Goal: Information Seeking & Learning: Learn about a topic

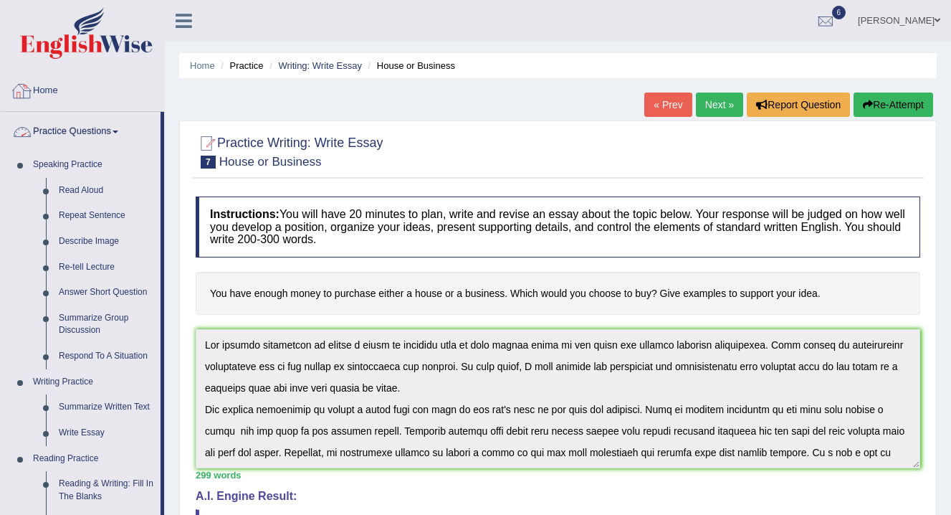
click at [54, 82] on link "Home" at bounding box center [82, 89] width 163 height 36
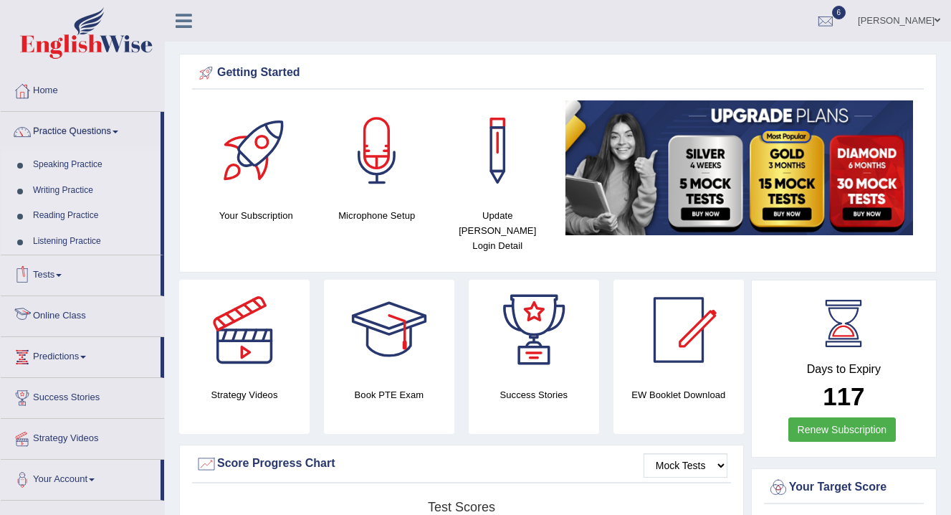
click at [72, 319] on link "Online Class" at bounding box center [82, 314] width 163 height 36
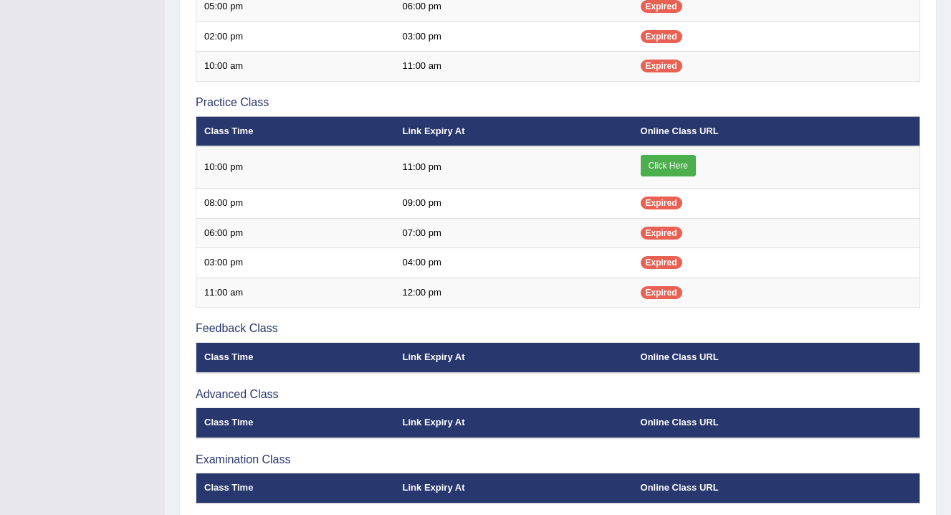
scroll to position [474, 0]
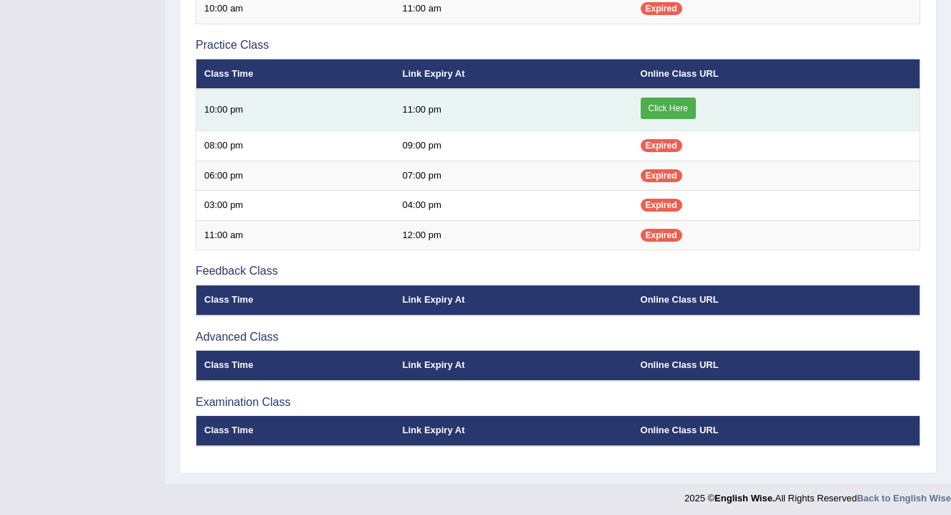
click at [662, 113] on link "Click Here" at bounding box center [668, 107] width 55 height 21
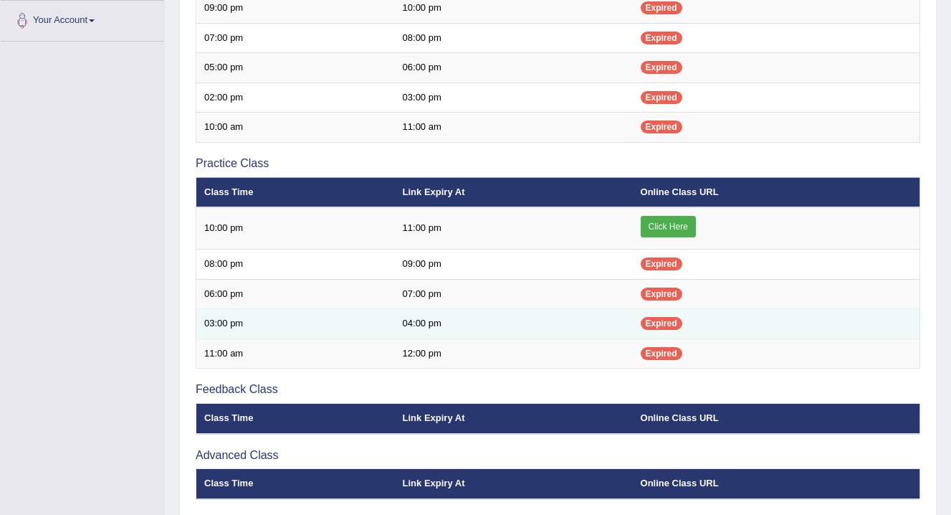
scroll to position [353, 0]
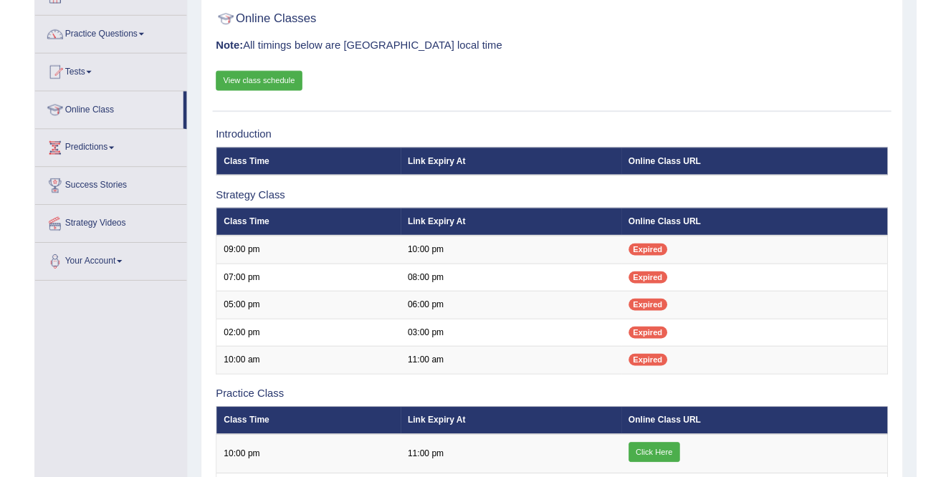
scroll to position [97, 0]
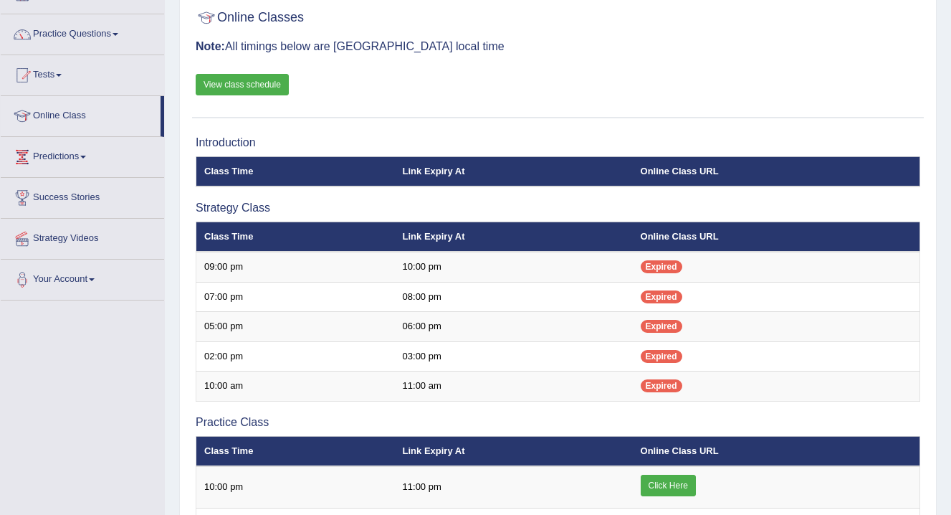
click at [240, 92] on link "View class schedule" at bounding box center [242, 84] width 93 height 21
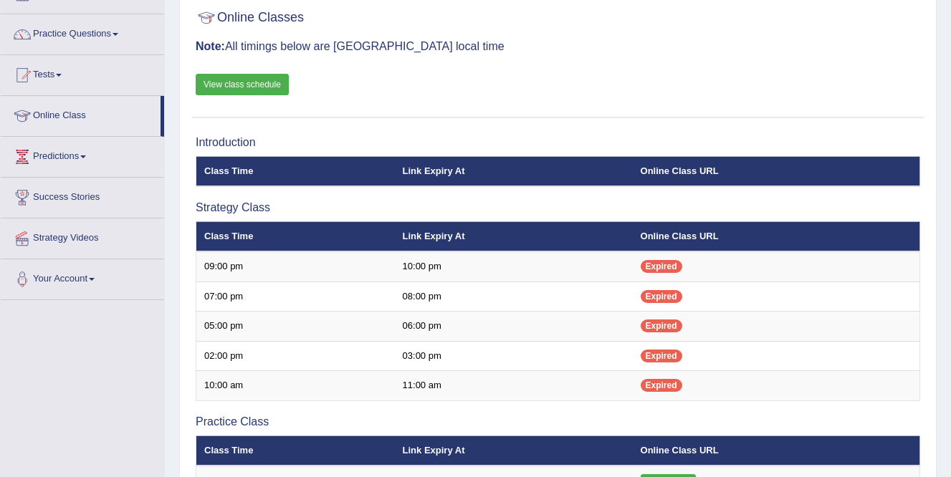
click at [110, 33] on link "Practice Questions" at bounding box center [82, 32] width 163 height 36
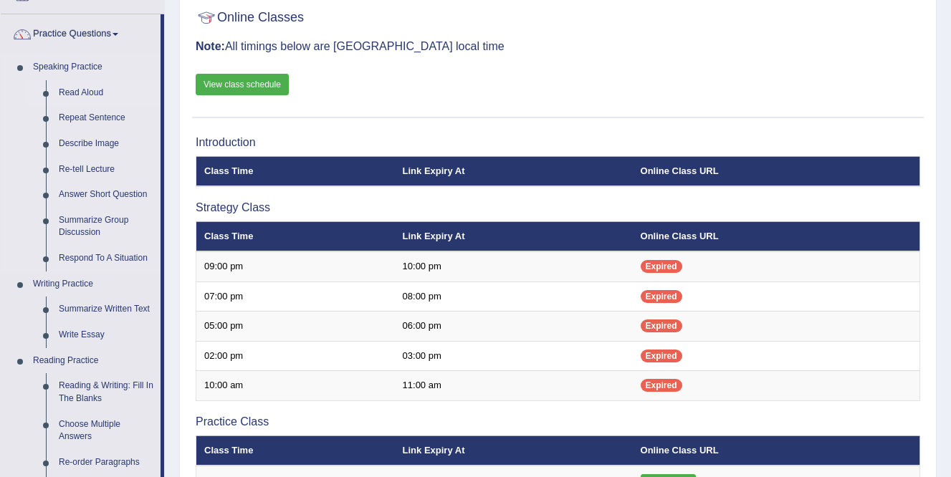
click at [94, 85] on link "Read Aloud" at bounding box center [106, 93] width 108 height 26
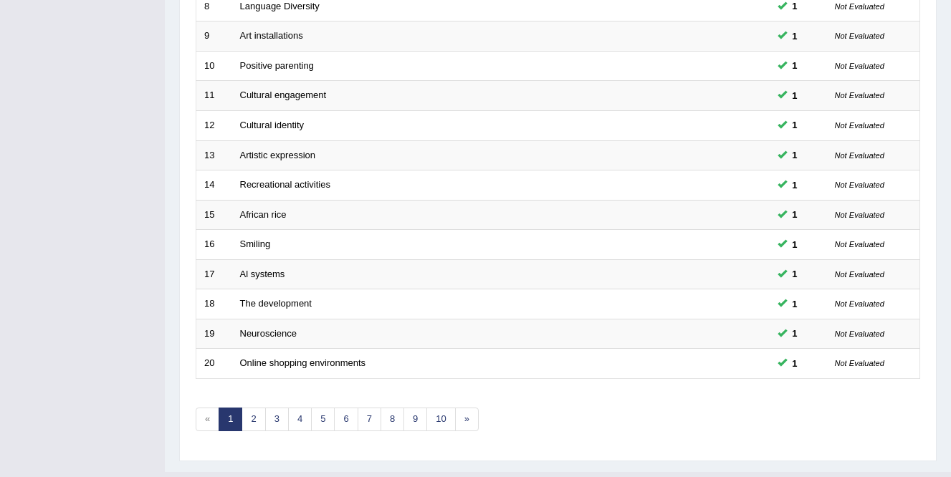
scroll to position [455, 0]
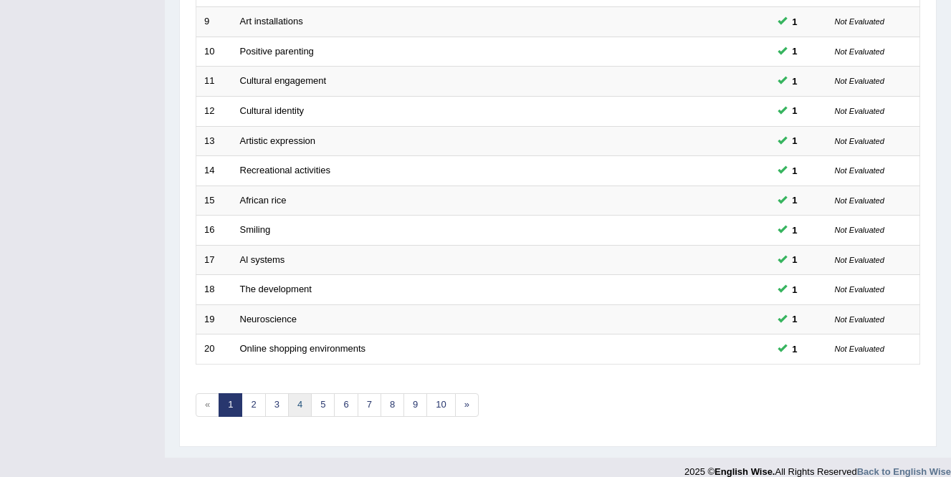
click at [301, 406] on link "4" at bounding box center [300, 405] width 24 height 24
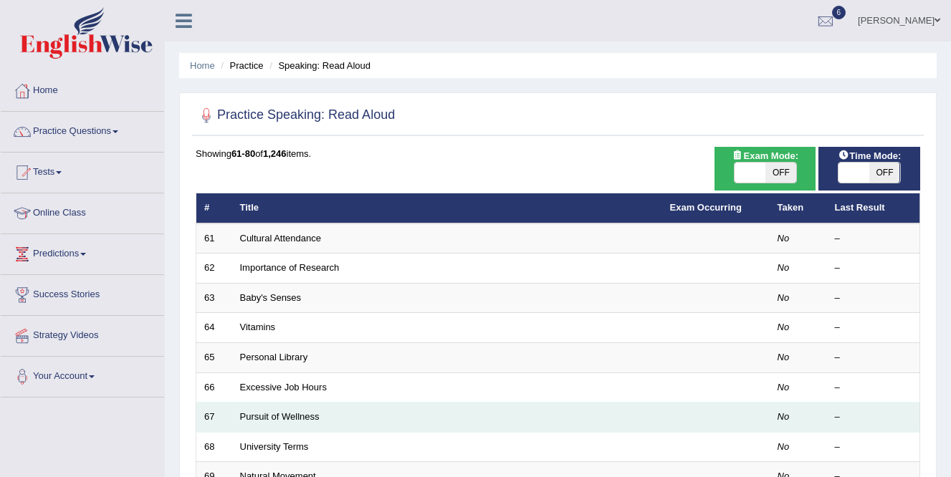
scroll to position [75, 0]
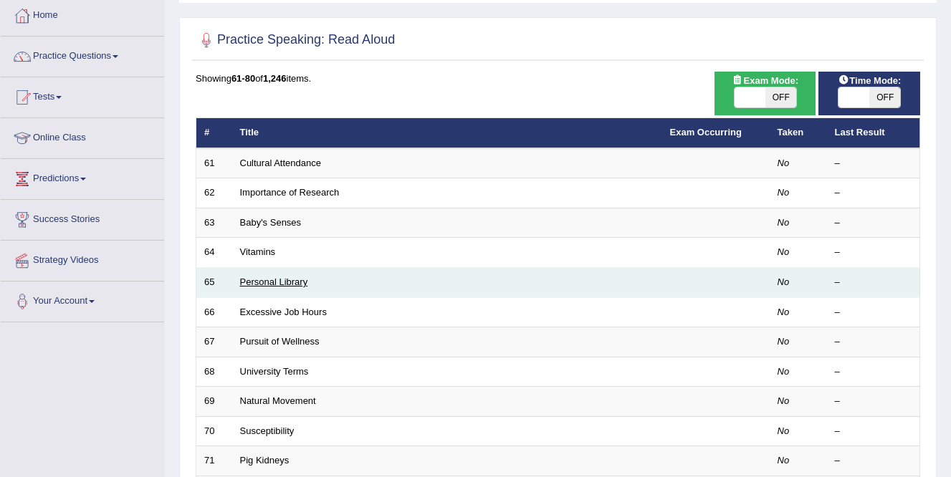
click at [288, 280] on link "Personal Library" at bounding box center [274, 282] width 68 height 11
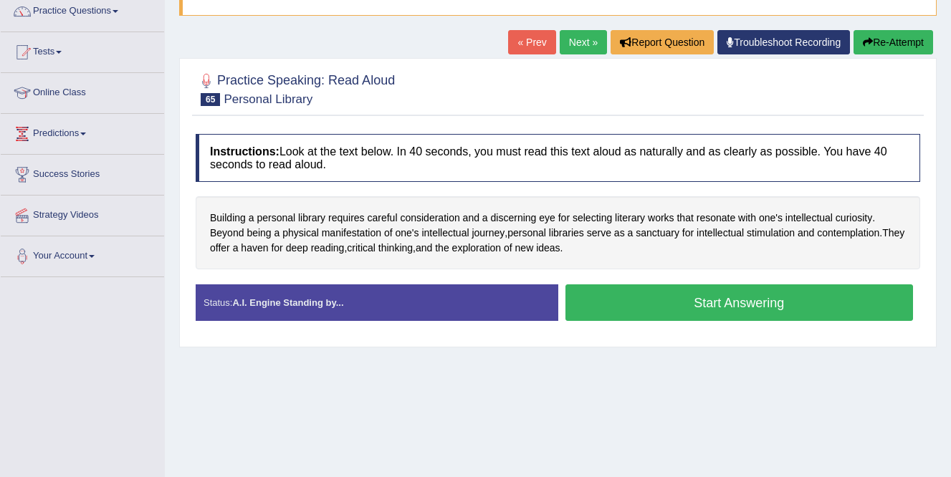
click at [688, 298] on button "Start Answering" at bounding box center [739, 303] width 348 height 37
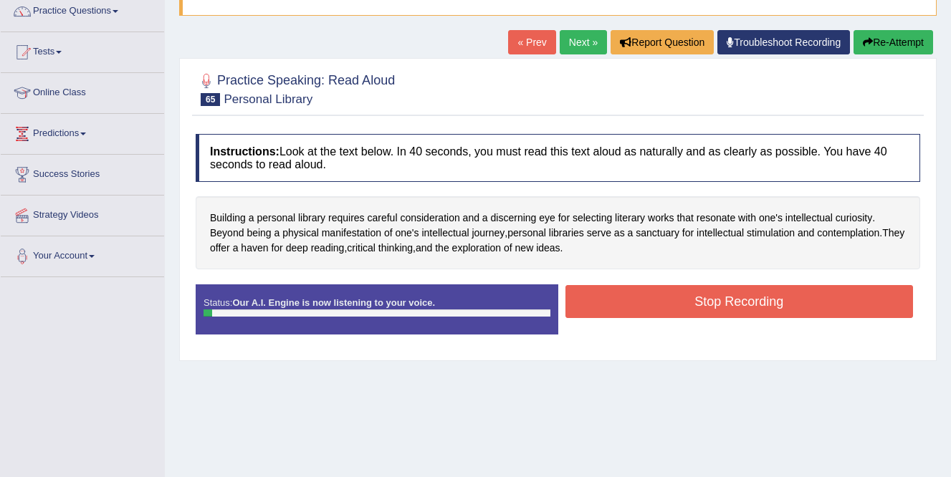
scroll to position [147, 0]
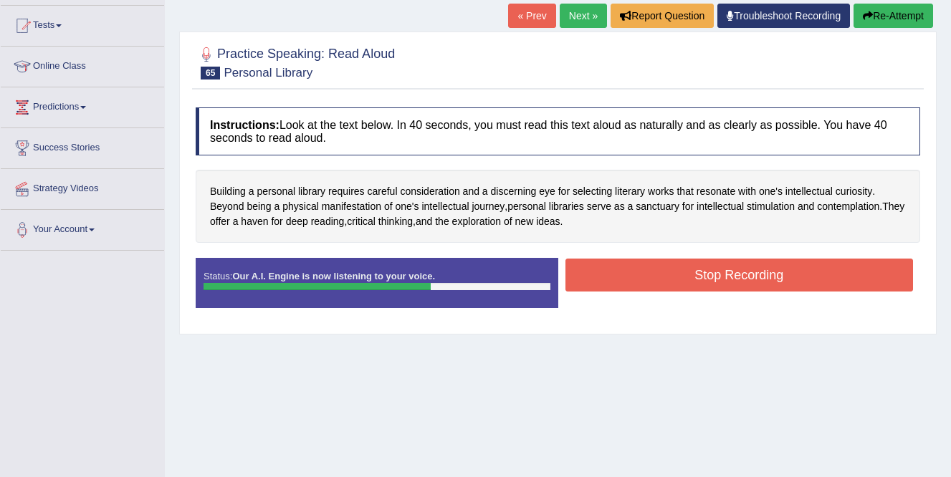
click at [619, 282] on button "Stop Recording" at bounding box center [739, 275] width 348 height 33
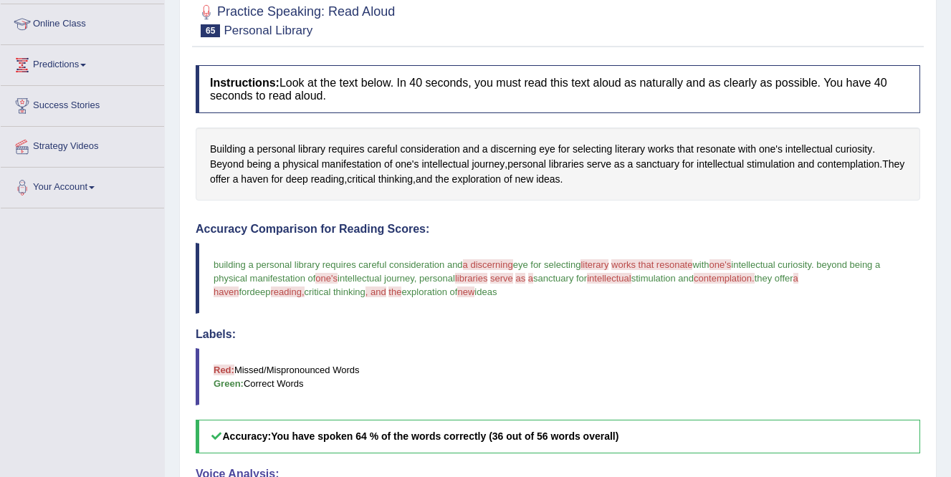
scroll to position [0, 0]
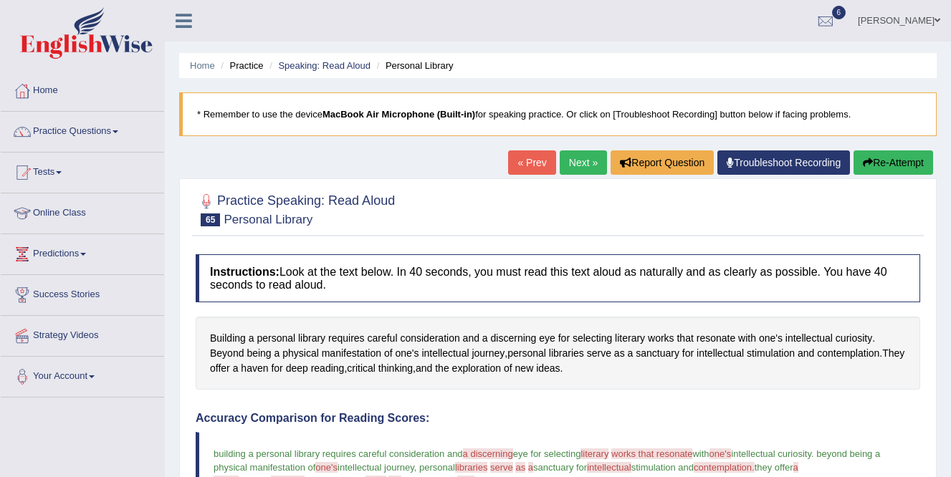
click at [582, 158] on link "Next »" at bounding box center [583, 162] width 47 height 24
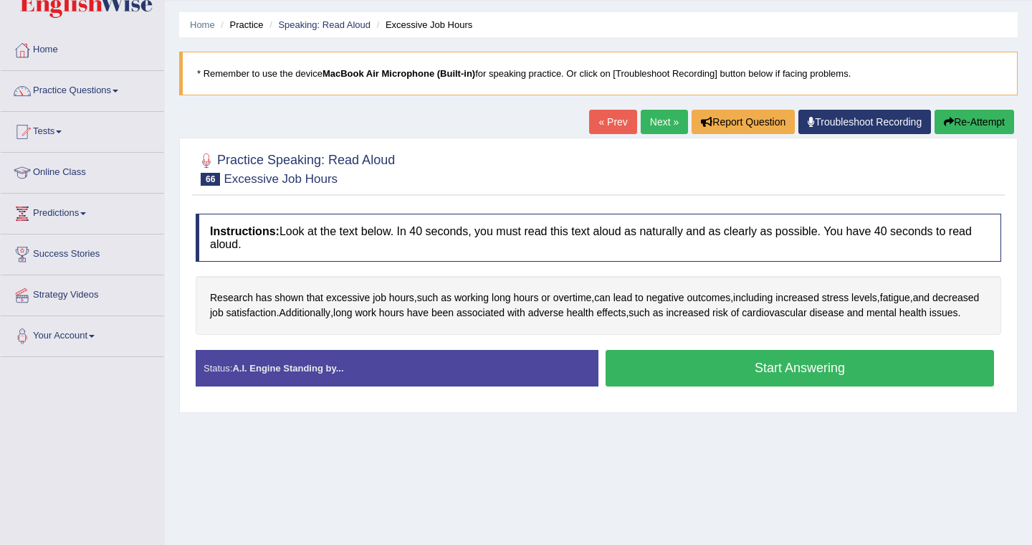
scroll to position [42, 0]
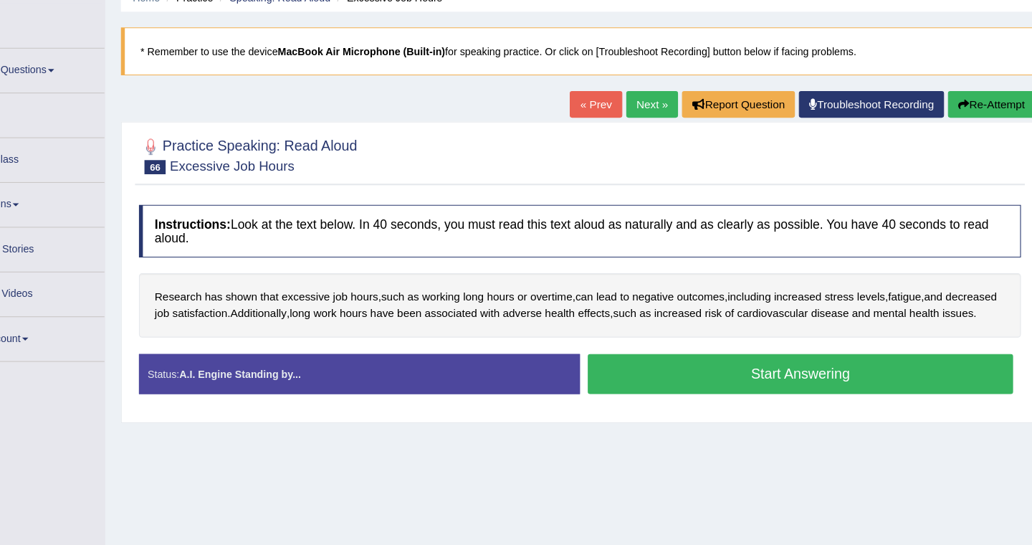
click at [646, 386] on button "Start Answering" at bounding box center [800, 367] width 388 height 37
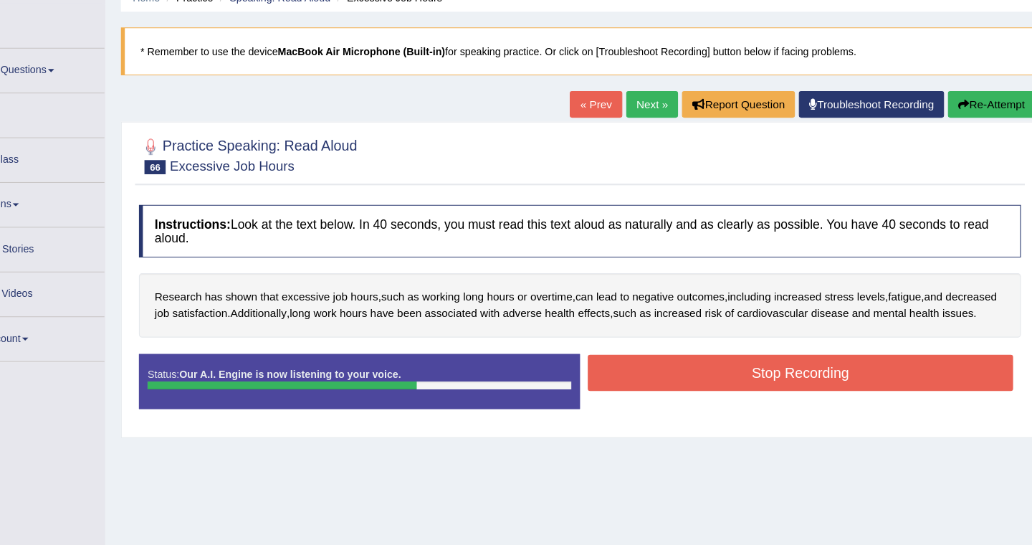
click at [631, 383] on button "Stop Recording" at bounding box center [800, 366] width 388 height 33
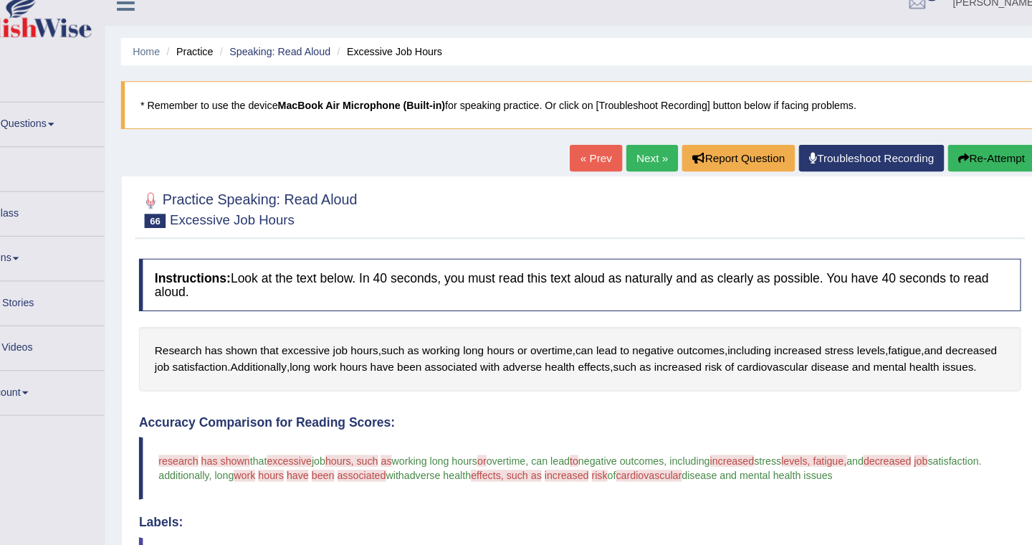
scroll to position [0, 0]
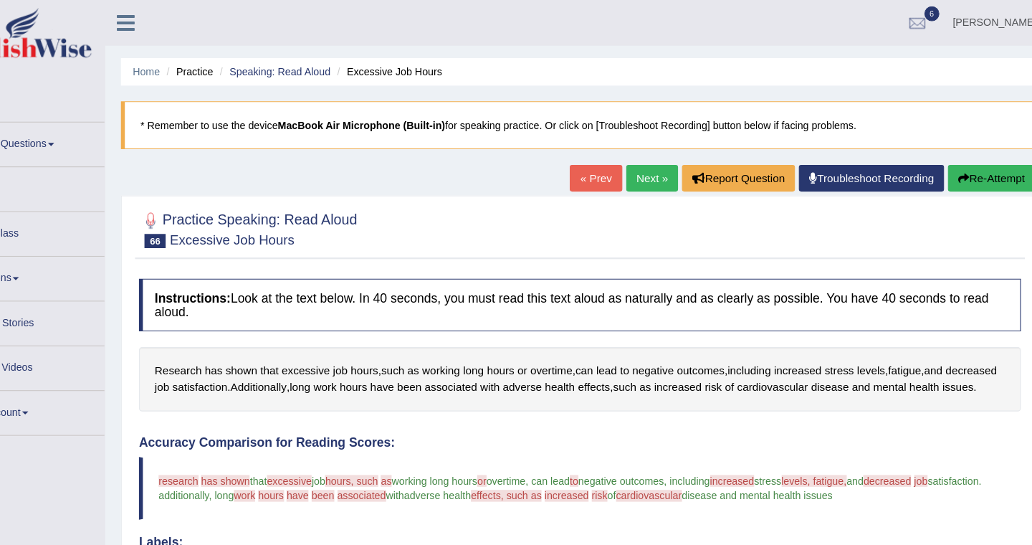
click at [661, 173] on link "Next »" at bounding box center [664, 162] width 47 height 24
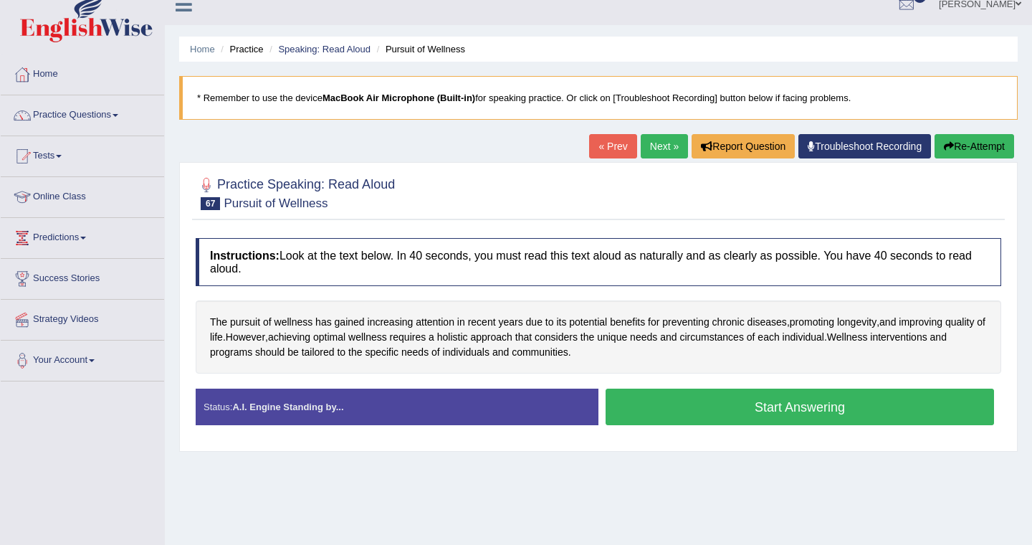
scroll to position [17, 0]
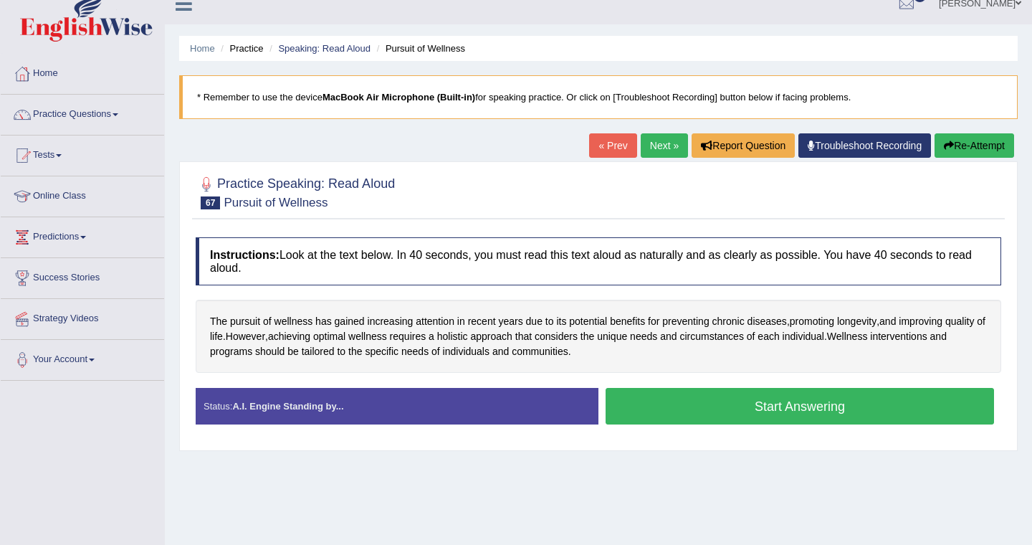
click at [712, 401] on button "Start Answering" at bounding box center [800, 406] width 388 height 37
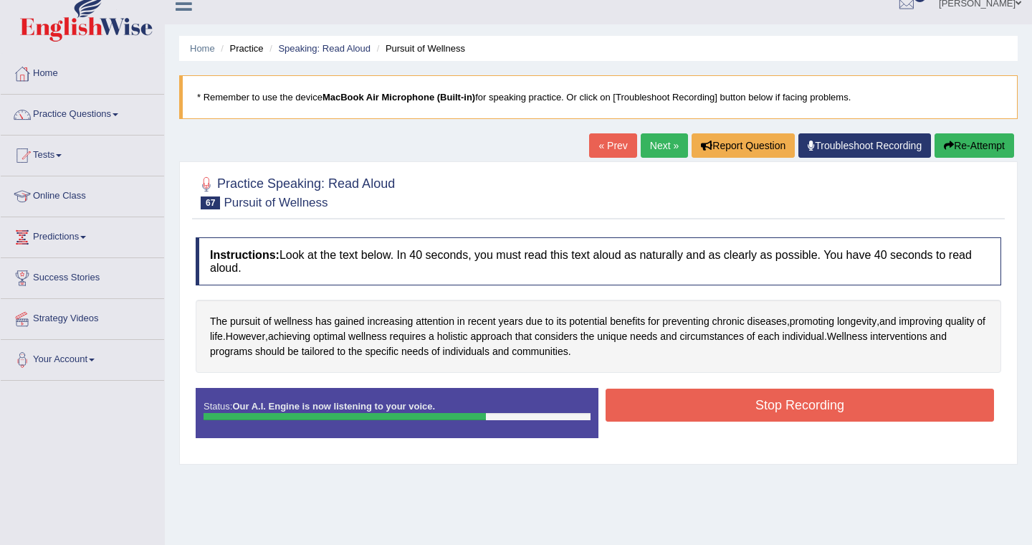
click at [669, 403] on button "Stop Recording" at bounding box center [800, 404] width 388 height 33
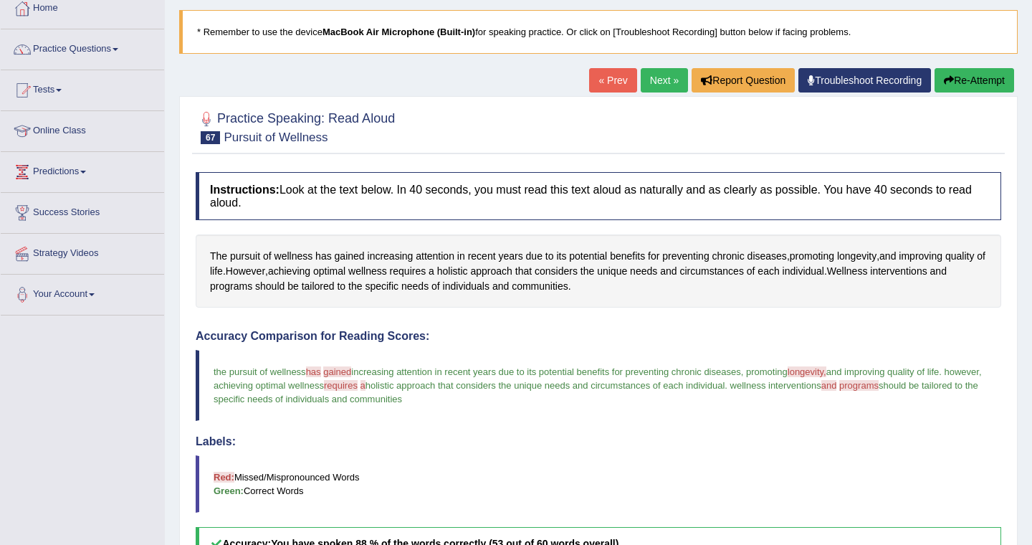
scroll to position [80, 0]
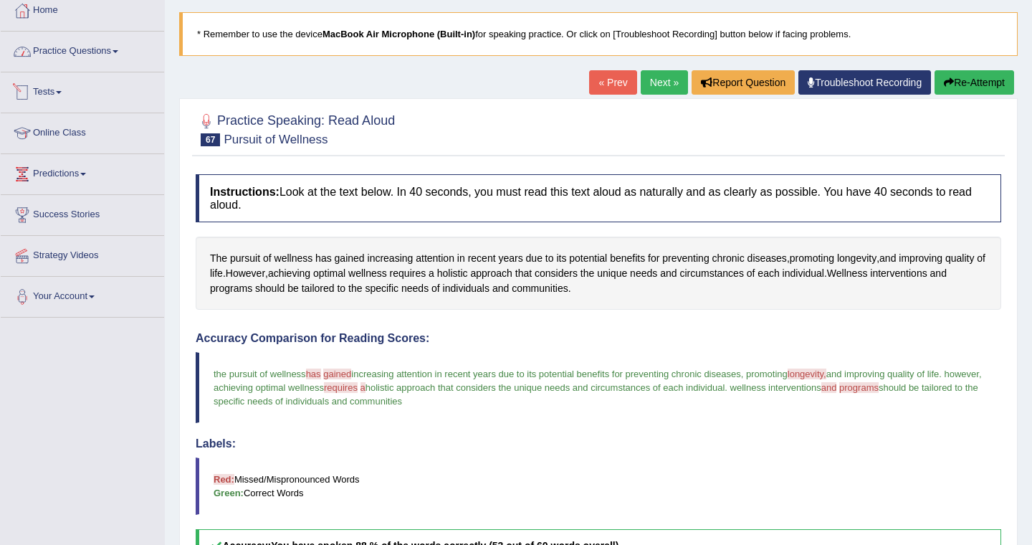
click at [110, 52] on link "Practice Questions" at bounding box center [82, 50] width 163 height 36
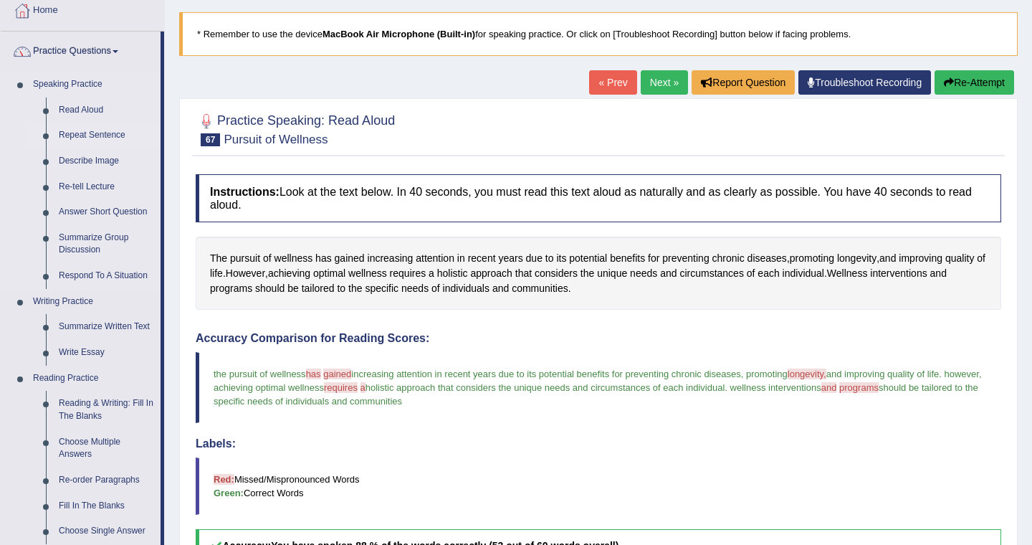
click at [99, 134] on link "Repeat Sentence" at bounding box center [106, 136] width 108 height 26
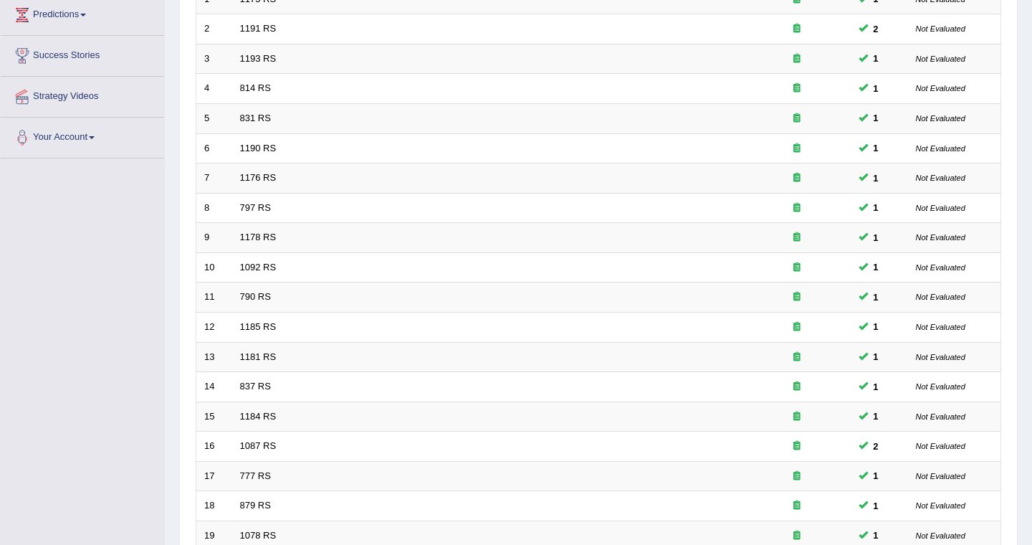
scroll to position [404, 0]
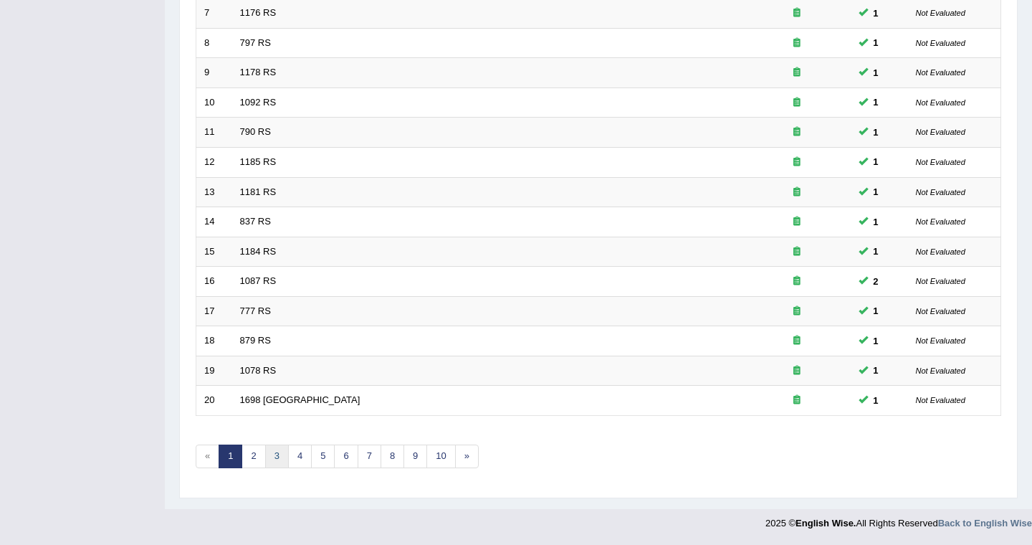
click at [279, 453] on link "3" at bounding box center [277, 456] width 24 height 24
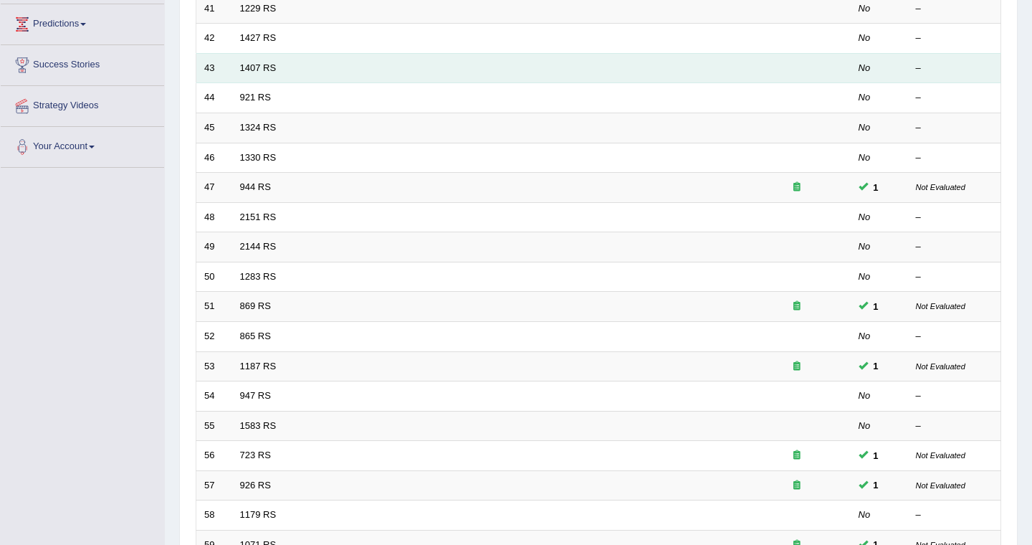
scroll to position [404, 0]
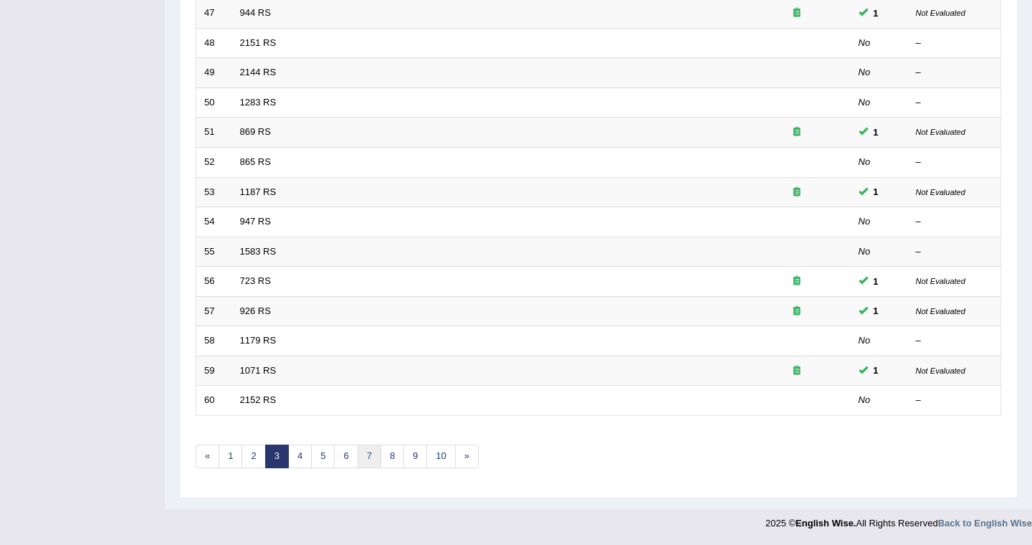
click at [368, 461] on link "7" at bounding box center [370, 456] width 24 height 24
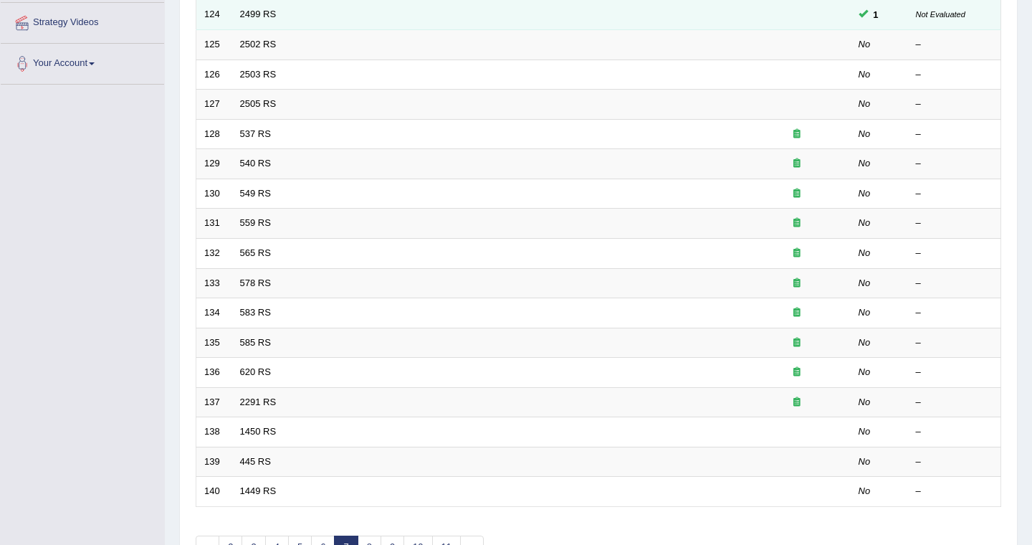
scroll to position [305, 0]
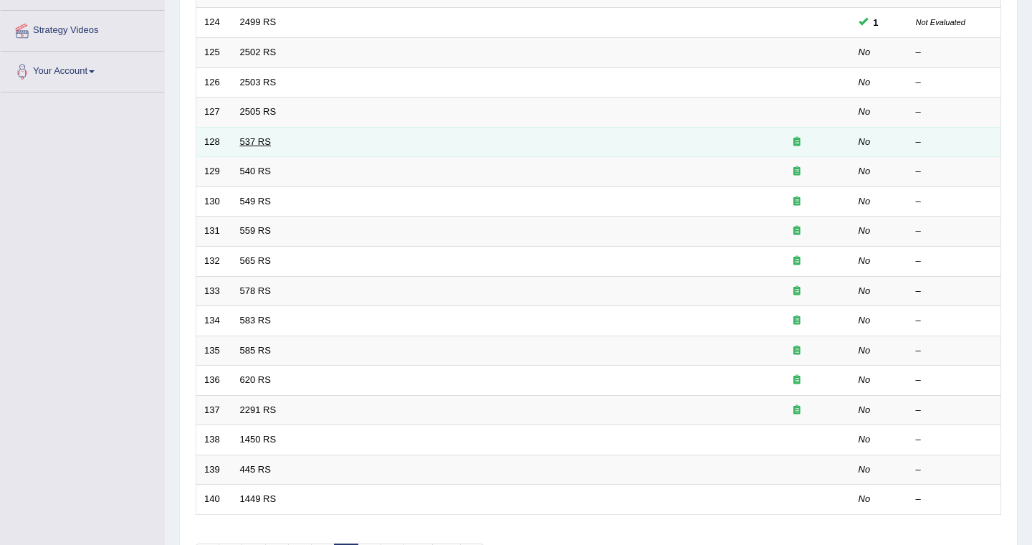
click at [251, 143] on link "537 RS" at bounding box center [255, 141] width 31 height 11
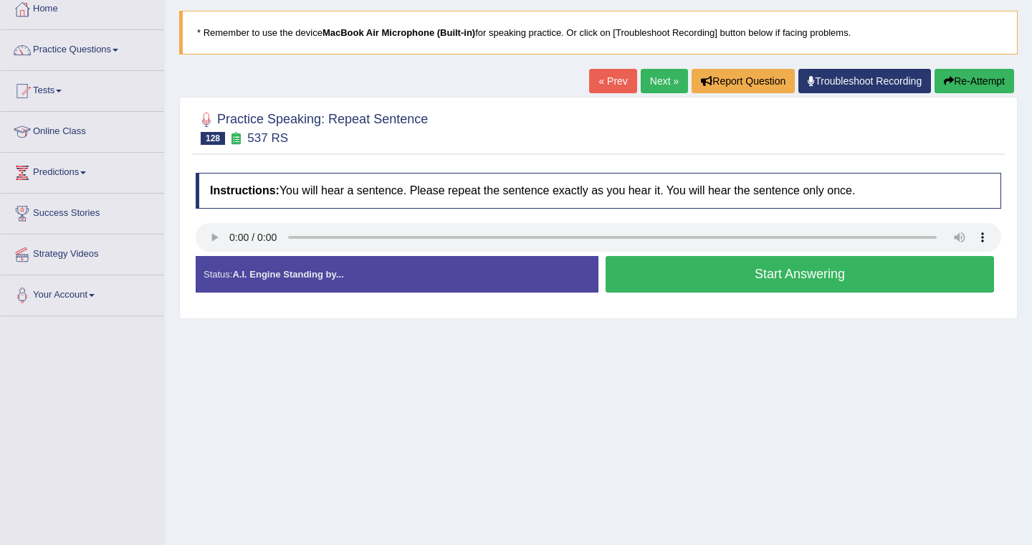
scroll to position [80, 0]
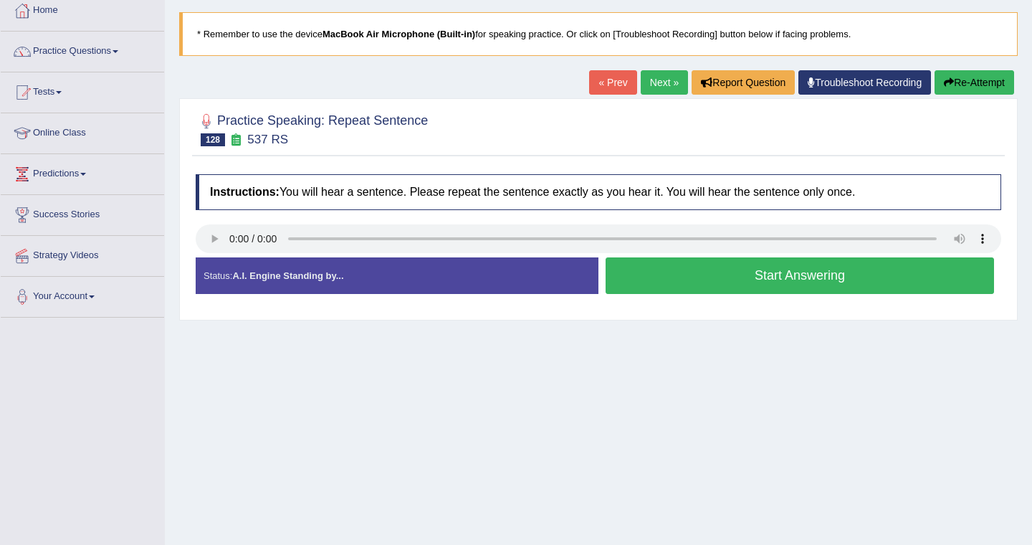
click at [683, 273] on button "Start Answering" at bounding box center [800, 275] width 388 height 37
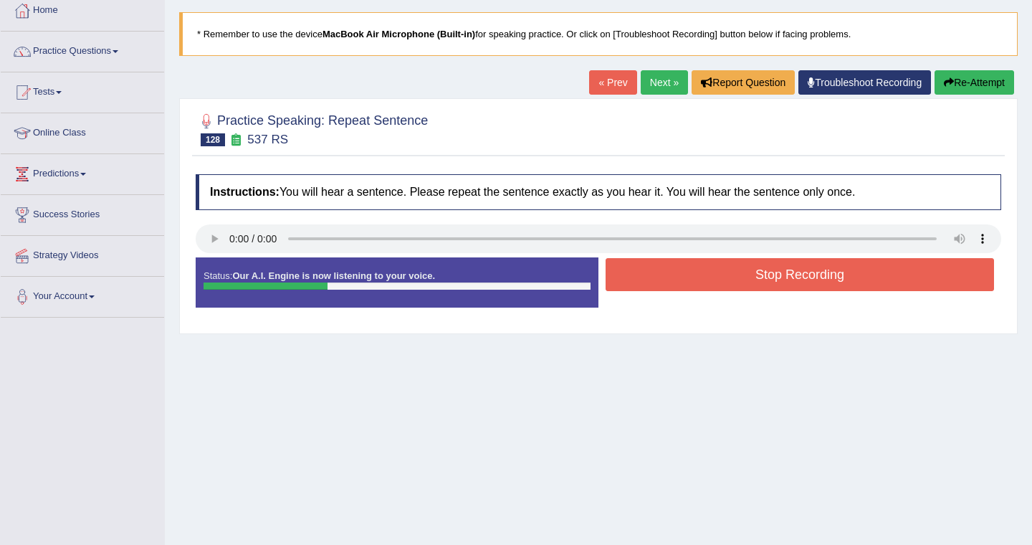
click at [683, 273] on button "Stop Recording" at bounding box center [800, 274] width 388 height 33
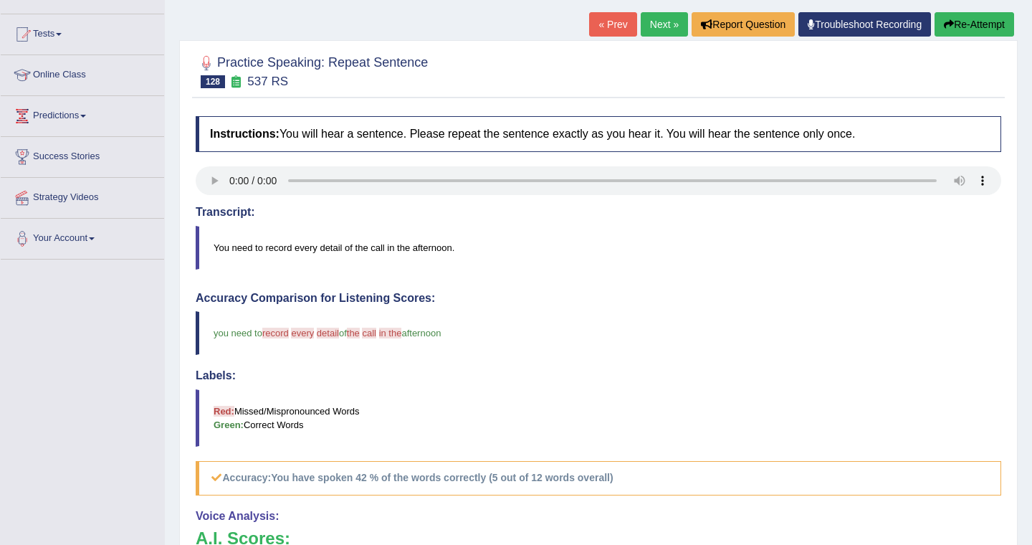
scroll to position [131, 0]
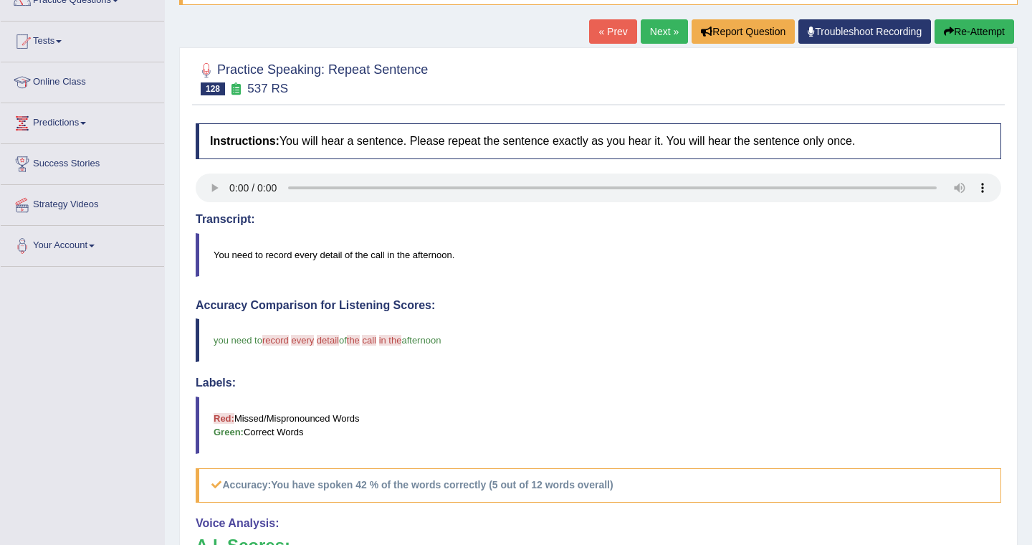
click at [659, 38] on link "Next »" at bounding box center [664, 31] width 47 height 24
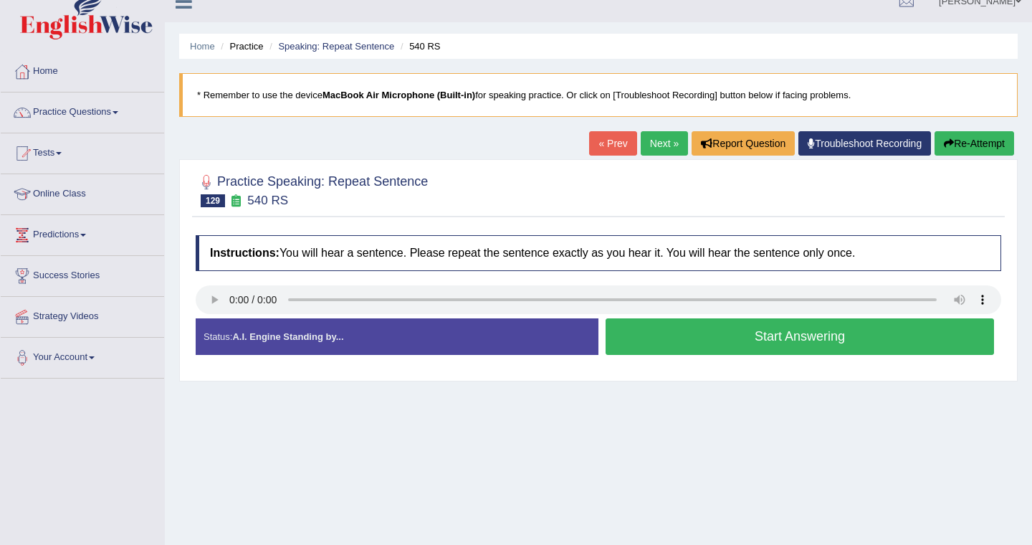
scroll to position [22, 0]
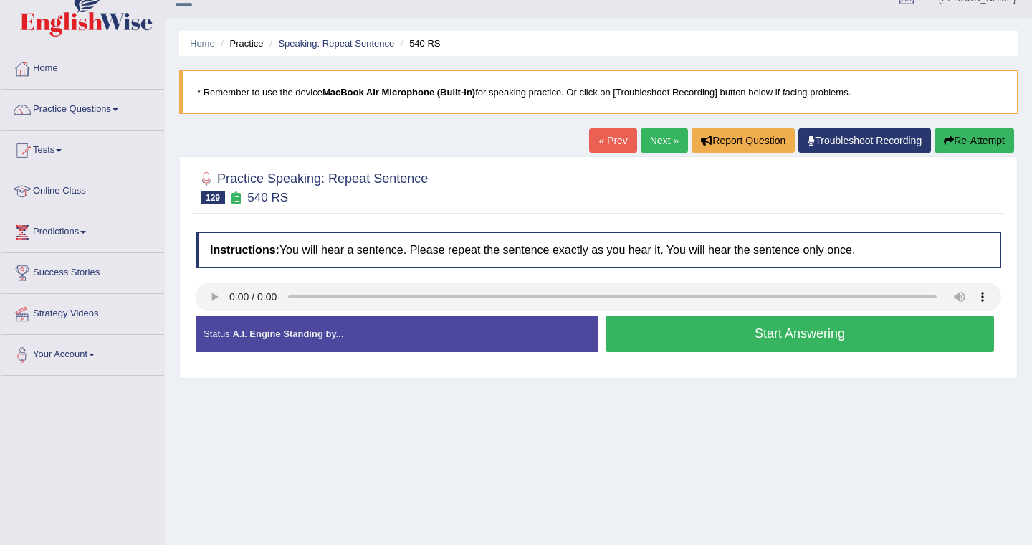
click at [644, 346] on button "Start Answering" at bounding box center [800, 333] width 388 height 37
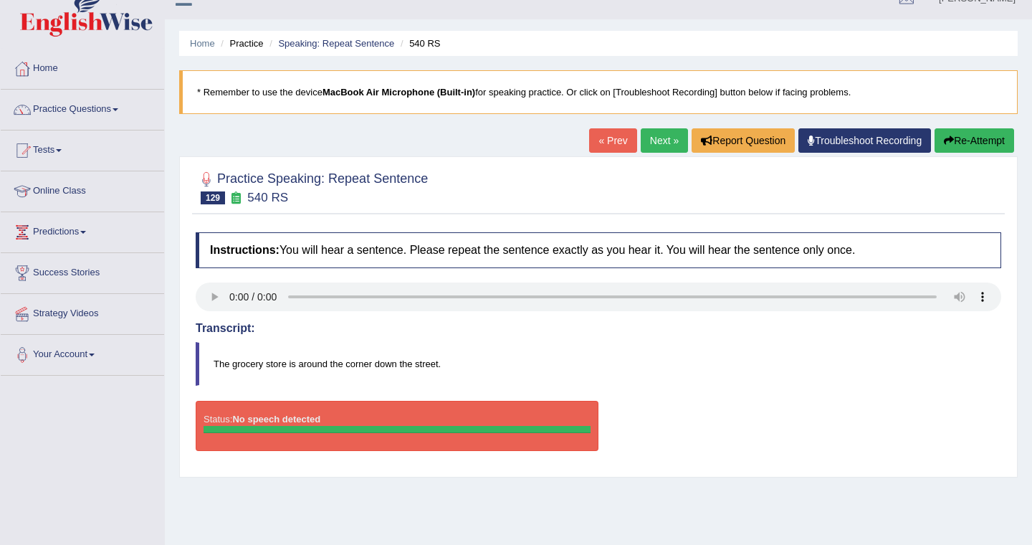
click at [974, 144] on button "Re-Attempt" at bounding box center [975, 140] width 80 height 24
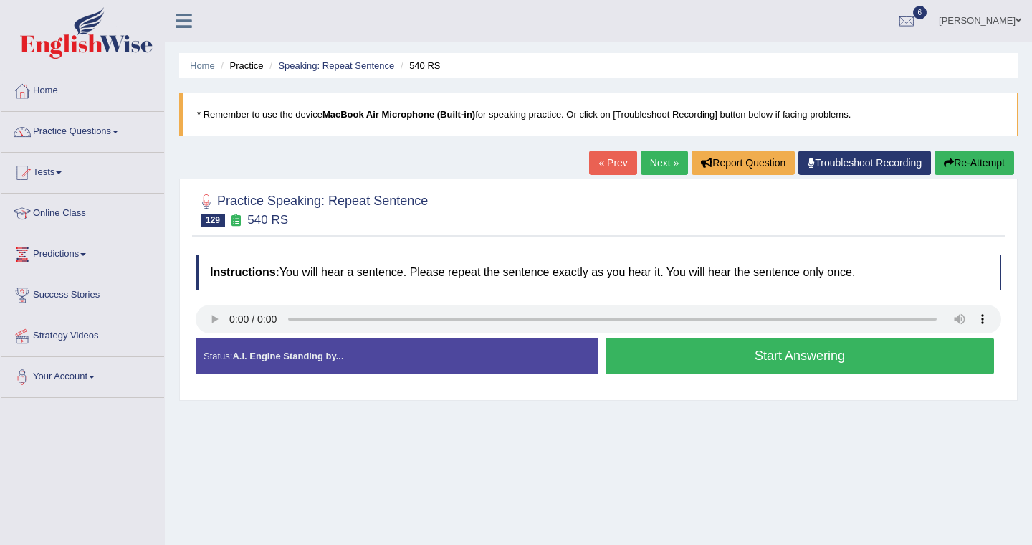
scroll to position [22, 0]
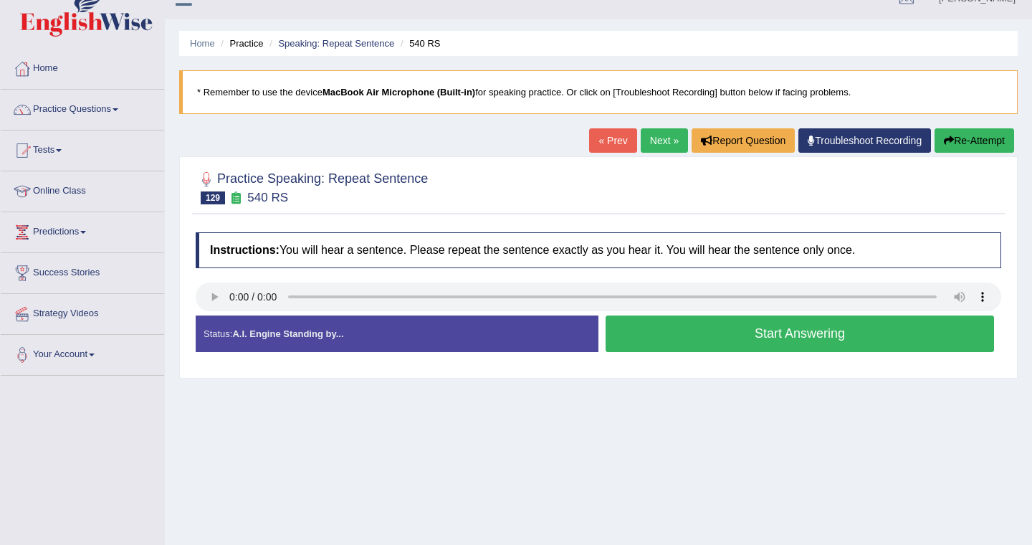
click at [664, 142] on link "Next »" at bounding box center [664, 140] width 47 height 24
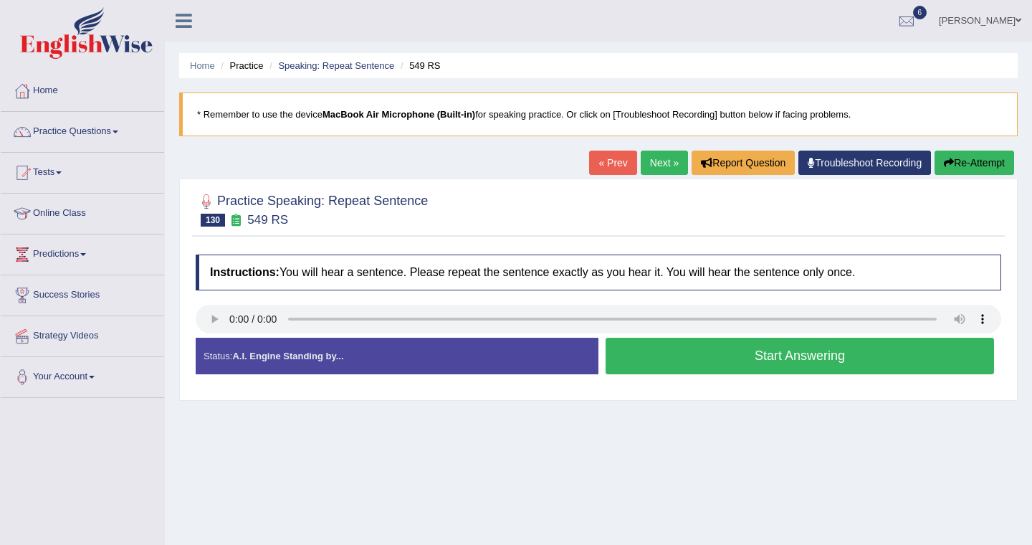
scroll to position [22, 0]
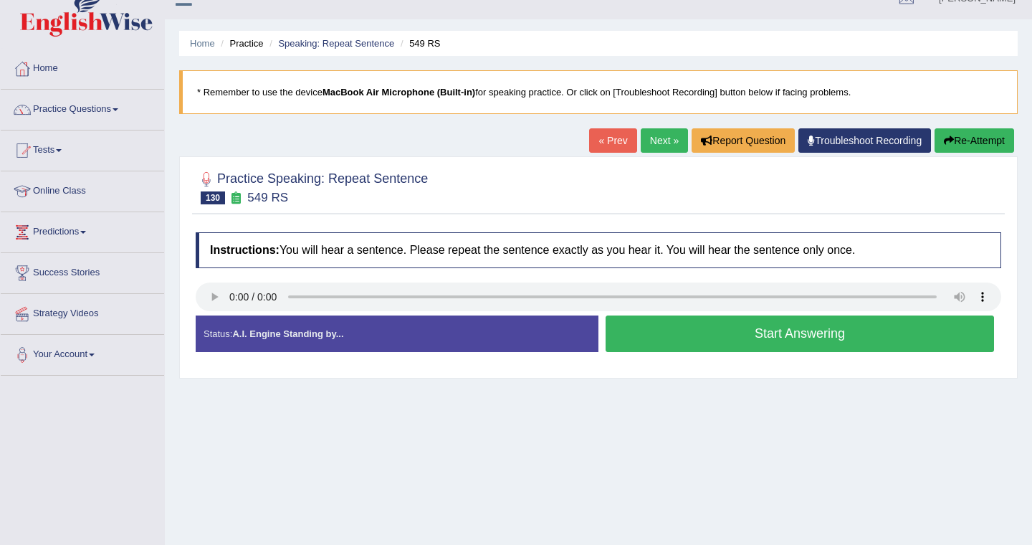
click at [644, 325] on button "Start Answering" at bounding box center [800, 333] width 388 height 37
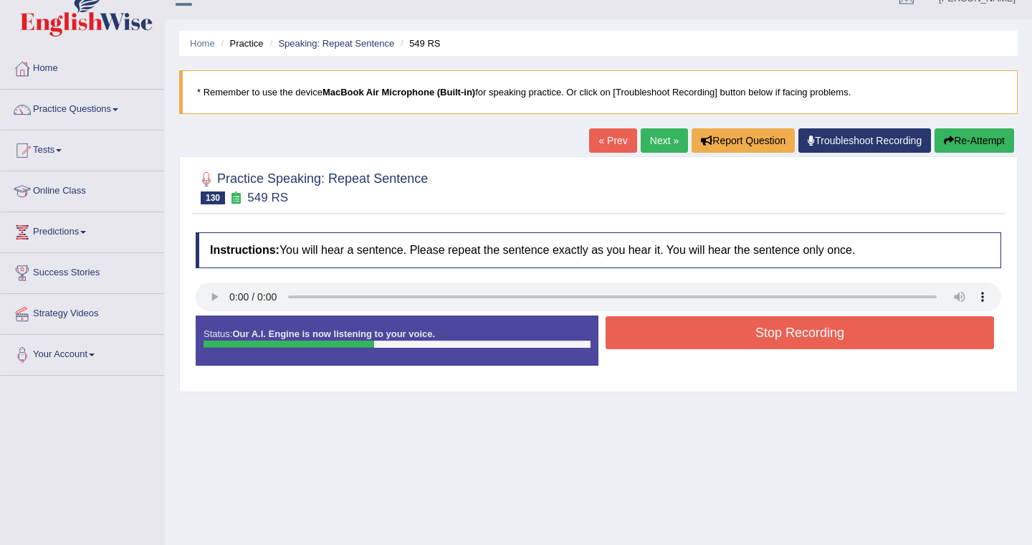
click at [644, 325] on button "Stop Recording" at bounding box center [800, 332] width 388 height 33
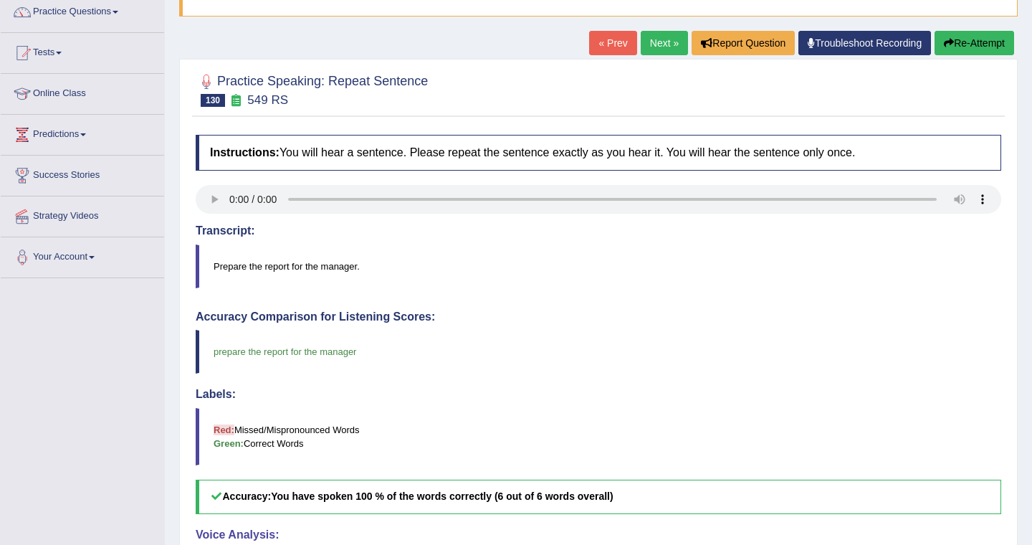
scroll to position [113, 0]
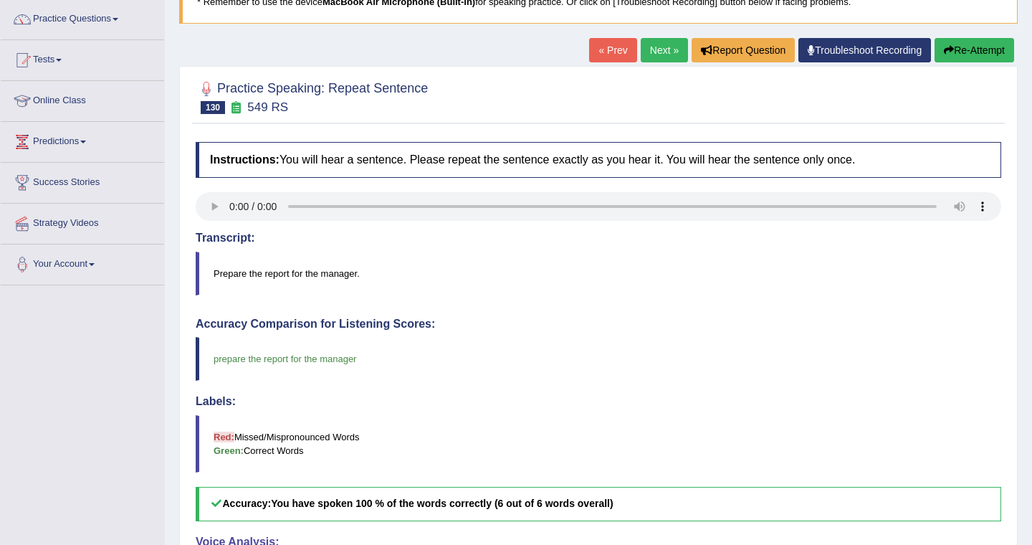
click at [653, 54] on link "Next »" at bounding box center [664, 50] width 47 height 24
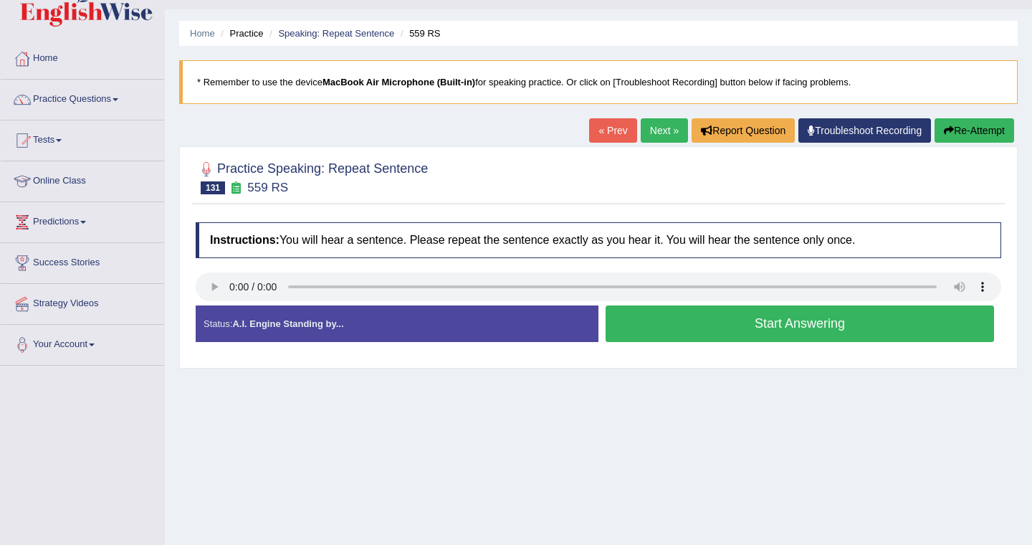
scroll to position [45, 0]
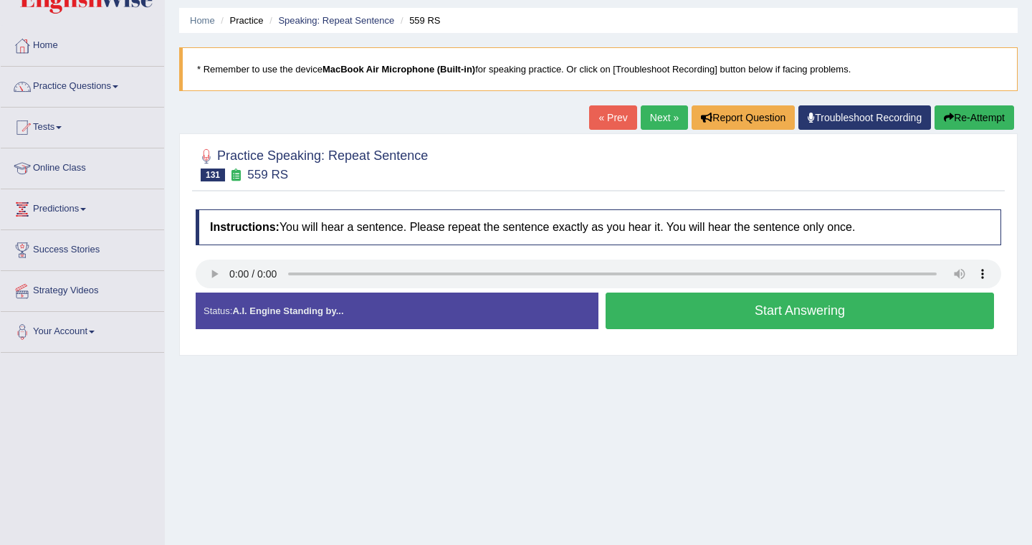
click at [671, 307] on button "Start Answering" at bounding box center [800, 310] width 388 height 37
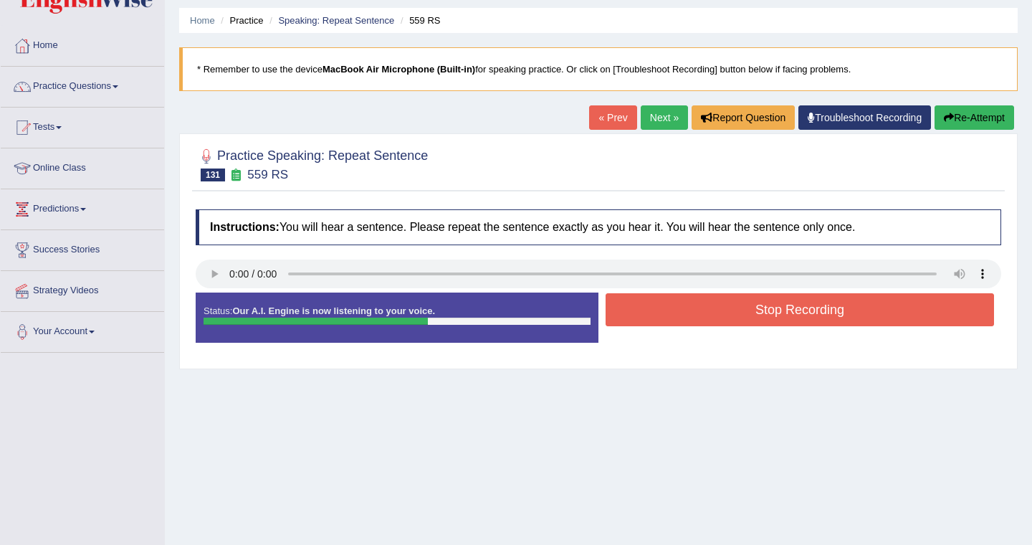
click at [669, 333] on div "Status: Our A.I. Engine is now listening to your voice. Start Answering Stop Re…" at bounding box center [599, 324] width 806 height 64
click at [679, 319] on button "Stop Recording" at bounding box center [800, 309] width 388 height 33
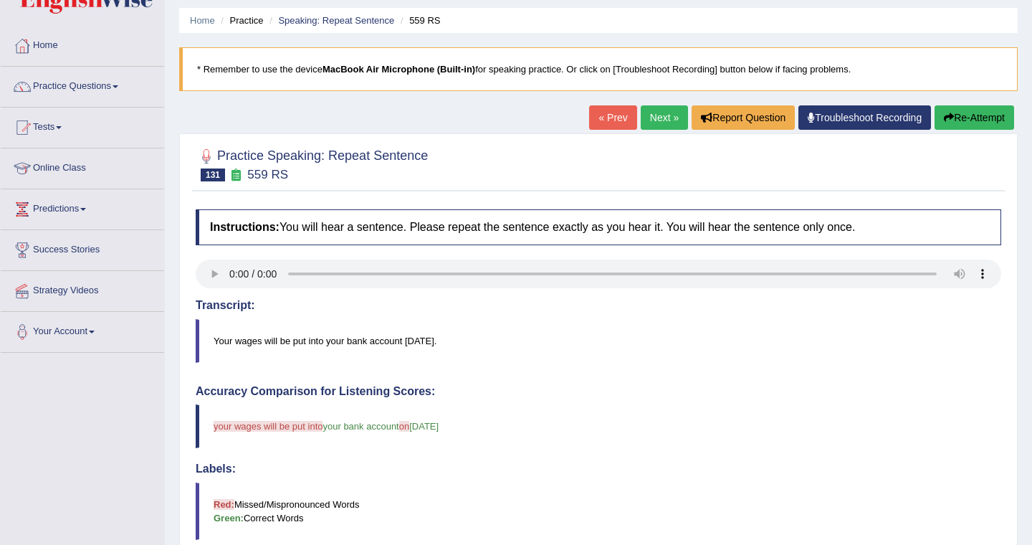
click at [984, 118] on button "Re-Attempt" at bounding box center [975, 117] width 80 height 24
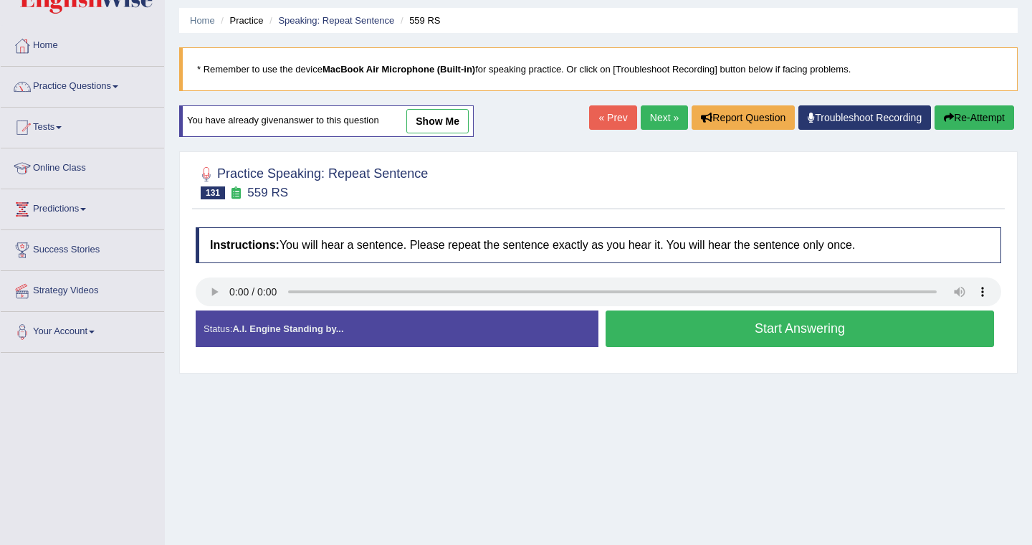
click at [655, 115] on link "Next »" at bounding box center [664, 117] width 47 height 24
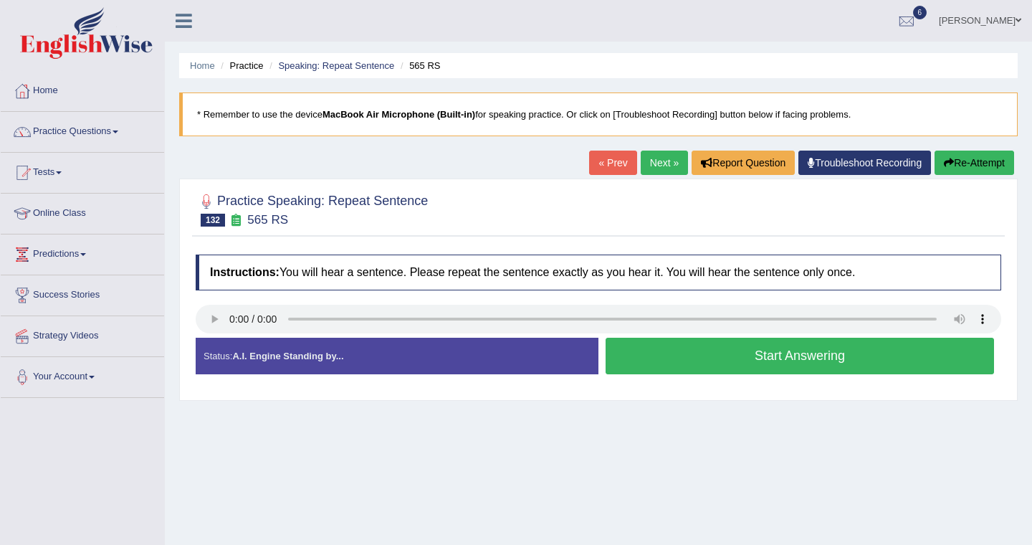
click at [717, 363] on button "Start Answering" at bounding box center [800, 356] width 388 height 37
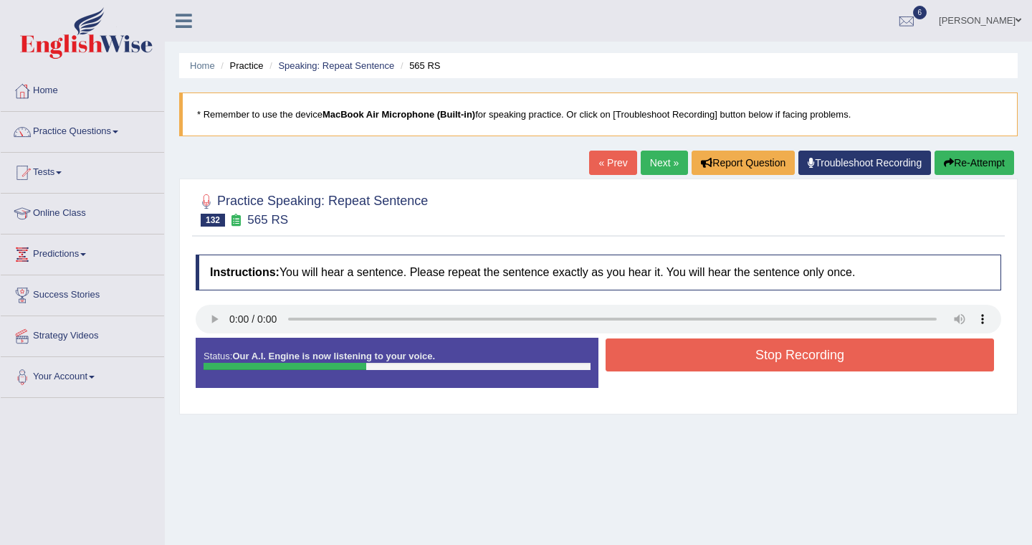
click at [727, 343] on button "Stop Recording" at bounding box center [800, 354] width 388 height 33
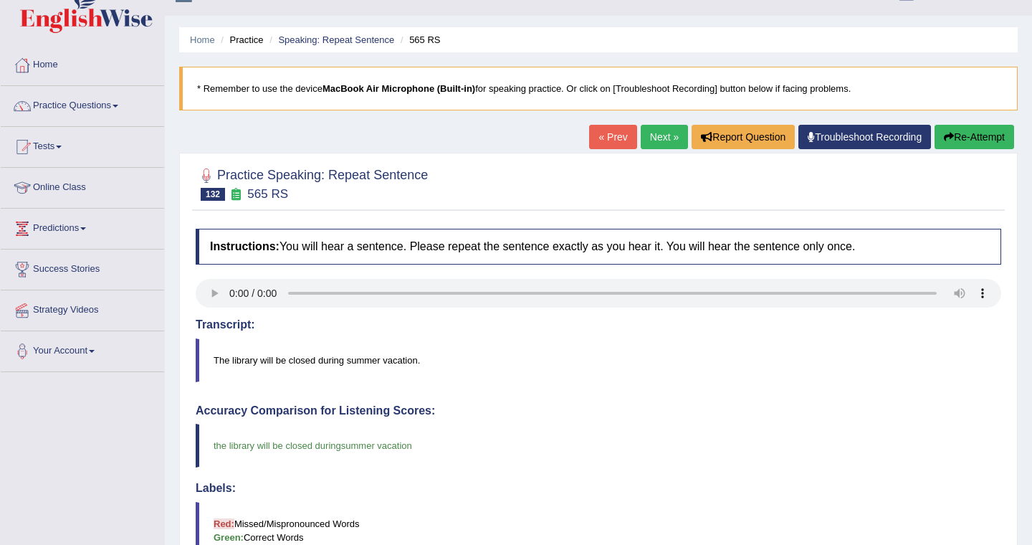
scroll to position [22, 0]
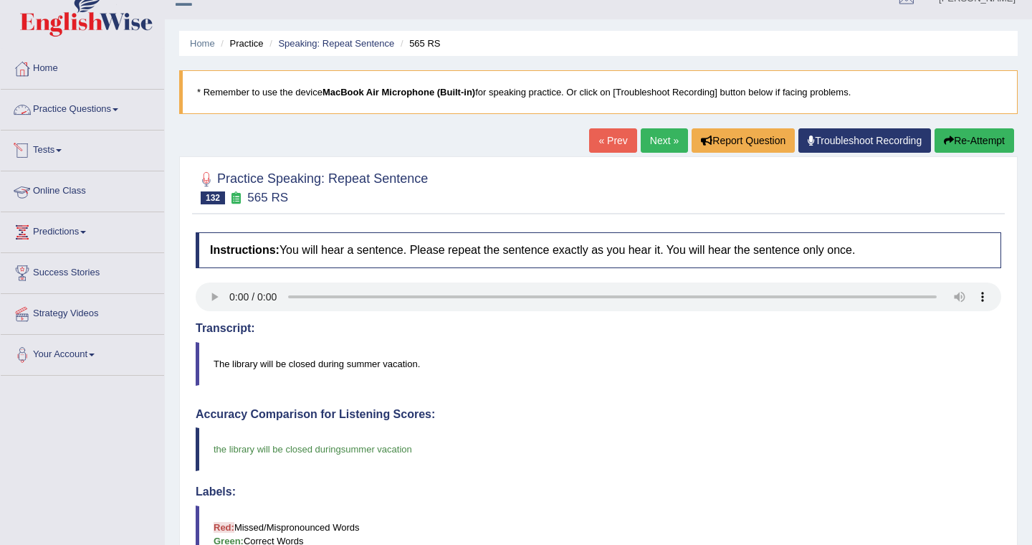
click at [113, 120] on link "Practice Questions" at bounding box center [82, 108] width 163 height 36
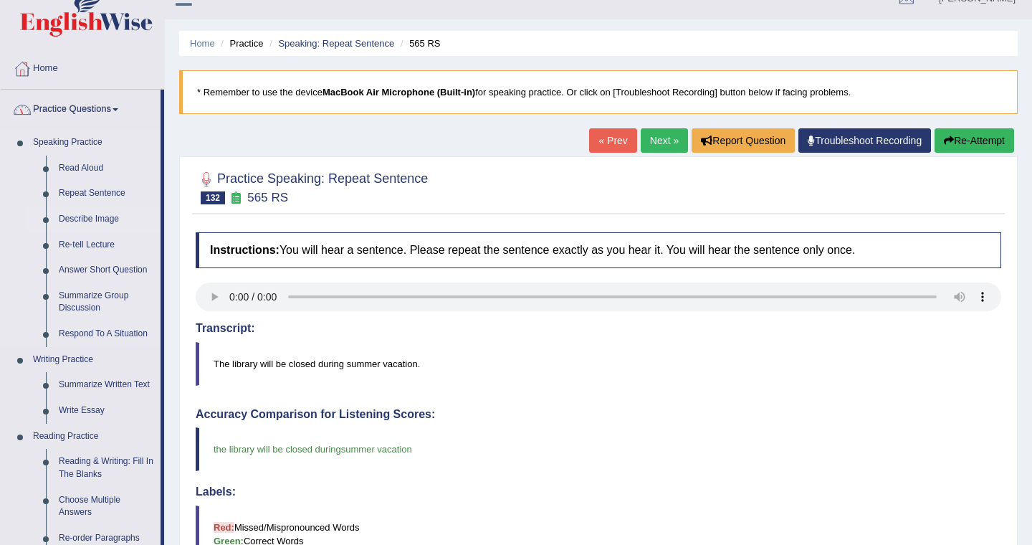
click at [102, 216] on link "Describe Image" at bounding box center [106, 219] width 108 height 26
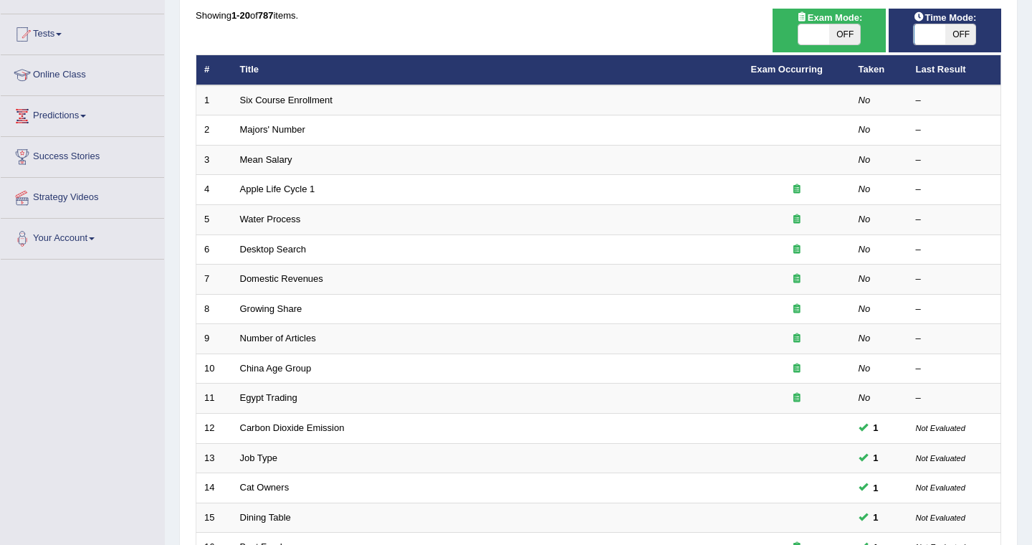
scroll to position [404, 0]
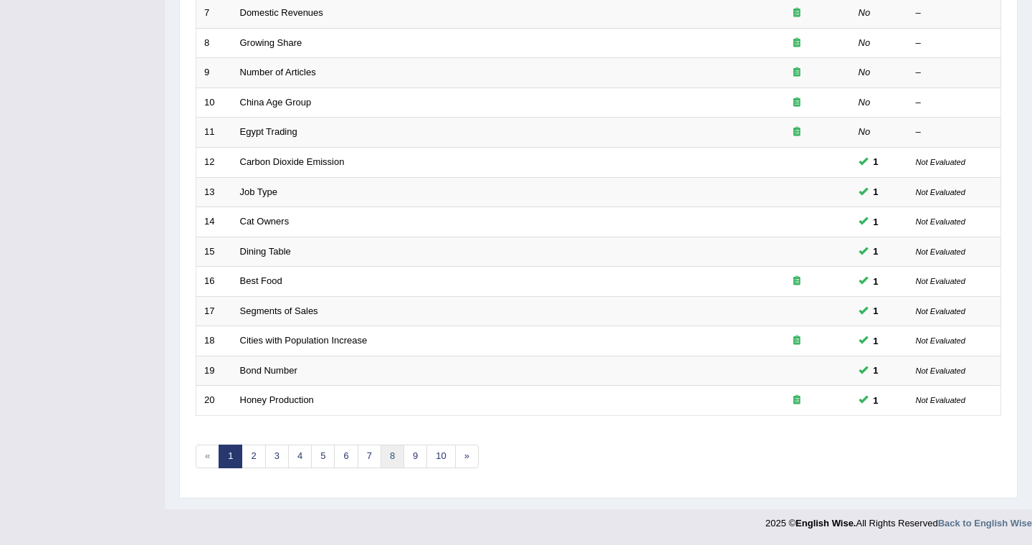
click at [387, 461] on link "8" at bounding box center [393, 456] width 24 height 24
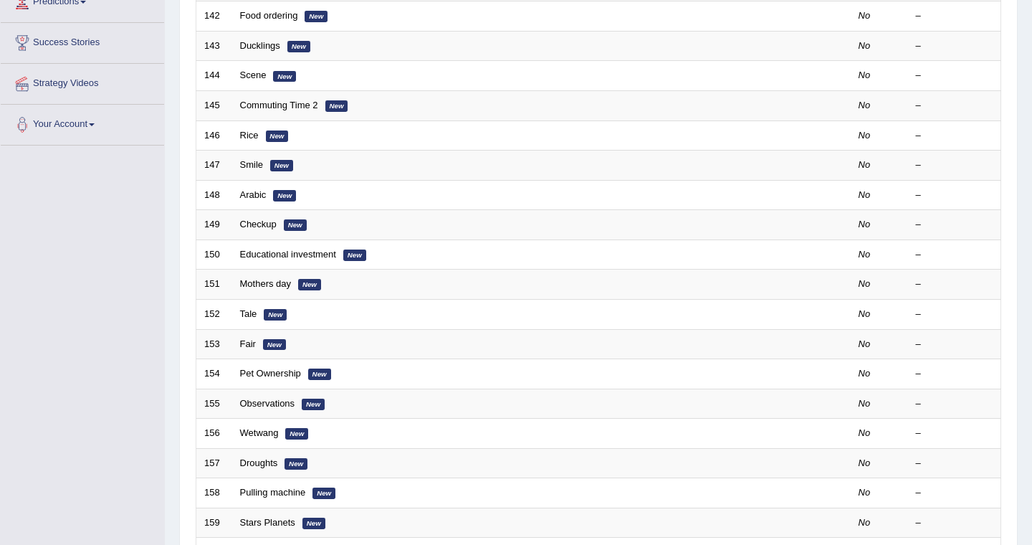
scroll to position [404, 0]
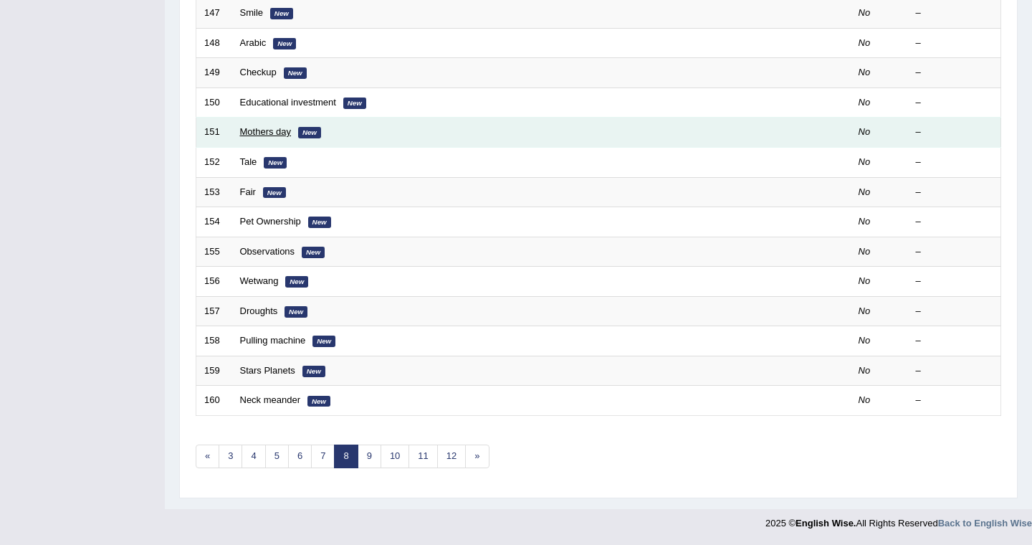
click at [277, 136] on link "Mothers day" at bounding box center [266, 131] width 52 height 11
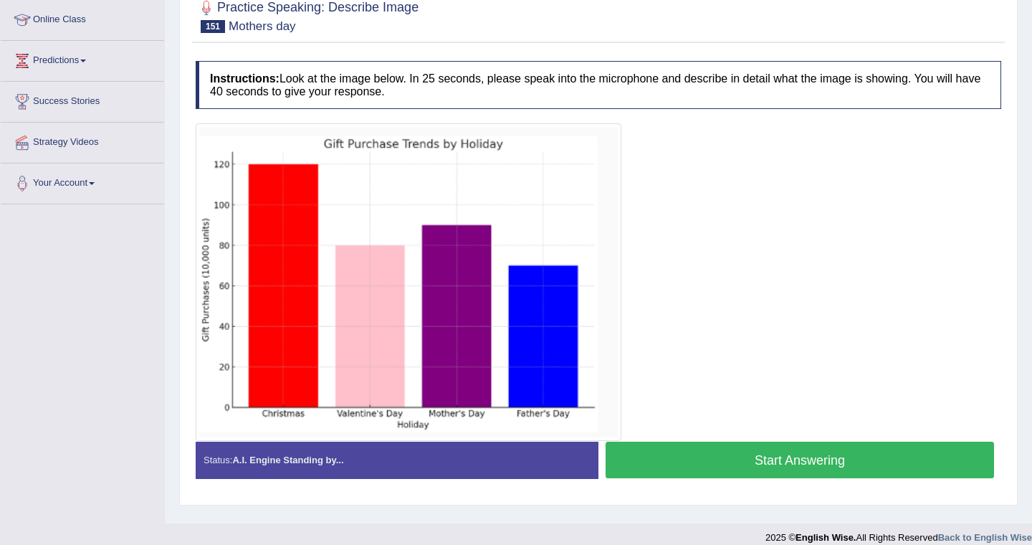
scroll to position [208, 0]
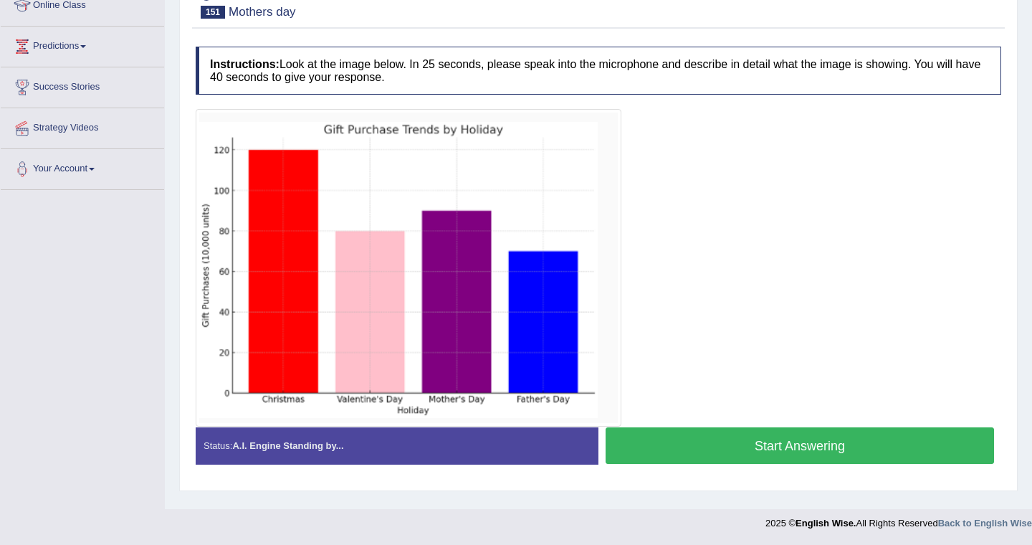
click at [674, 437] on button "Start Answering" at bounding box center [800, 445] width 388 height 37
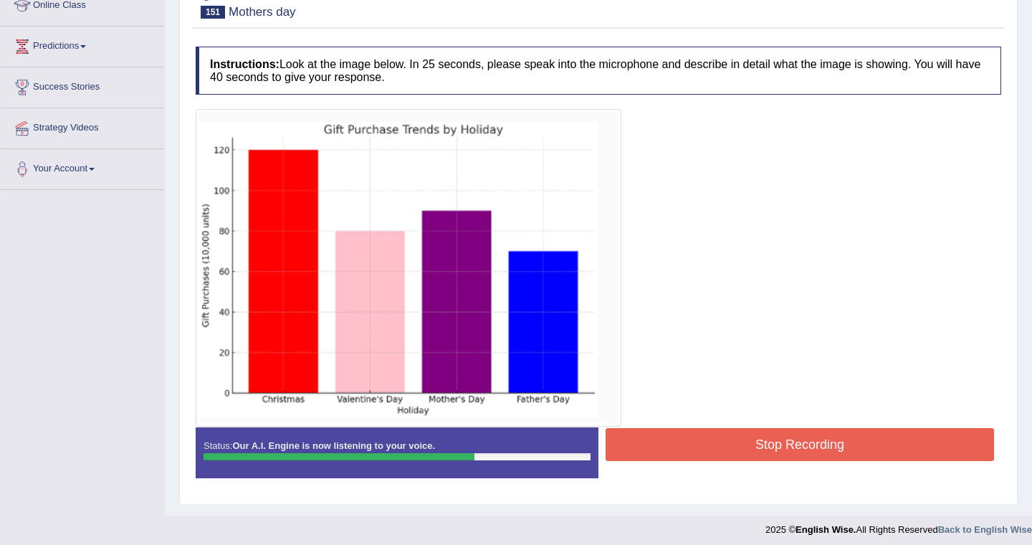
click at [745, 438] on button "Stop Recording" at bounding box center [800, 444] width 388 height 33
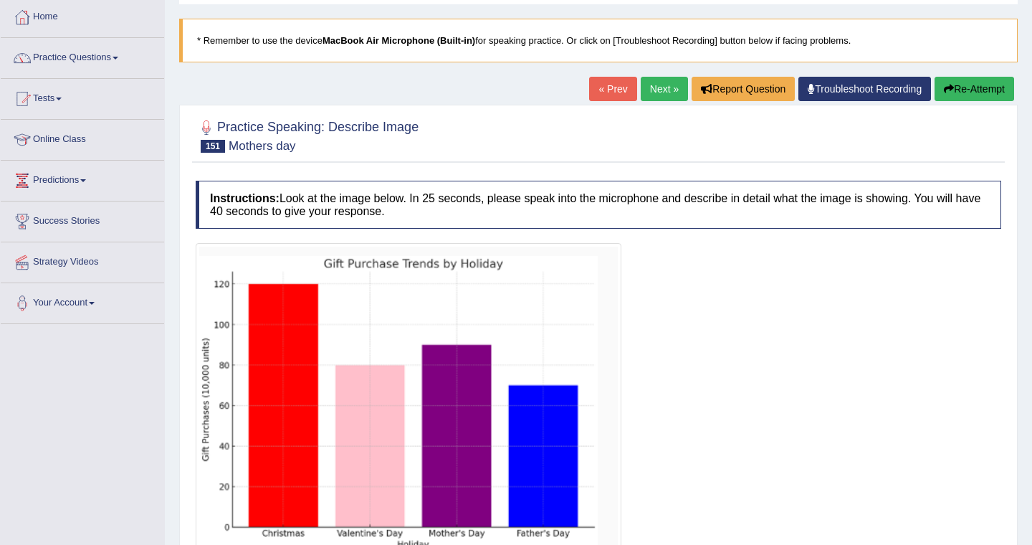
scroll to position [0, 0]
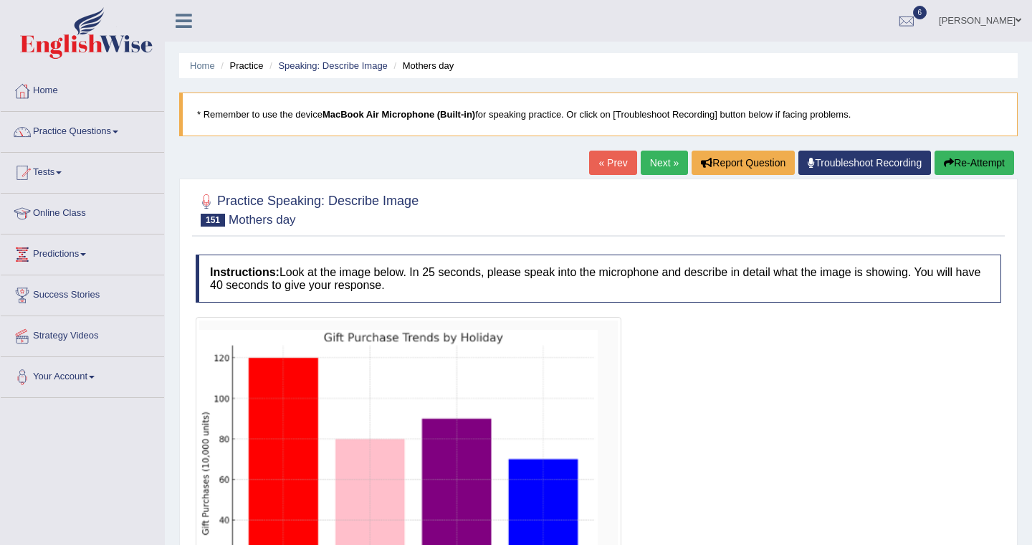
click at [659, 162] on link "Next »" at bounding box center [664, 162] width 47 height 24
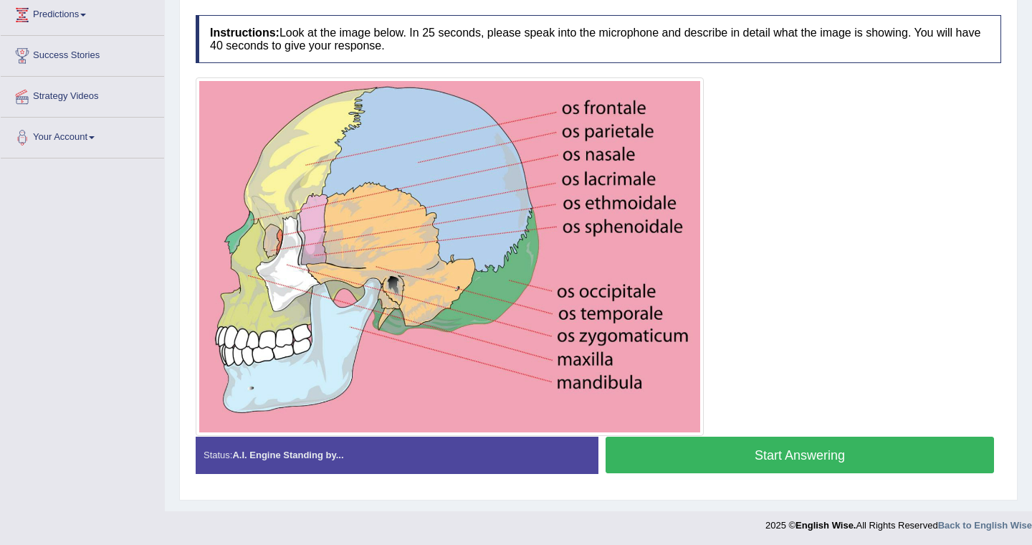
scroll to position [242, 0]
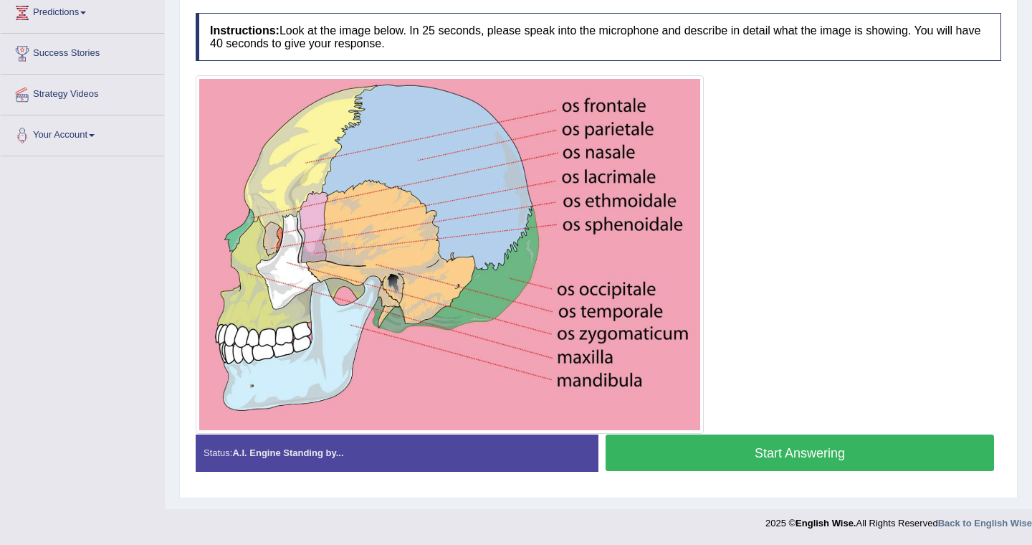
click at [692, 459] on button "Start Answering" at bounding box center [800, 452] width 388 height 37
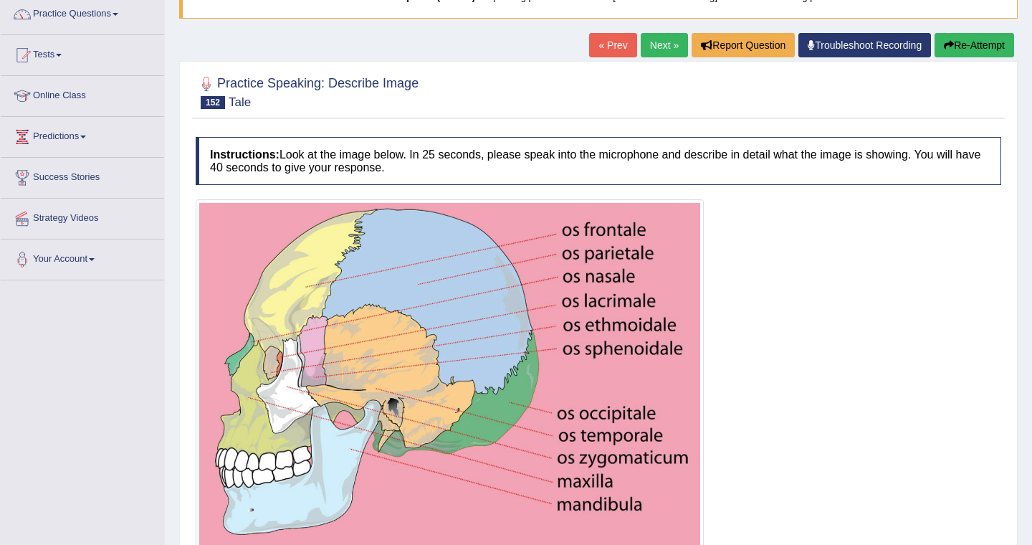
scroll to position [120, 0]
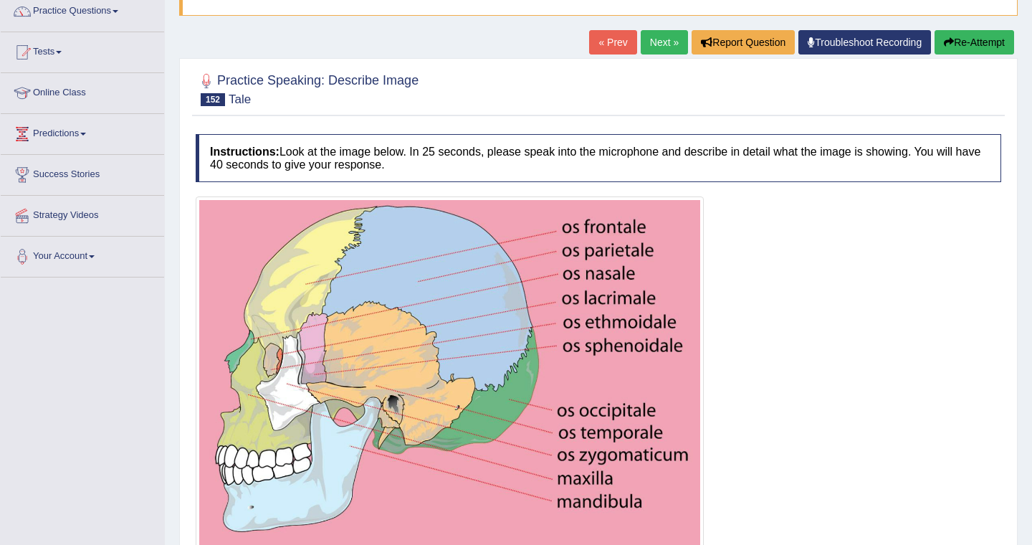
click at [966, 49] on button "Re-Attempt" at bounding box center [975, 42] width 80 height 24
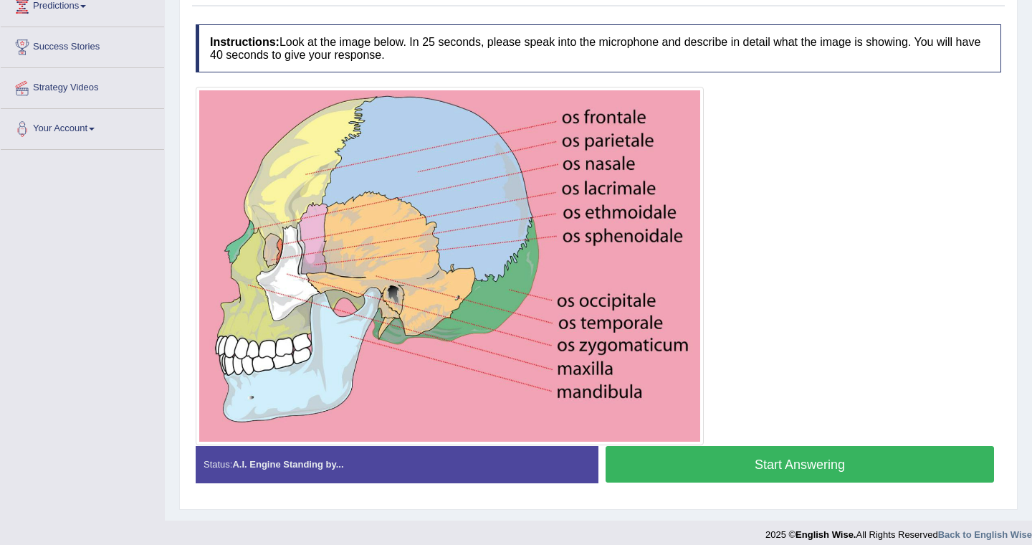
scroll to position [259, 0]
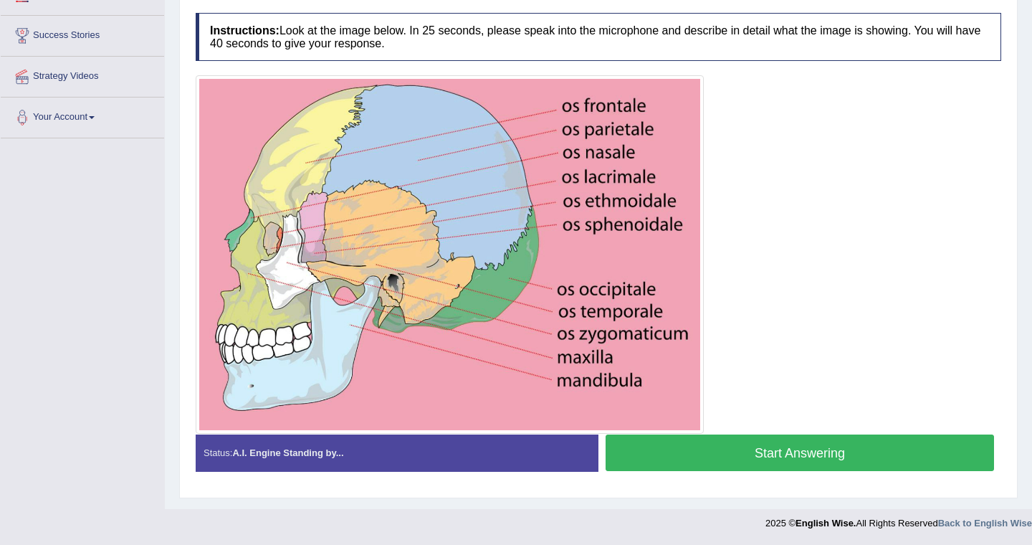
click at [802, 452] on button "Start Answering" at bounding box center [800, 452] width 388 height 37
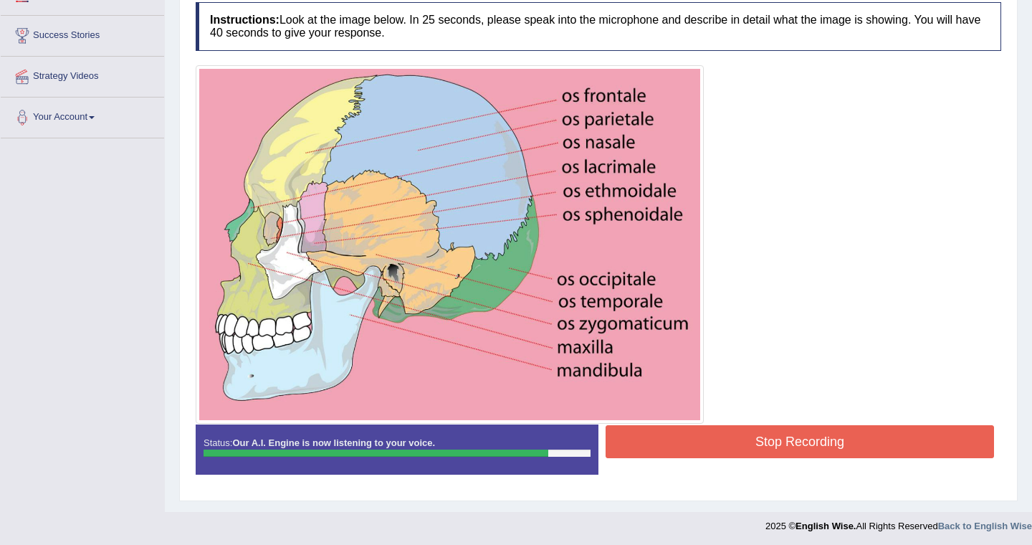
click at [854, 434] on button "Stop Recording" at bounding box center [800, 441] width 388 height 33
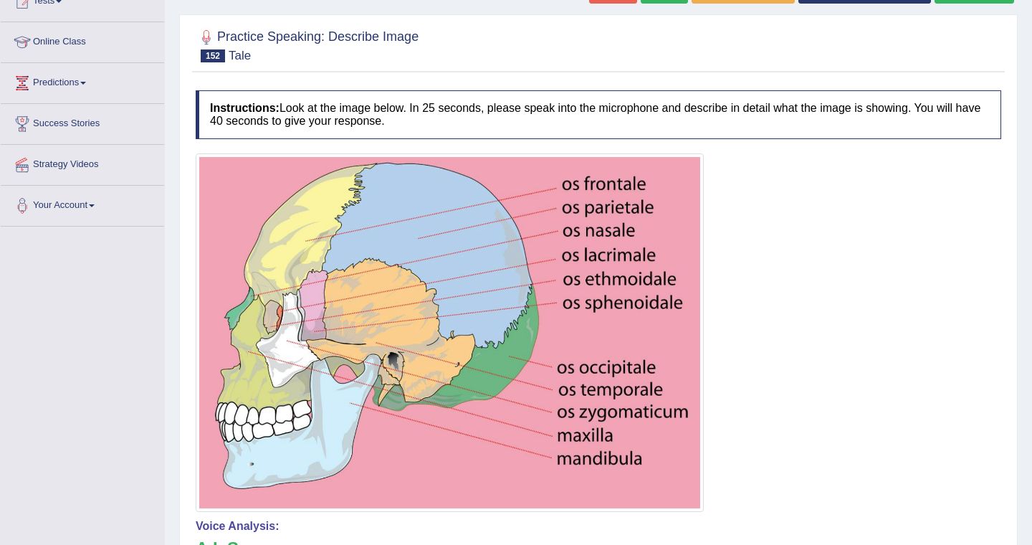
scroll to position [113, 0]
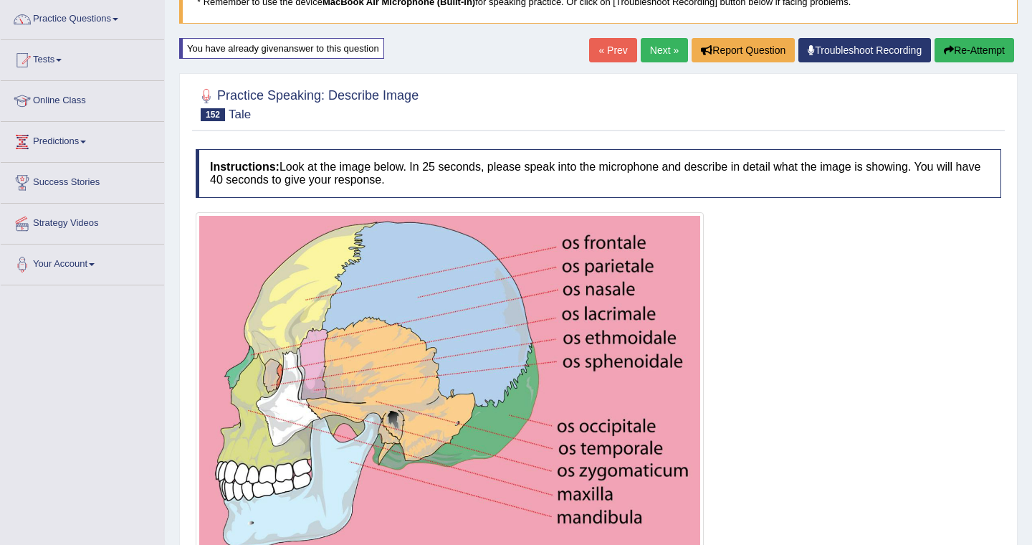
click at [665, 49] on link "Next »" at bounding box center [664, 50] width 47 height 24
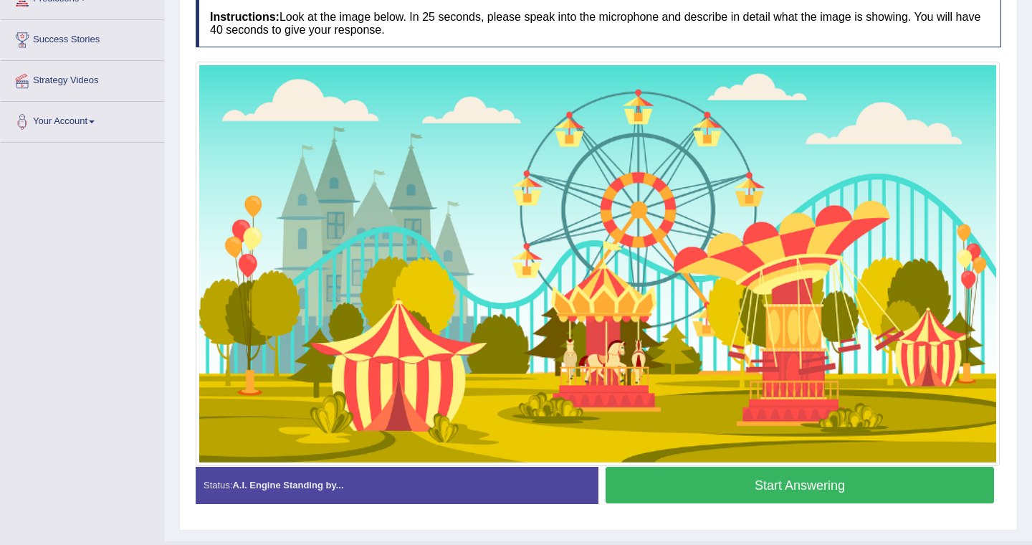
scroll to position [259, 0]
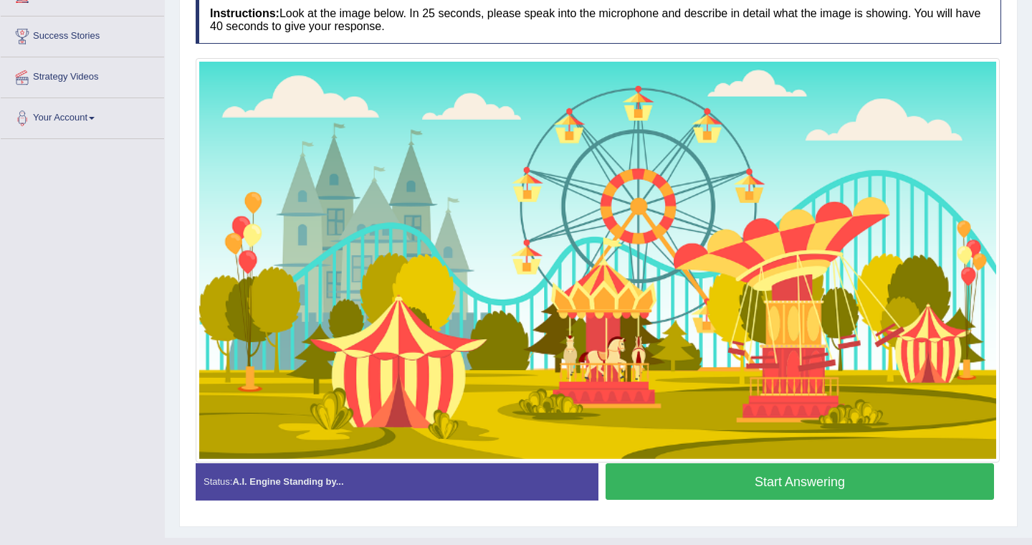
click at [740, 479] on button "Start Answering" at bounding box center [800, 481] width 388 height 37
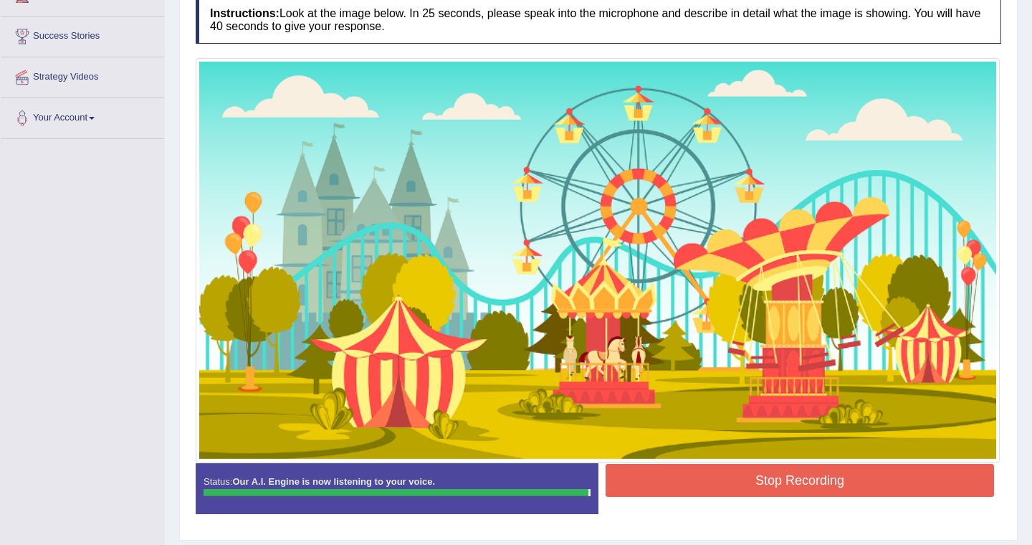
click at [734, 467] on button "Stop Recording" at bounding box center [800, 480] width 388 height 33
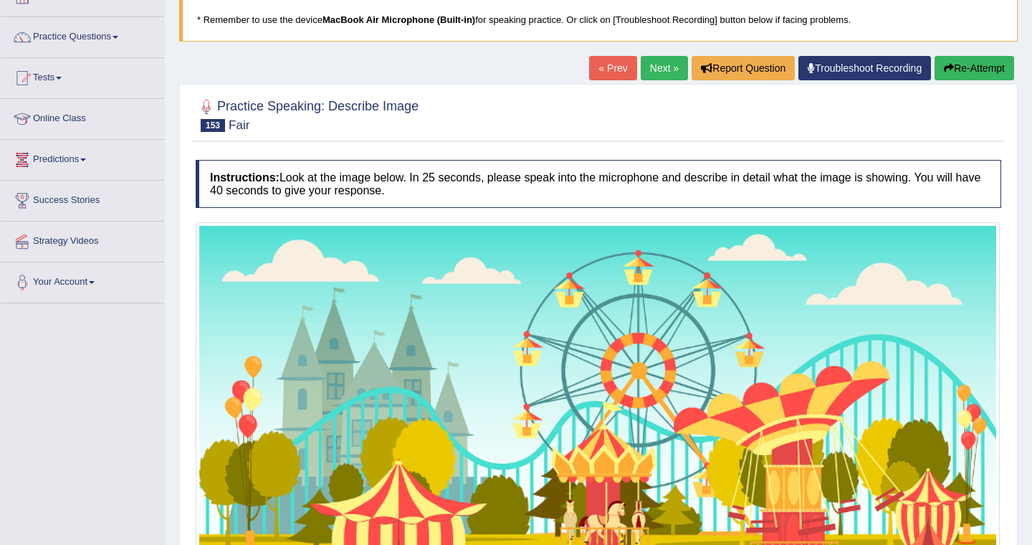
scroll to position [94, 0]
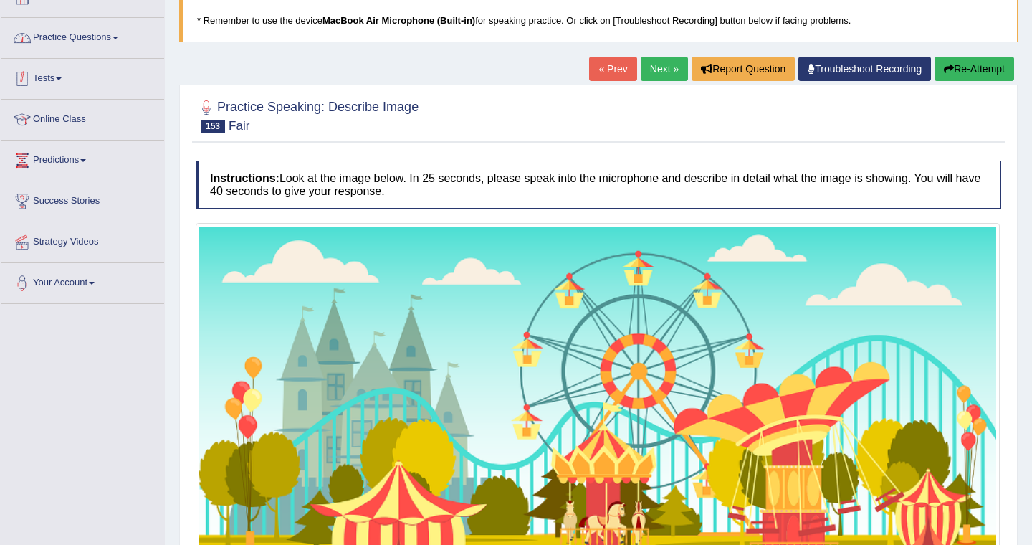
click at [107, 31] on link "Practice Questions" at bounding box center [82, 36] width 163 height 36
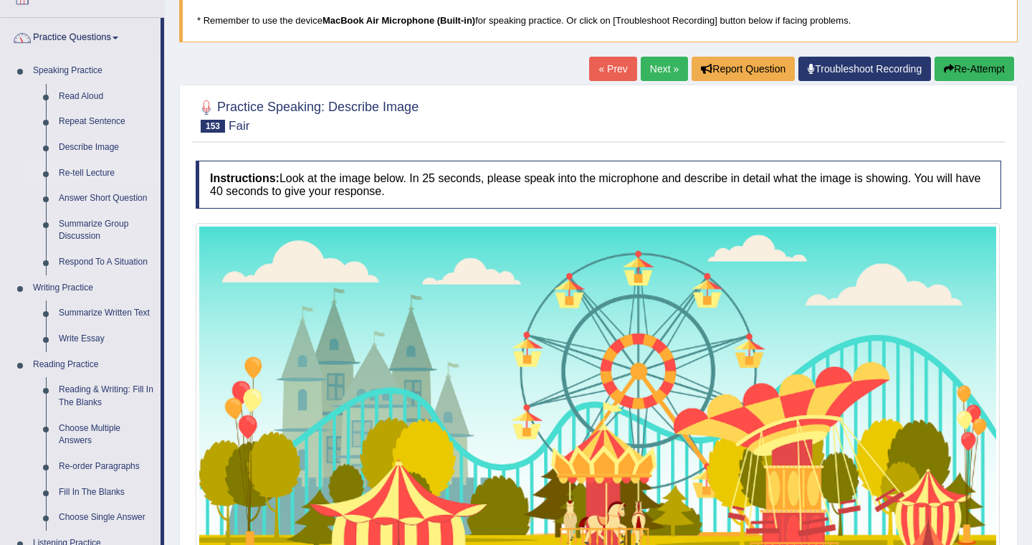
click at [105, 171] on link "Re-tell Lecture" at bounding box center [106, 174] width 108 height 26
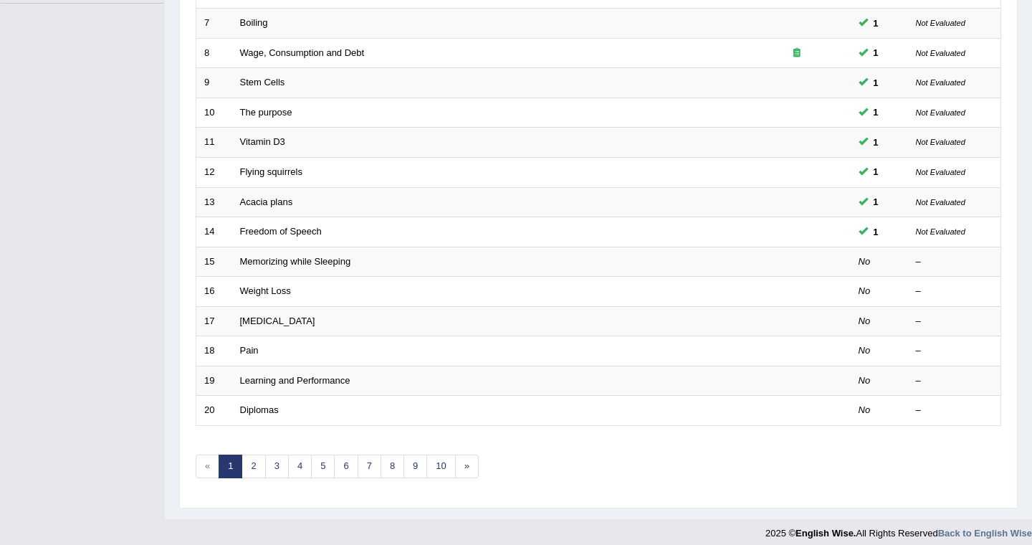
scroll to position [404, 0]
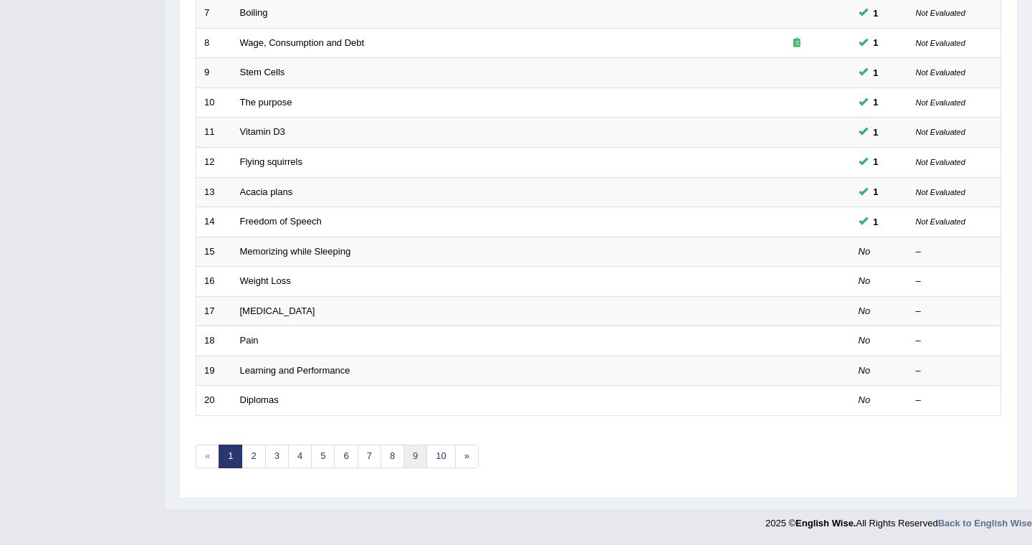
click at [406, 451] on link "9" at bounding box center [415, 456] width 24 height 24
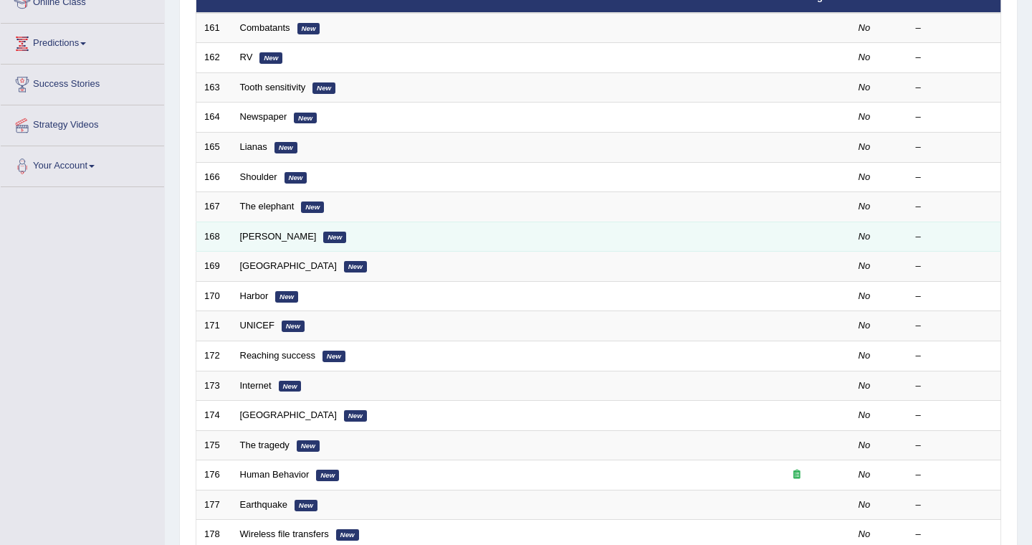
scroll to position [237, 0]
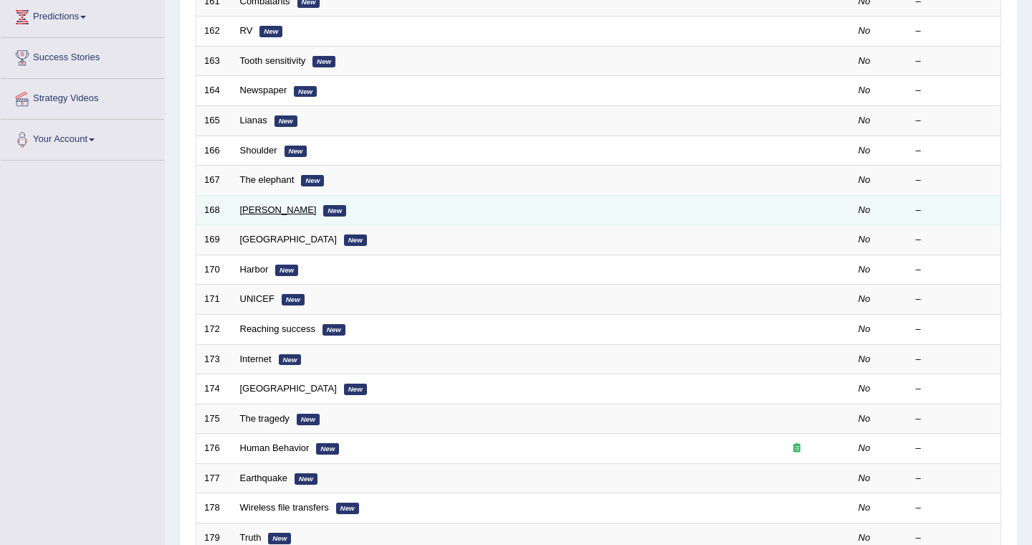
click at [267, 213] on link "[PERSON_NAME]" at bounding box center [278, 209] width 77 height 11
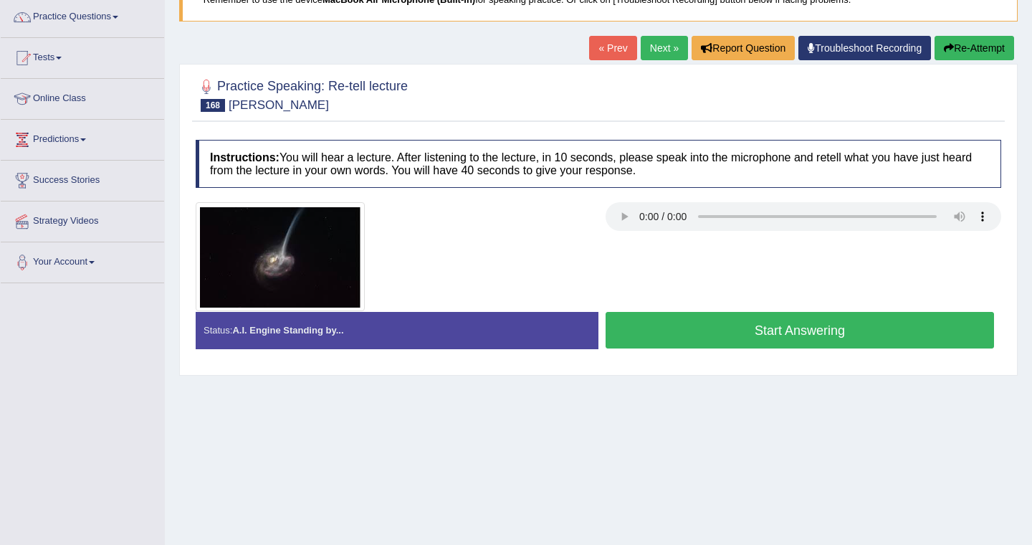
scroll to position [115, 0]
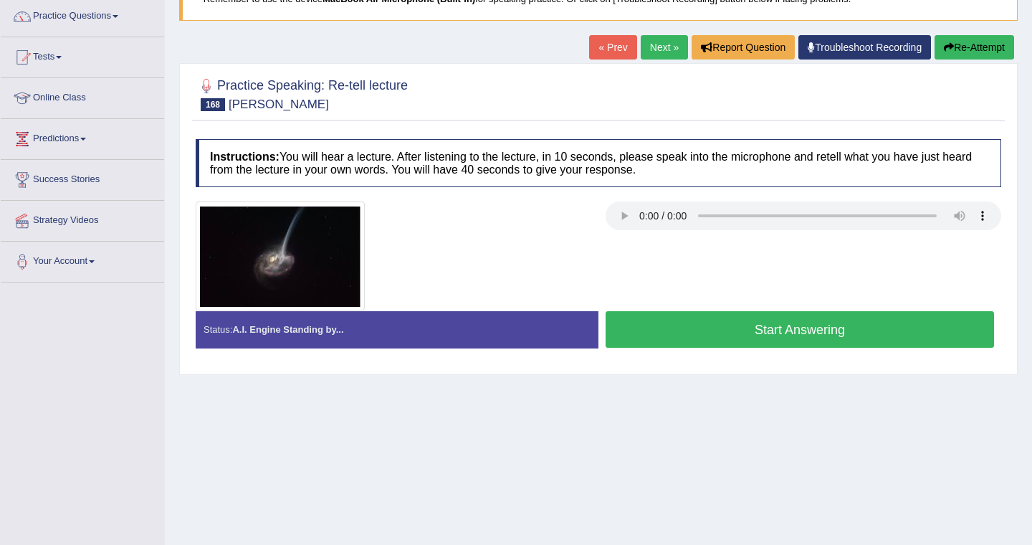
click at [684, 320] on button "Start Answering" at bounding box center [800, 329] width 388 height 37
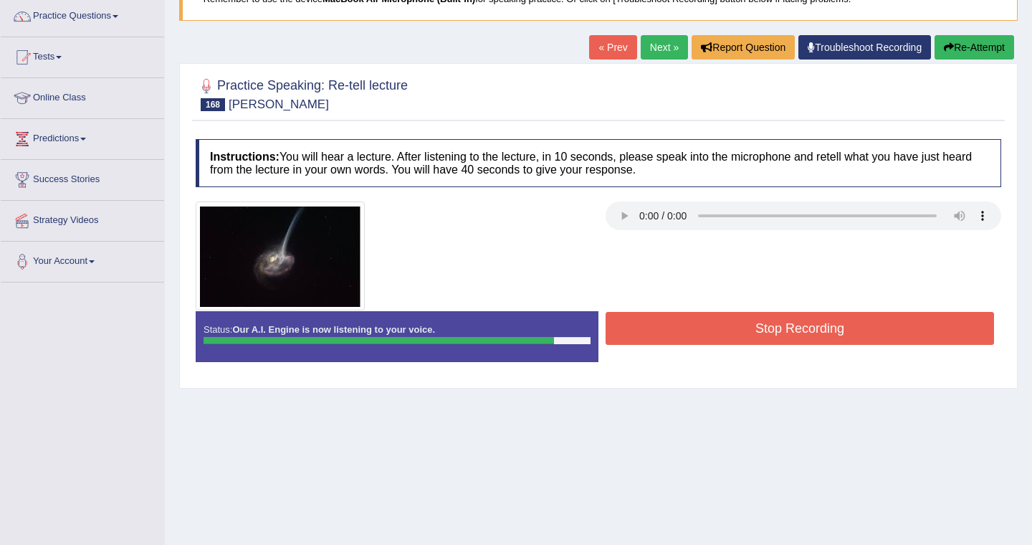
click at [684, 320] on button "Stop Recording" at bounding box center [800, 328] width 388 height 33
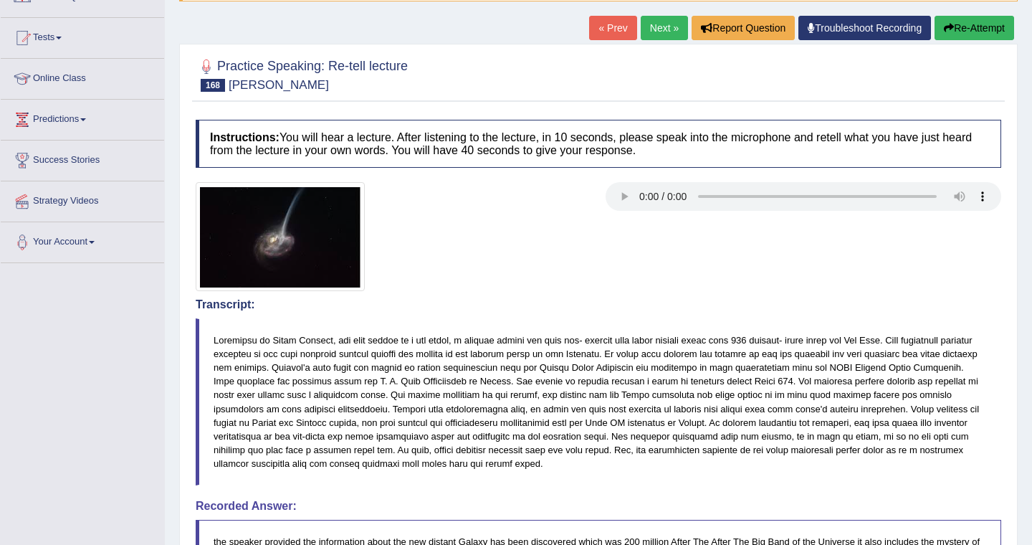
scroll to position [135, 0]
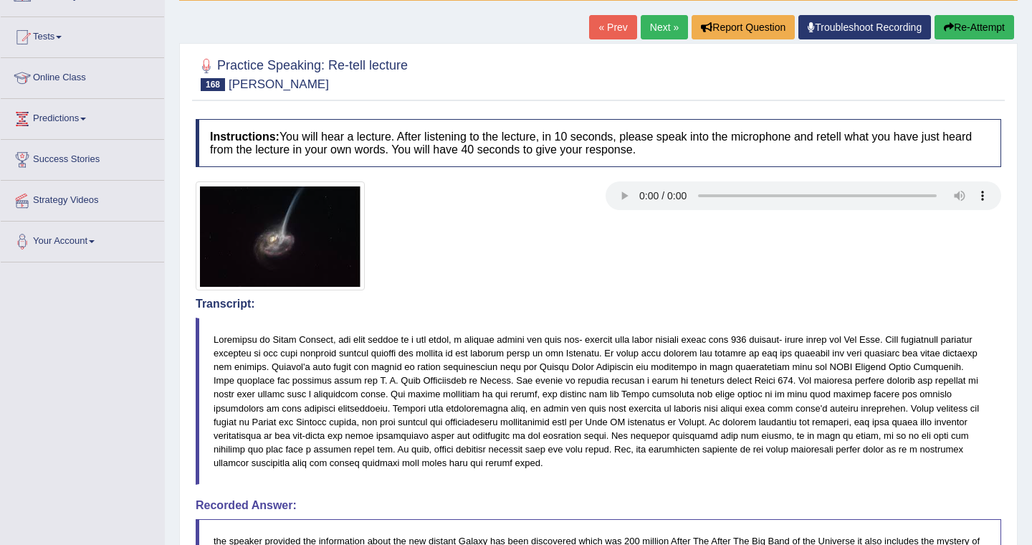
click at [970, 25] on button "Re-Attempt" at bounding box center [975, 27] width 80 height 24
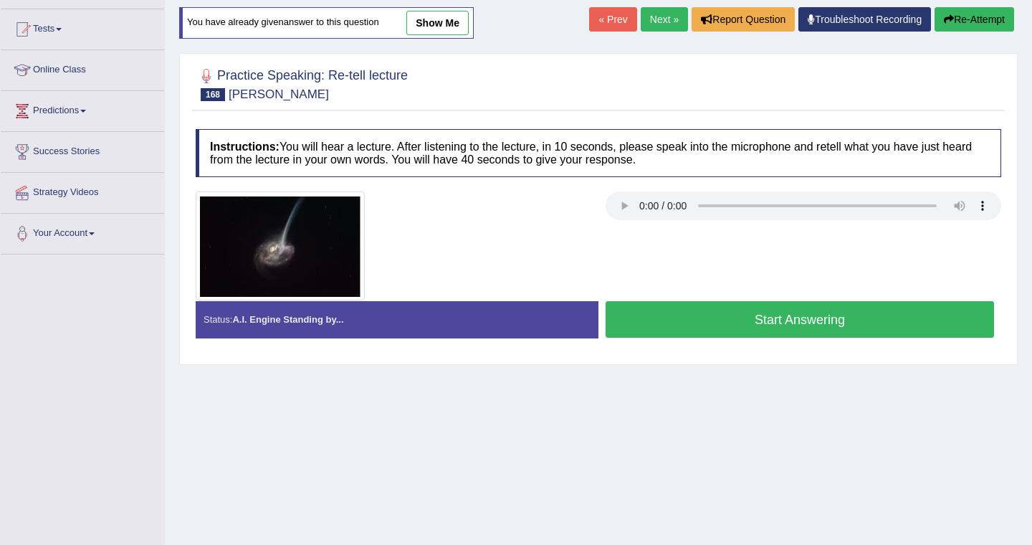
scroll to position [135, 0]
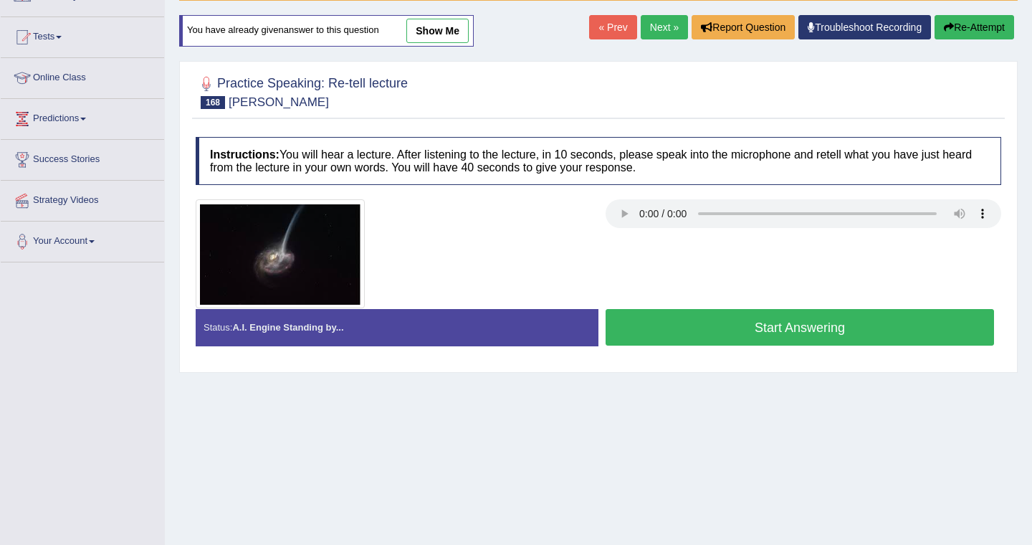
click at [691, 334] on button "Start Answering" at bounding box center [800, 327] width 388 height 37
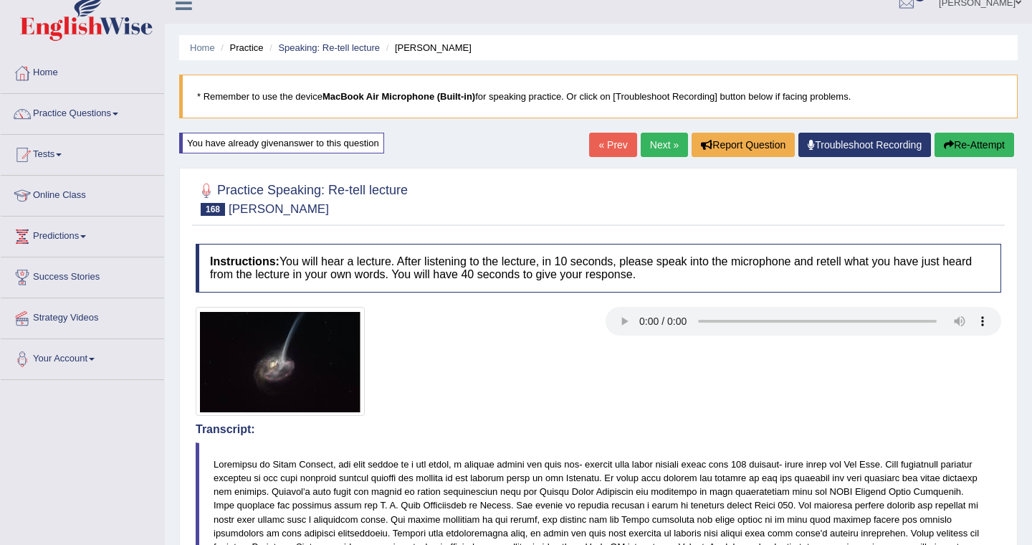
scroll to position [19, 0]
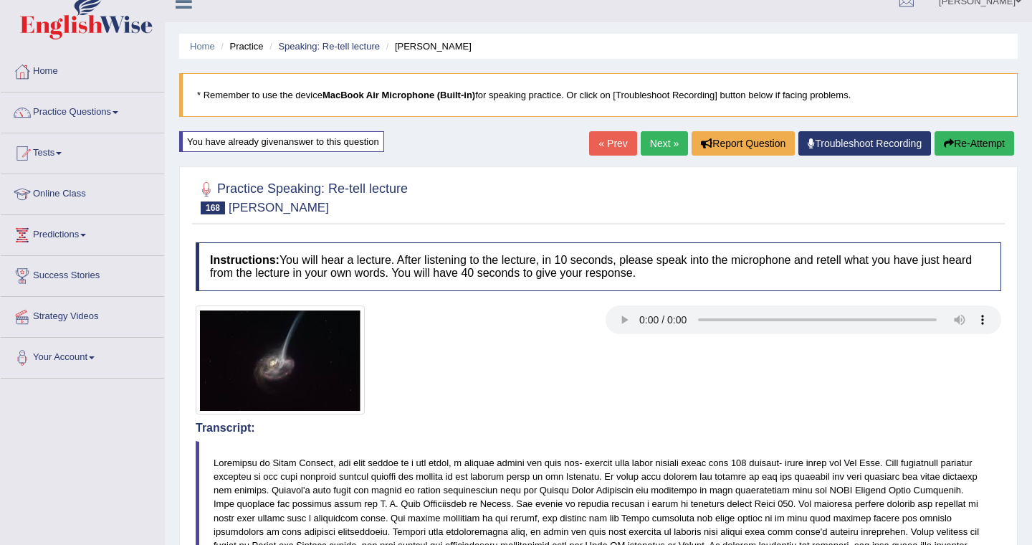
click at [978, 152] on button "Re-Attempt" at bounding box center [975, 143] width 80 height 24
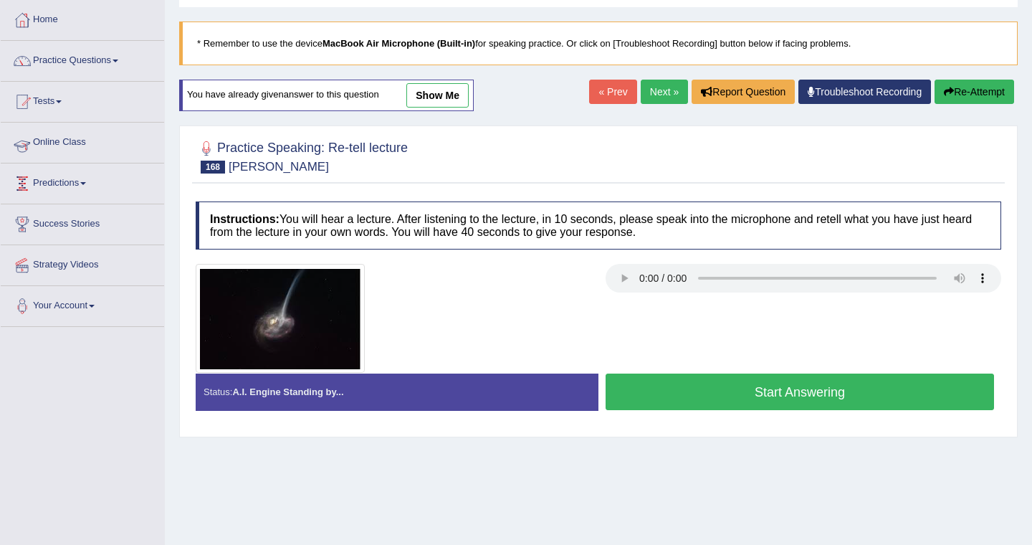
scroll to position [59, 0]
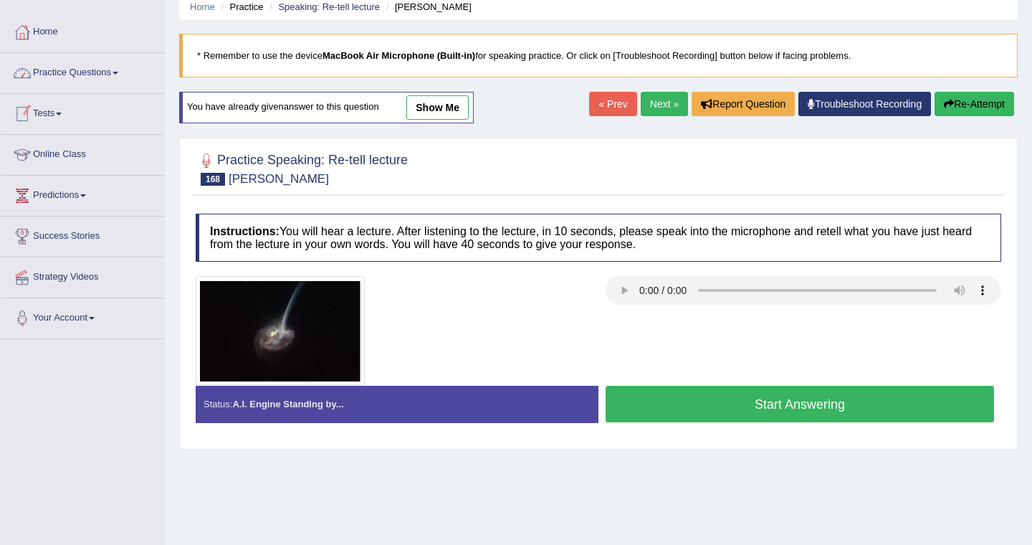
click at [98, 77] on link "Practice Questions" at bounding box center [82, 71] width 163 height 36
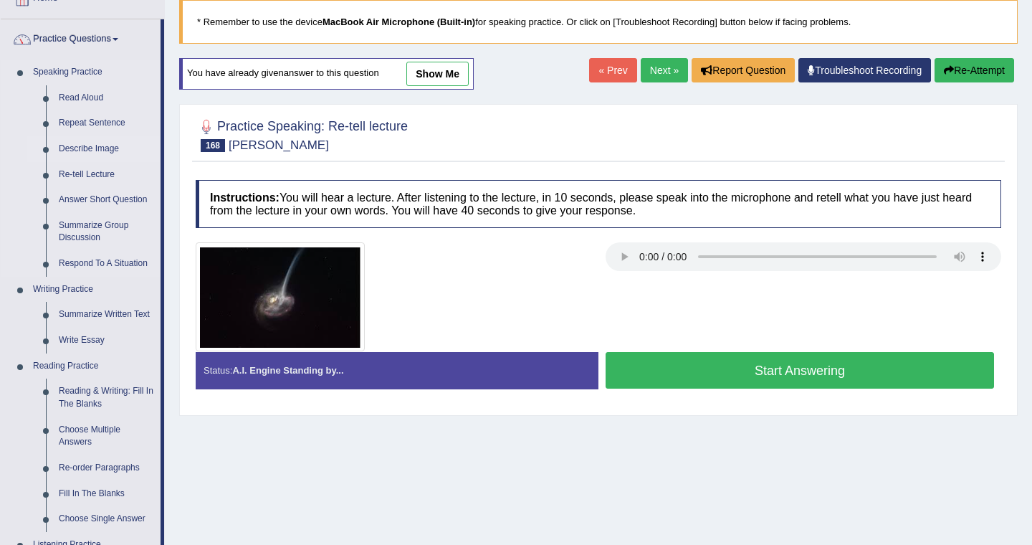
scroll to position [113, 0]
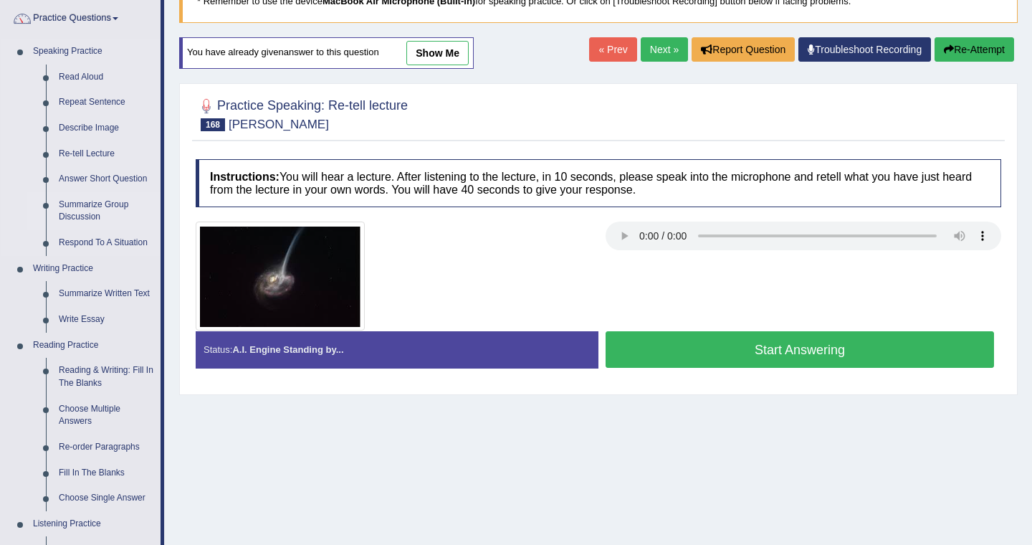
click at [90, 203] on link "Summarize Group Discussion" at bounding box center [106, 211] width 108 height 38
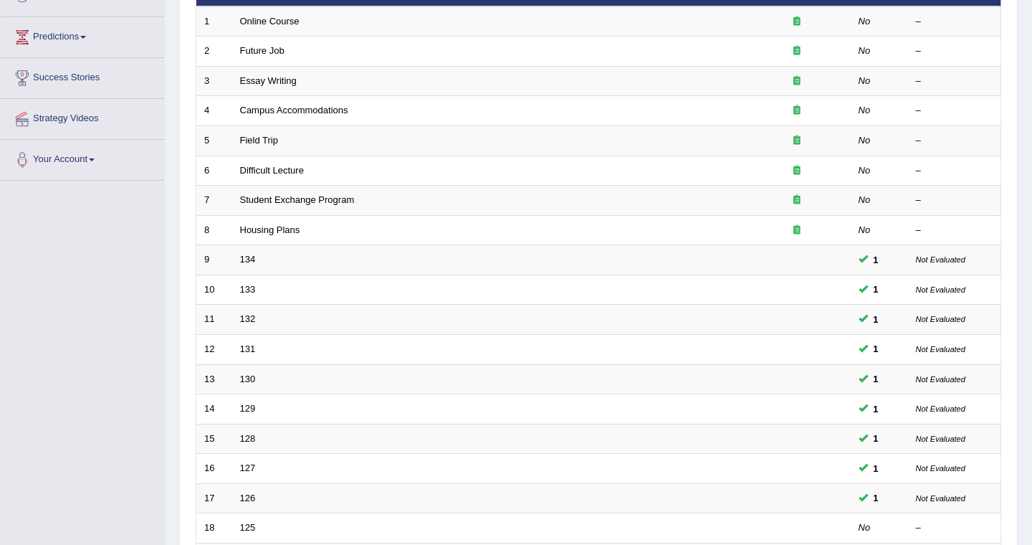
scroll to position [404, 0]
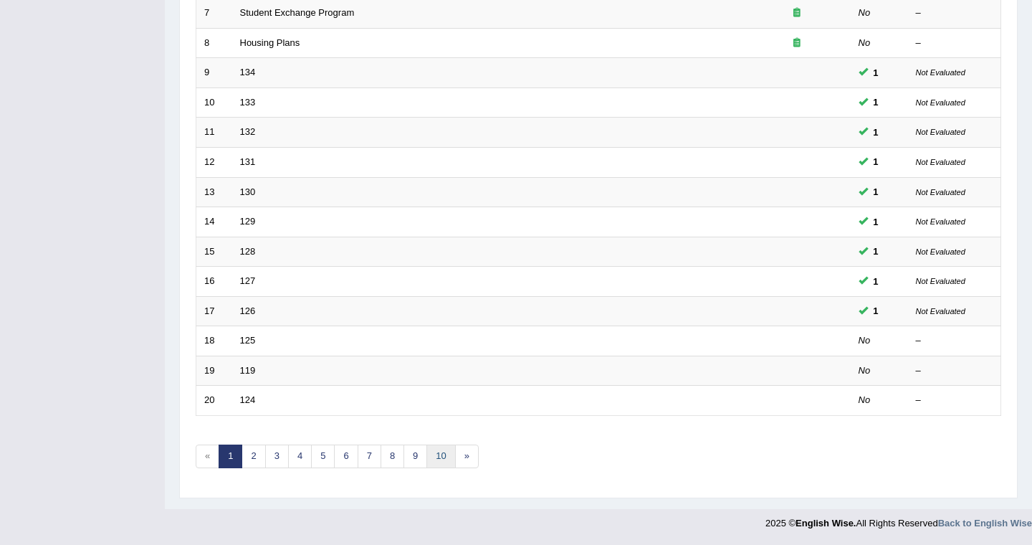
click at [441, 463] on link "10" at bounding box center [440, 456] width 29 height 24
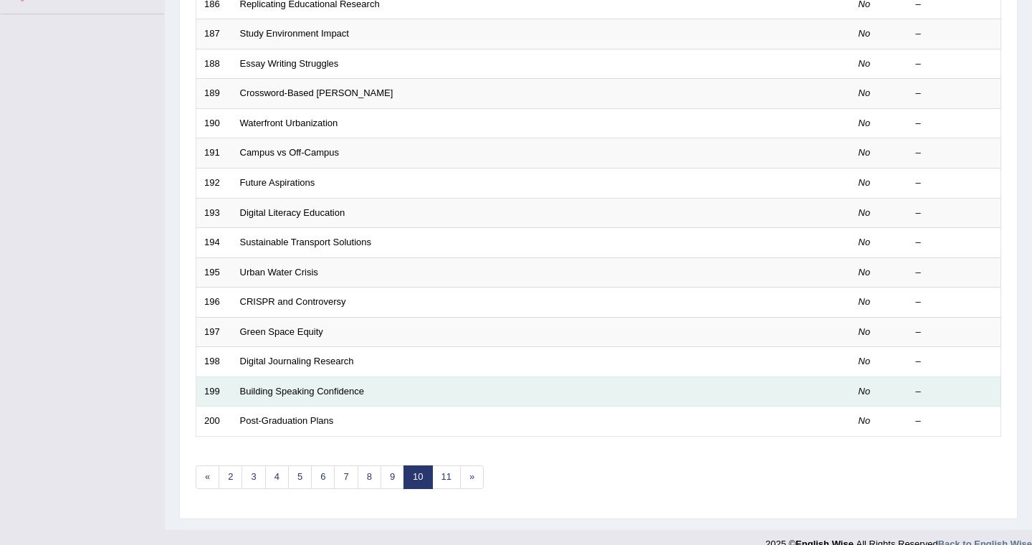
scroll to position [385, 0]
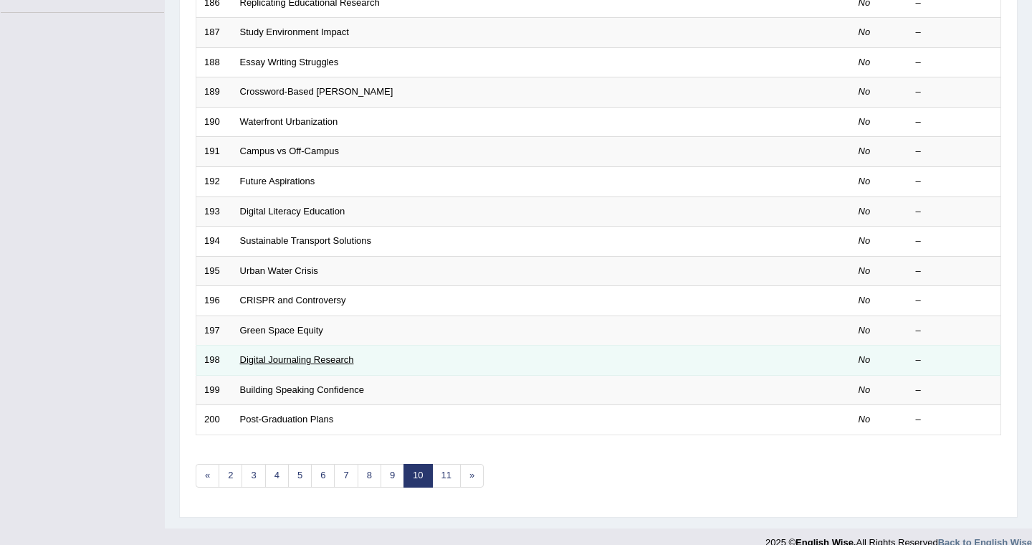
click at [301, 360] on link "Digital Journaling Research" at bounding box center [297, 359] width 114 height 11
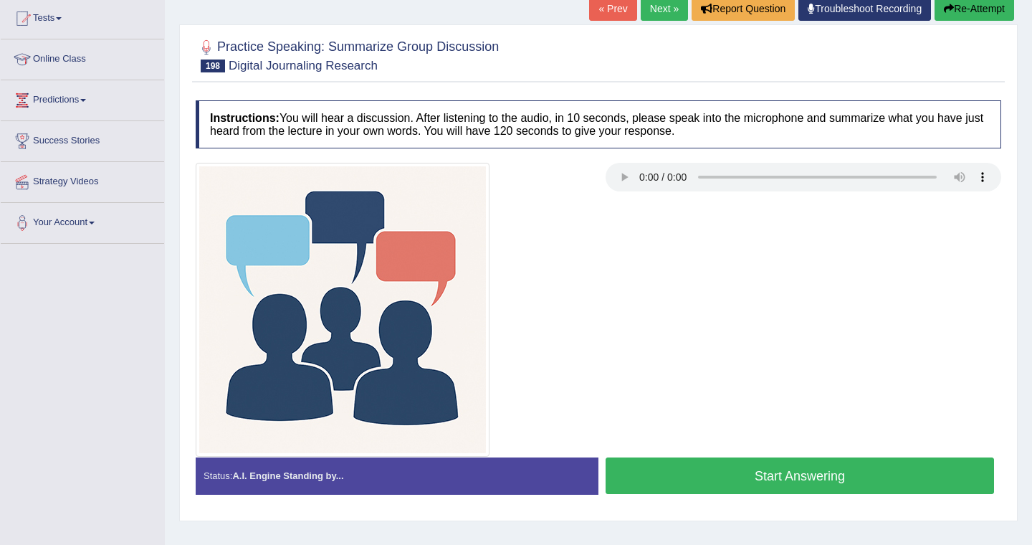
scroll to position [155, 0]
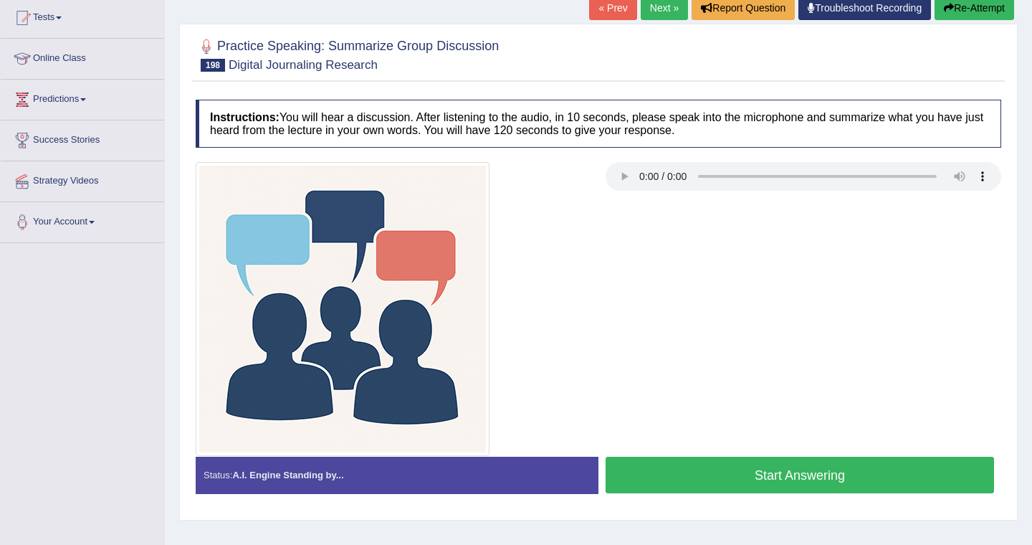
click at [766, 472] on button "Start Answering" at bounding box center [800, 475] width 388 height 37
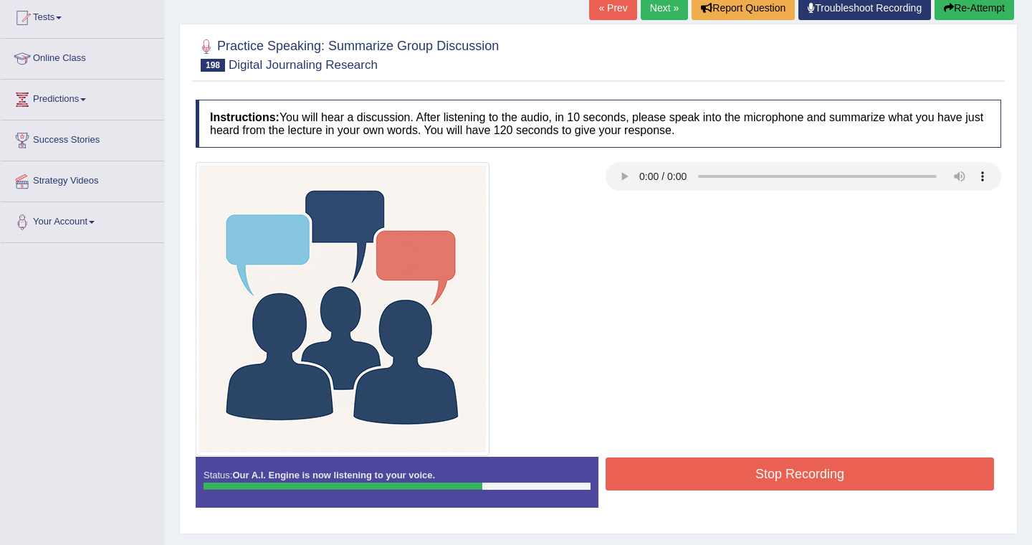
click at [734, 468] on button "Stop Recording" at bounding box center [800, 473] width 388 height 33
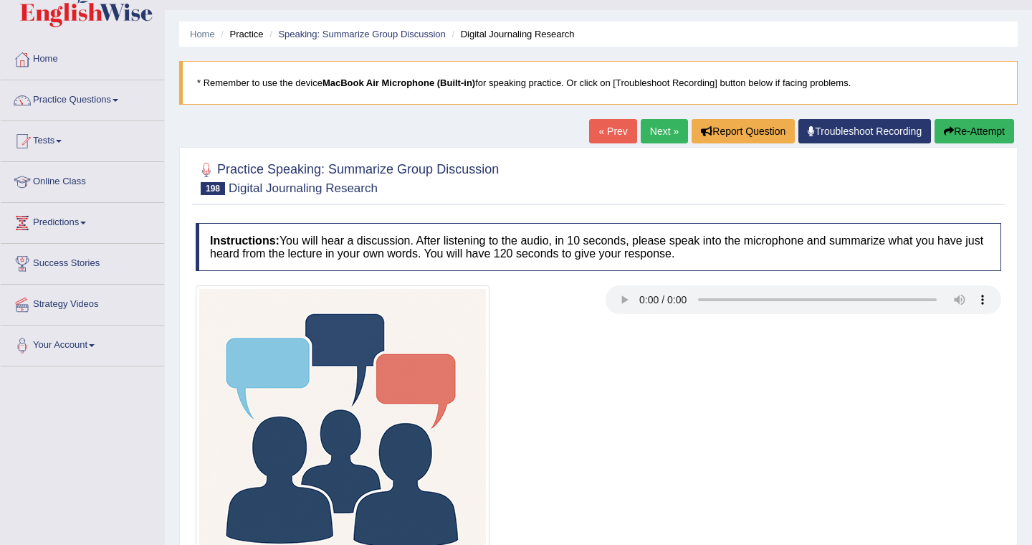
scroll to position [32, 0]
click at [650, 118] on link "Next »" at bounding box center [664, 130] width 47 height 24
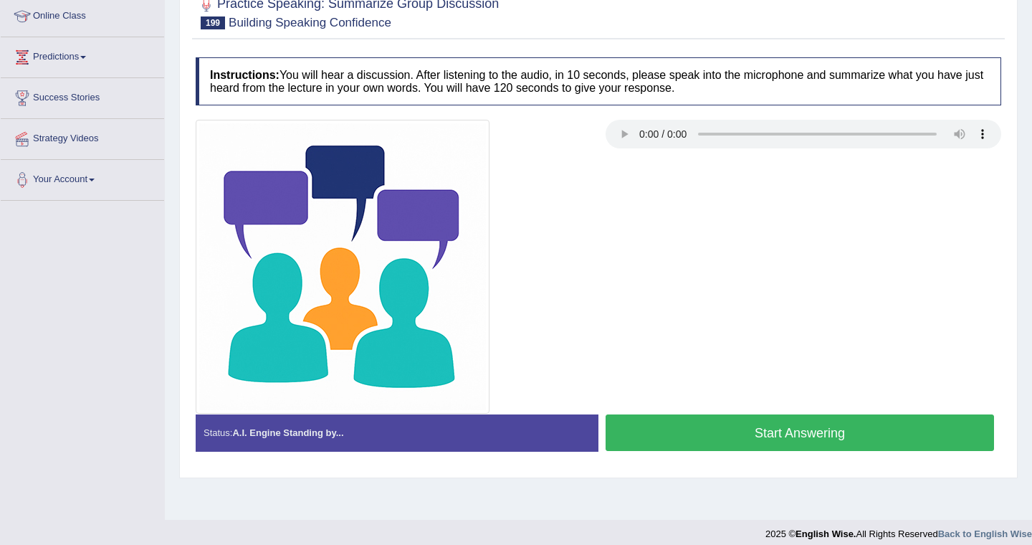
scroll to position [208, 0]
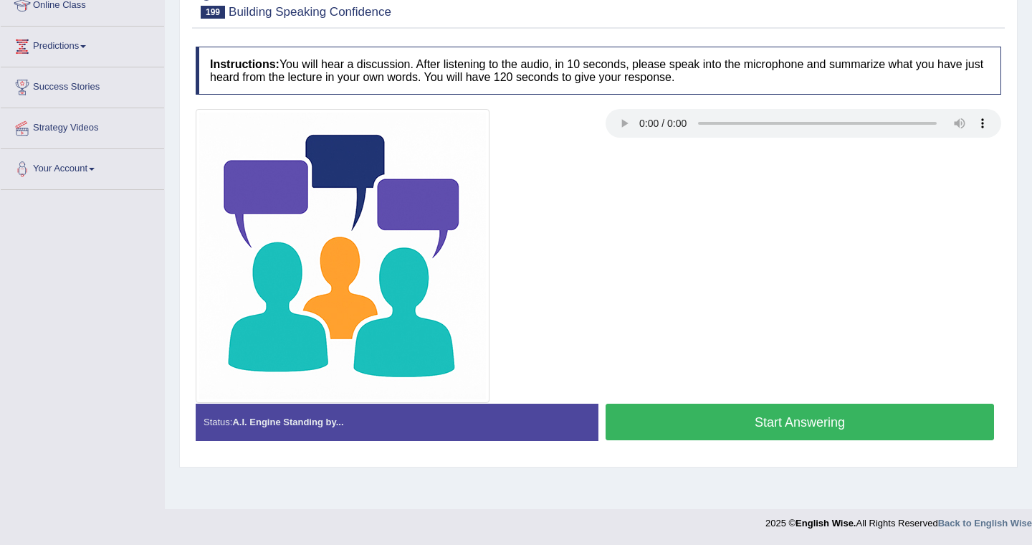
click at [687, 418] on button "Start Answering" at bounding box center [800, 421] width 388 height 37
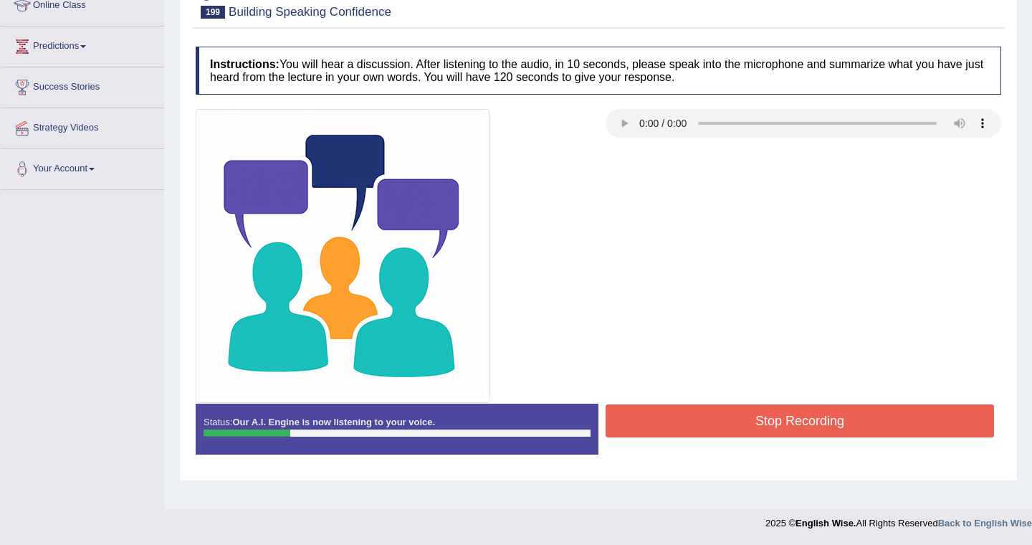
click at [687, 418] on button "Stop Recording" at bounding box center [800, 420] width 388 height 33
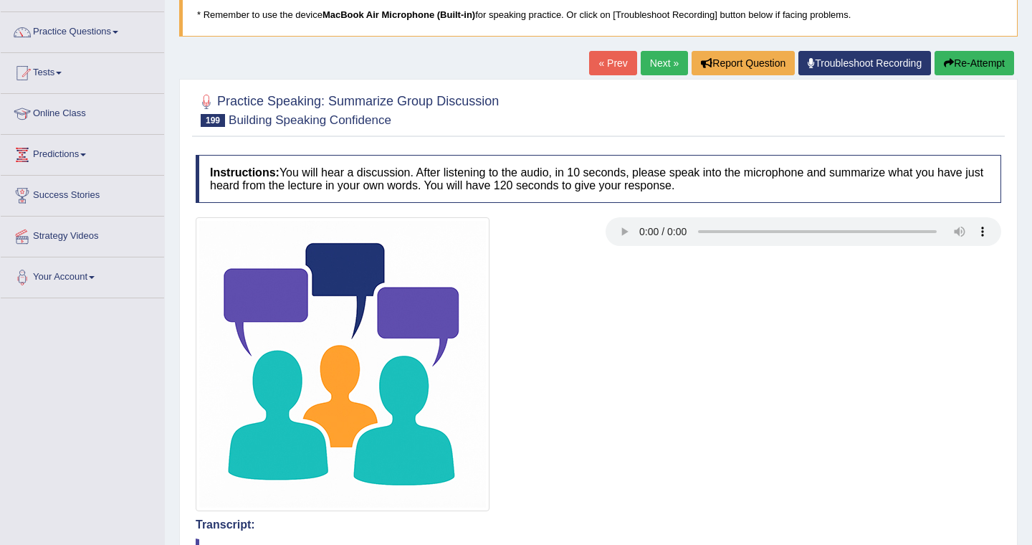
scroll to position [88, 0]
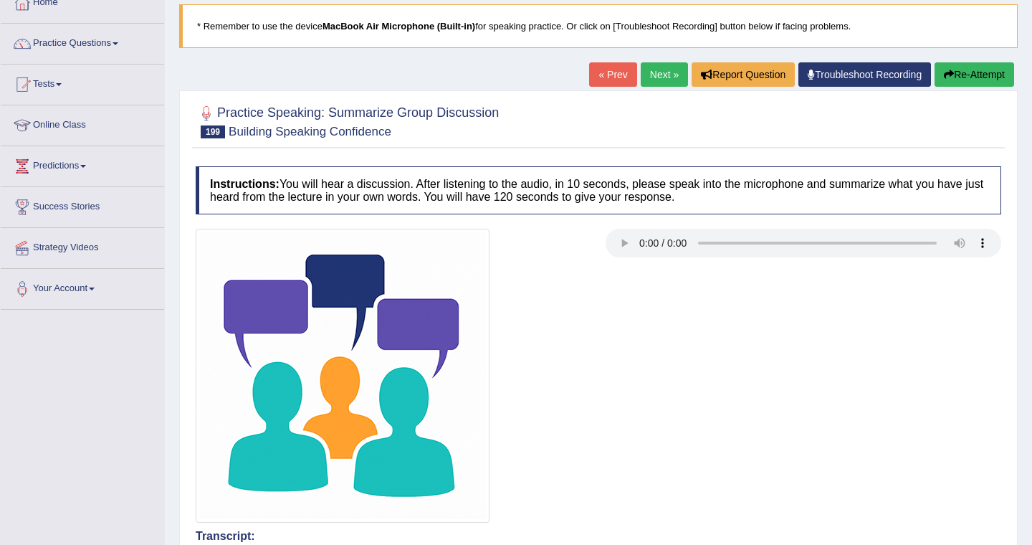
click at [951, 70] on button "Re-Attempt" at bounding box center [975, 74] width 80 height 24
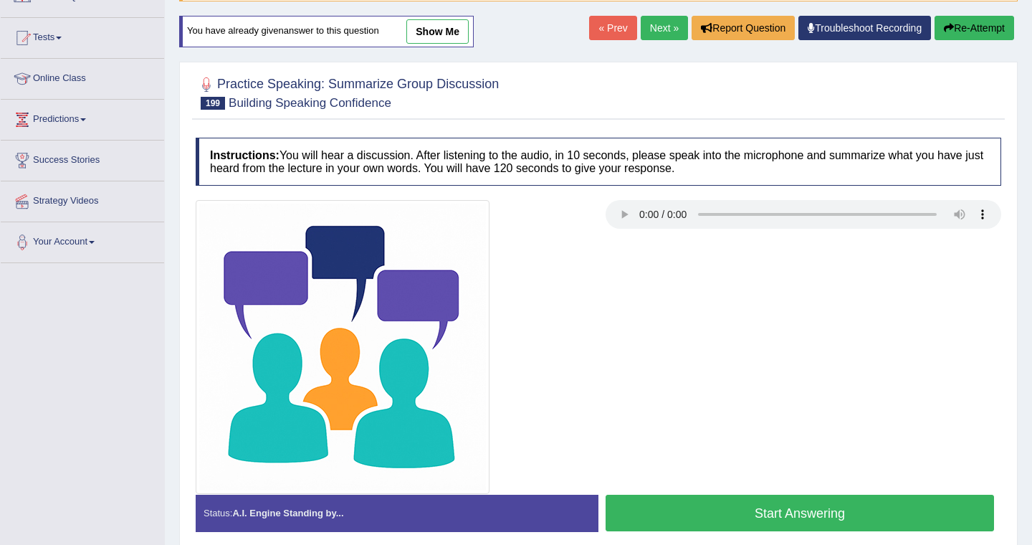
scroll to position [139, 0]
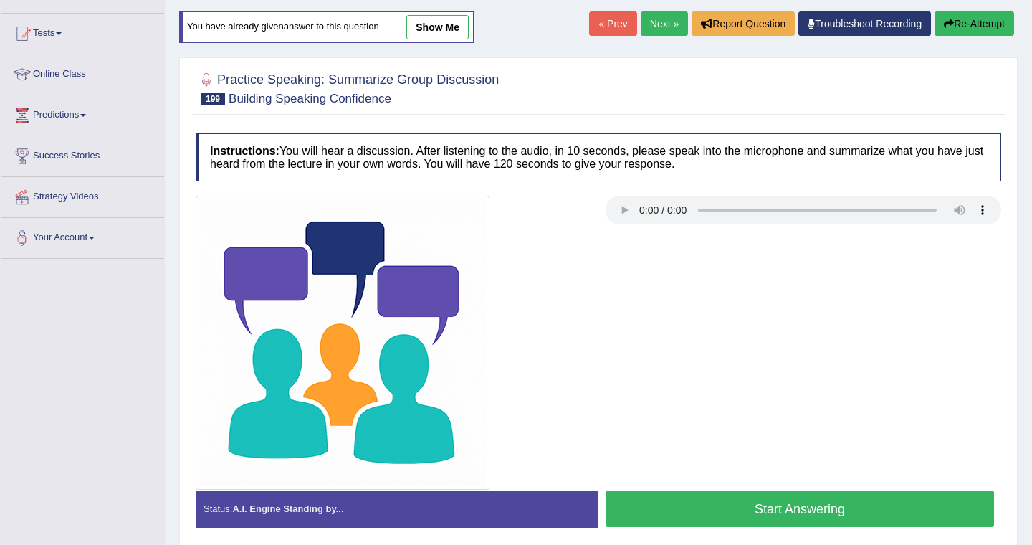
click at [811, 511] on button "Start Answering" at bounding box center [800, 508] width 388 height 37
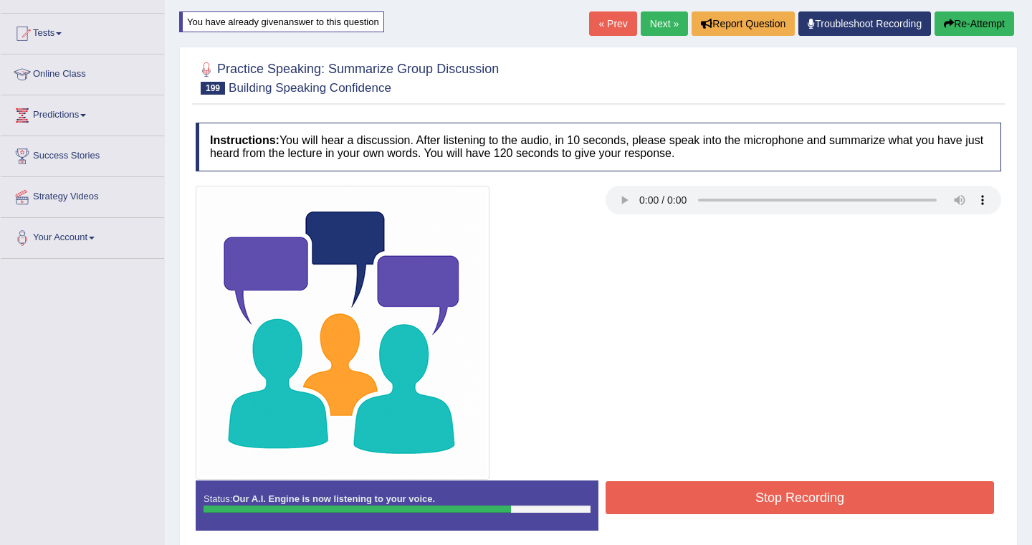
click at [811, 511] on button "Stop Recording" at bounding box center [800, 497] width 388 height 33
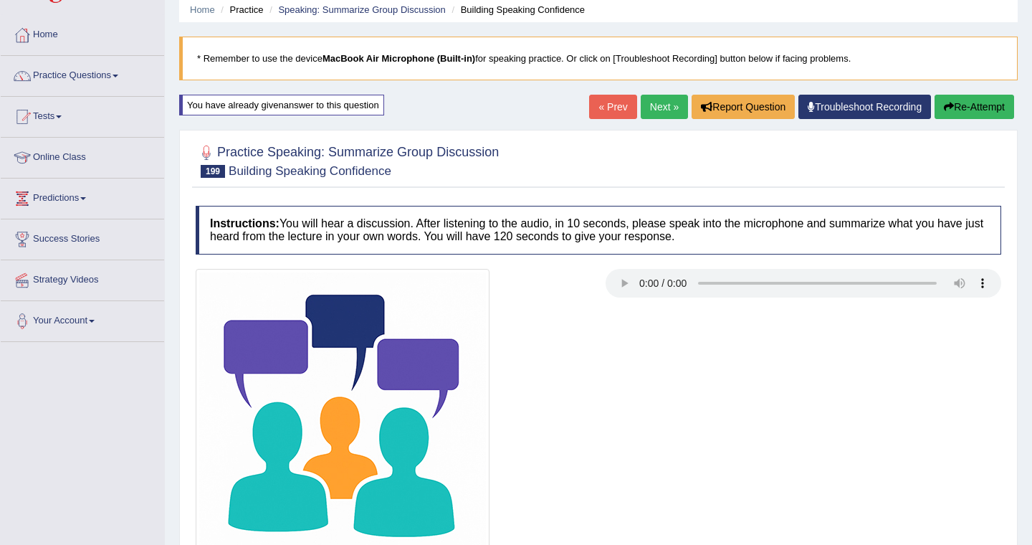
scroll to position [11, 0]
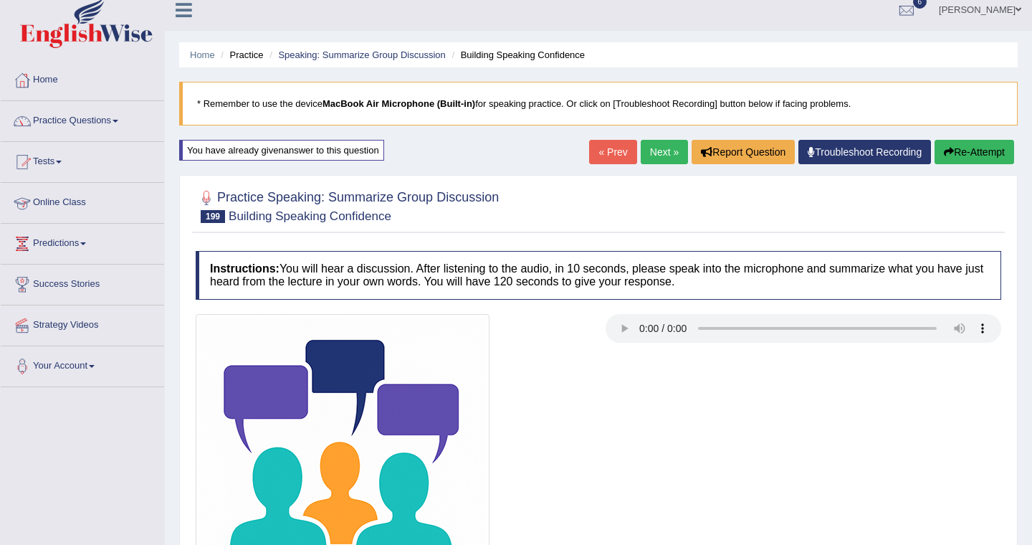
click at [98, 118] on link "Practice Questions" at bounding box center [82, 119] width 163 height 36
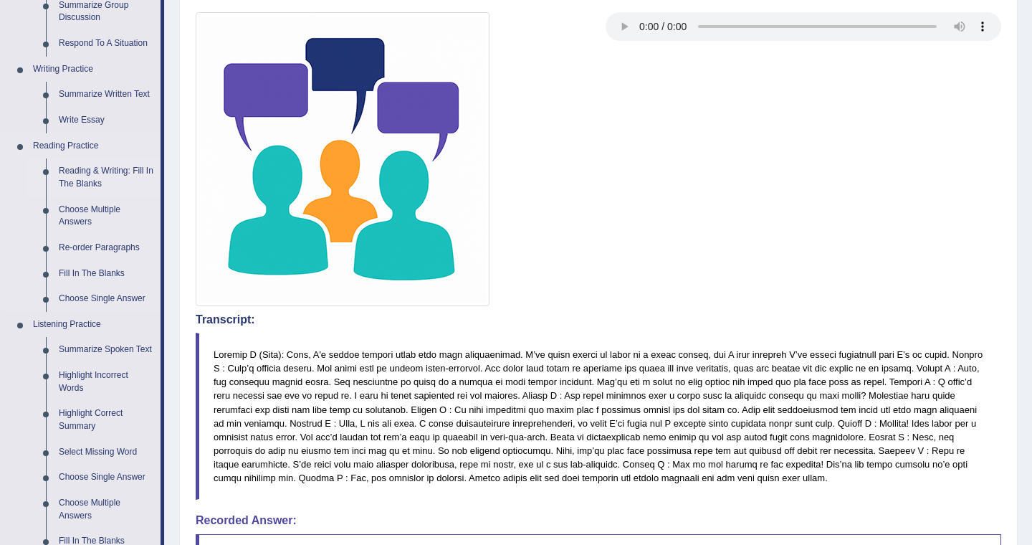
scroll to position [279, 0]
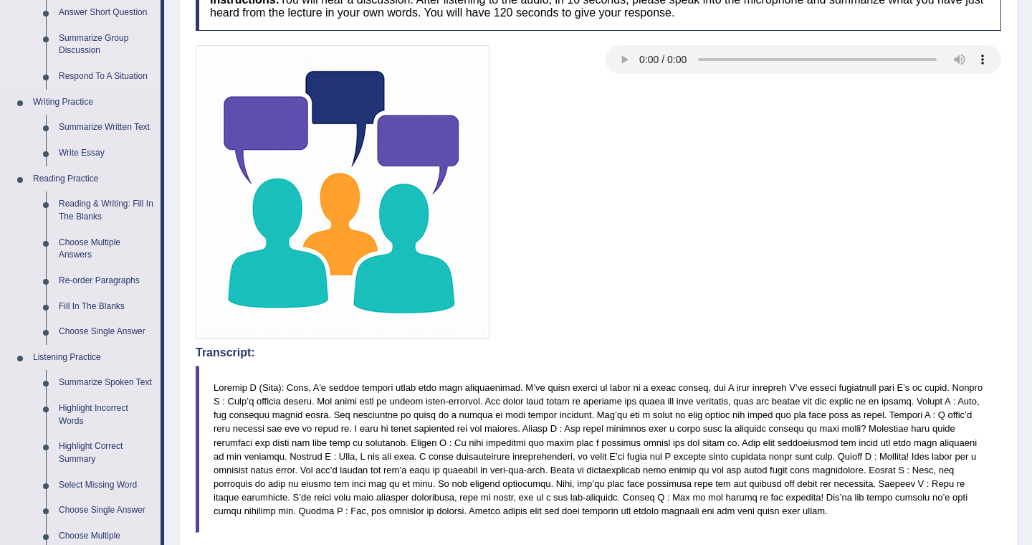
click at [129, 73] on link "Respond To A Situation" at bounding box center [106, 77] width 108 height 26
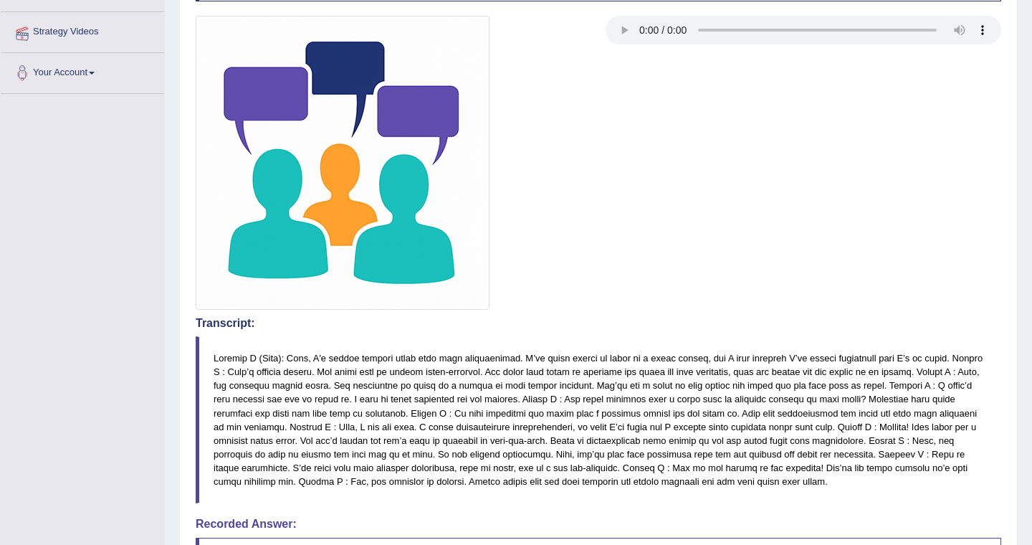
scroll to position [353, 0]
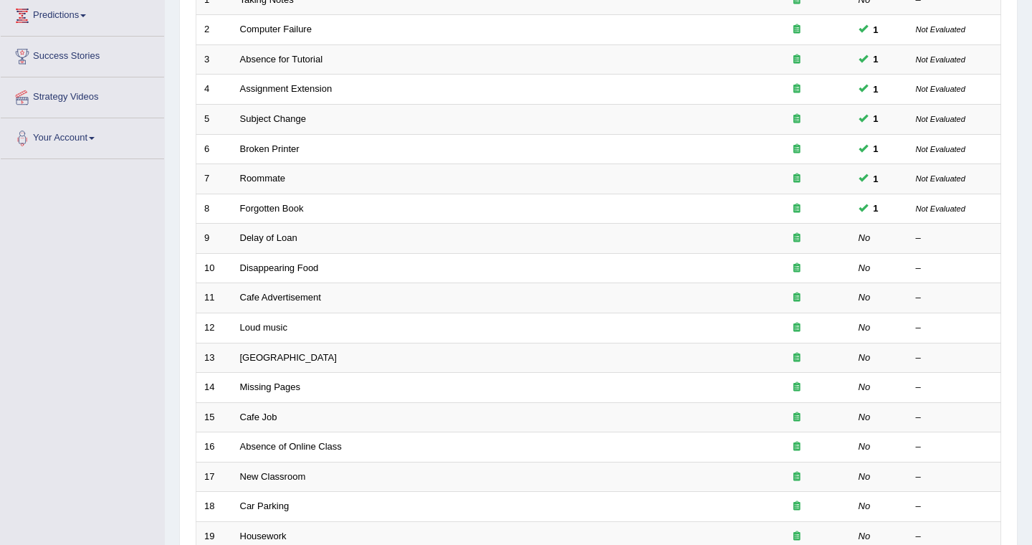
scroll to position [404, 0]
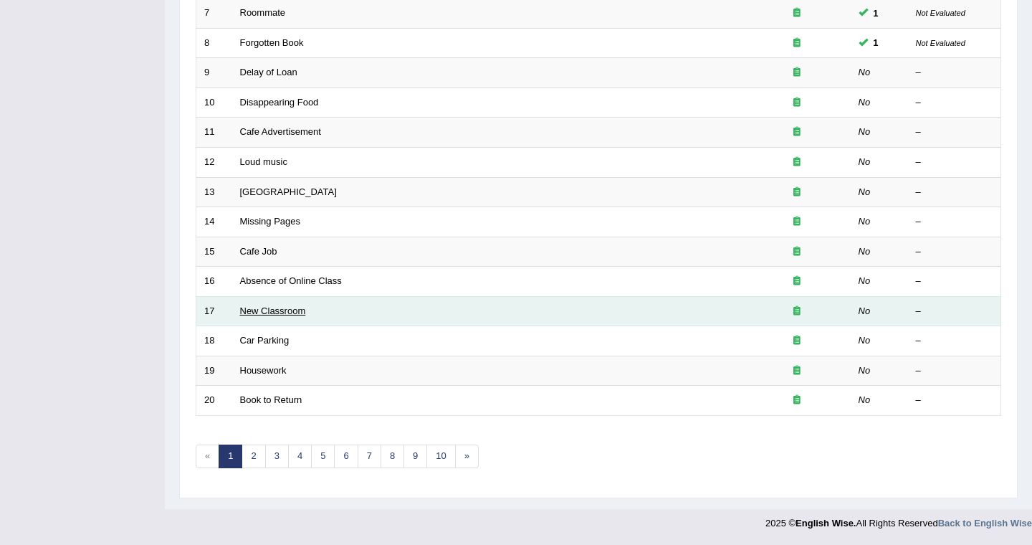
click at [274, 311] on link "New Classroom" at bounding box center [273, 310] width 66 height 11
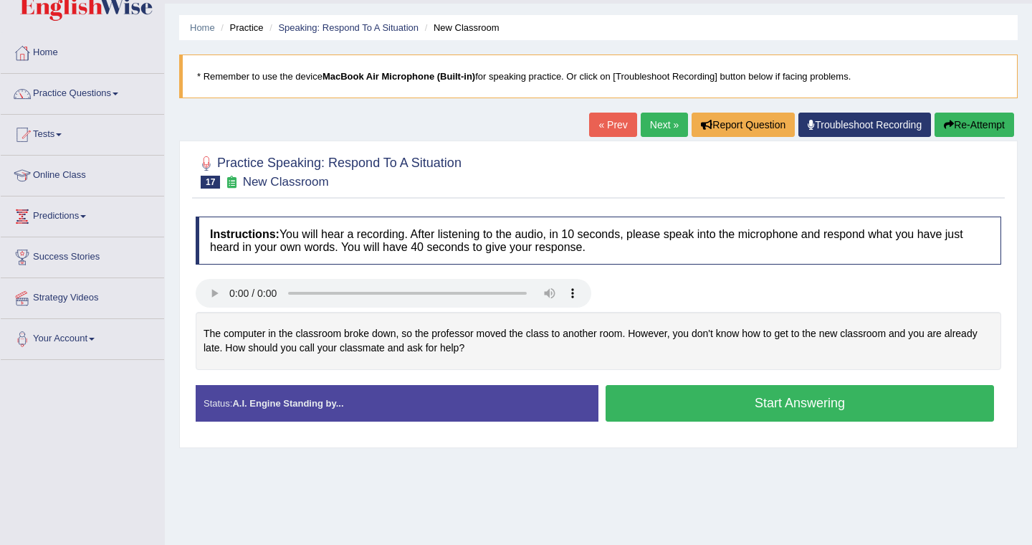
scroll to position [4, 0]
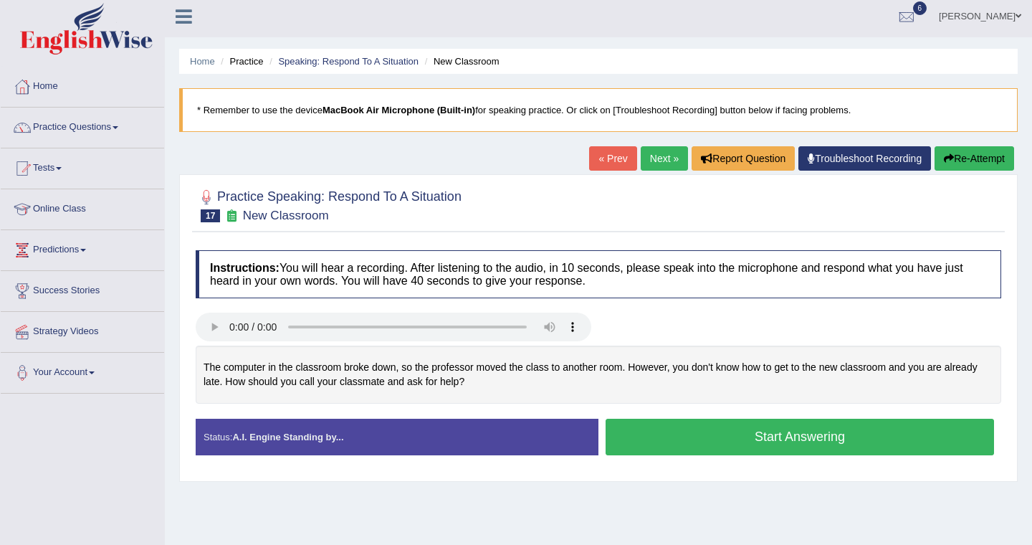
click at [645, 158] on link "Next »" at bounding box center [664, 158] width 47 height 24
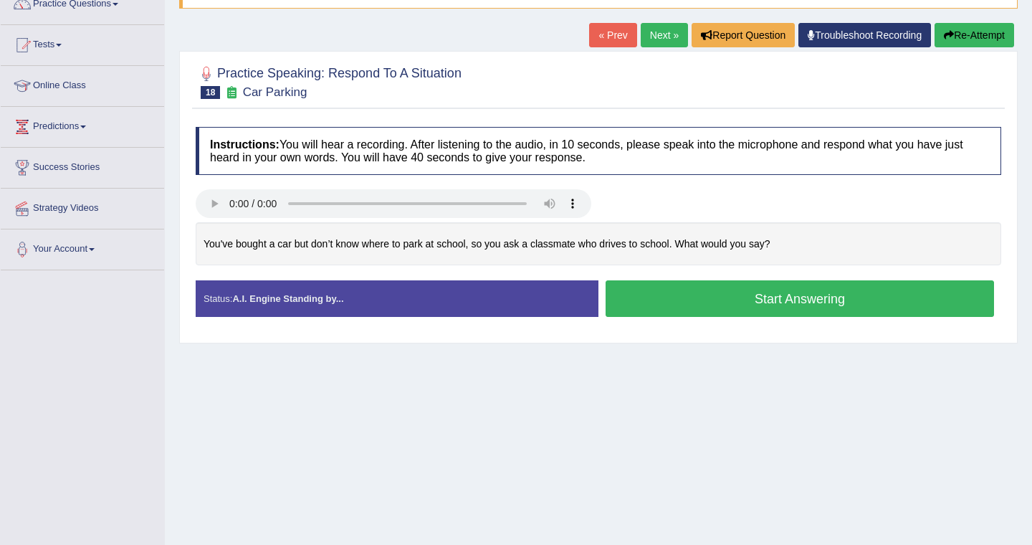
scroll to position [129, 0]
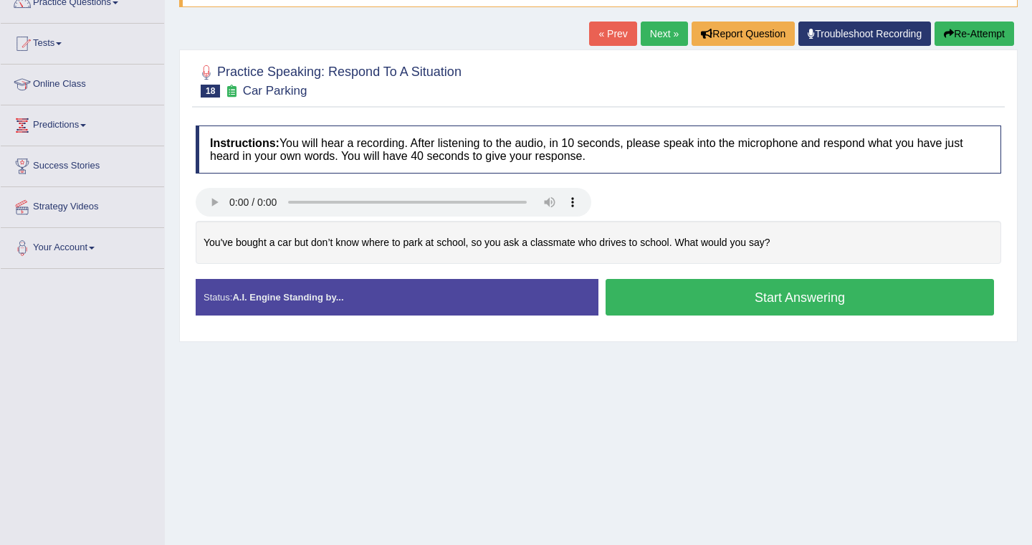
click at [649, 300] on button "Start Answering" at bounding box center [800, 297] width 388 height 37
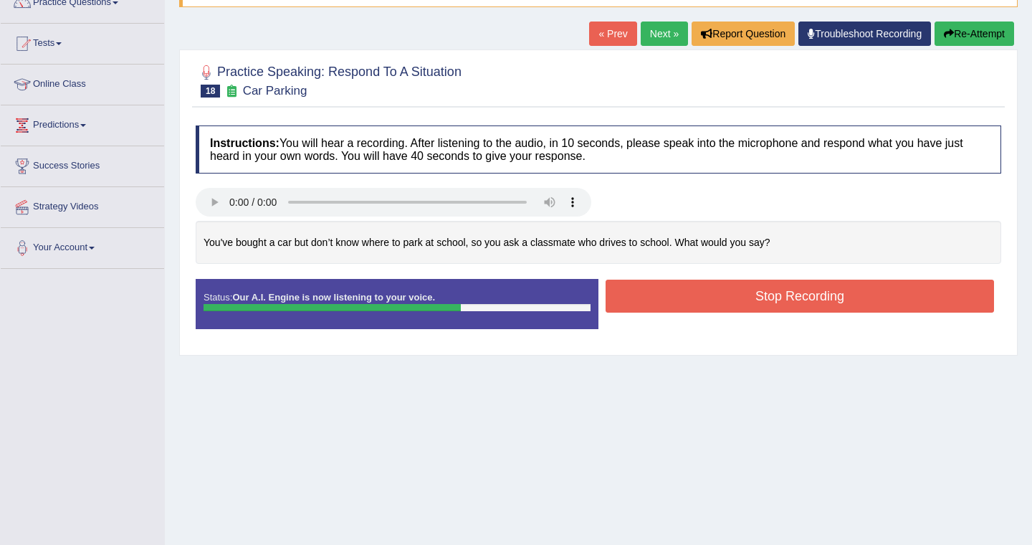
click at [649, 300] on button "Stop Recording" at bounding box center [800, 295] width 388 height 33
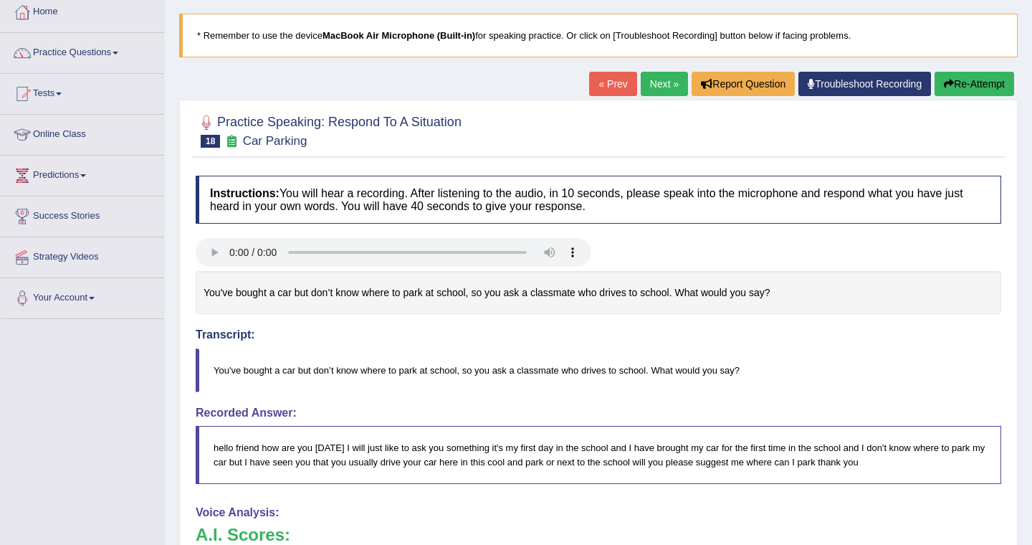
scroll to position [89, 0]
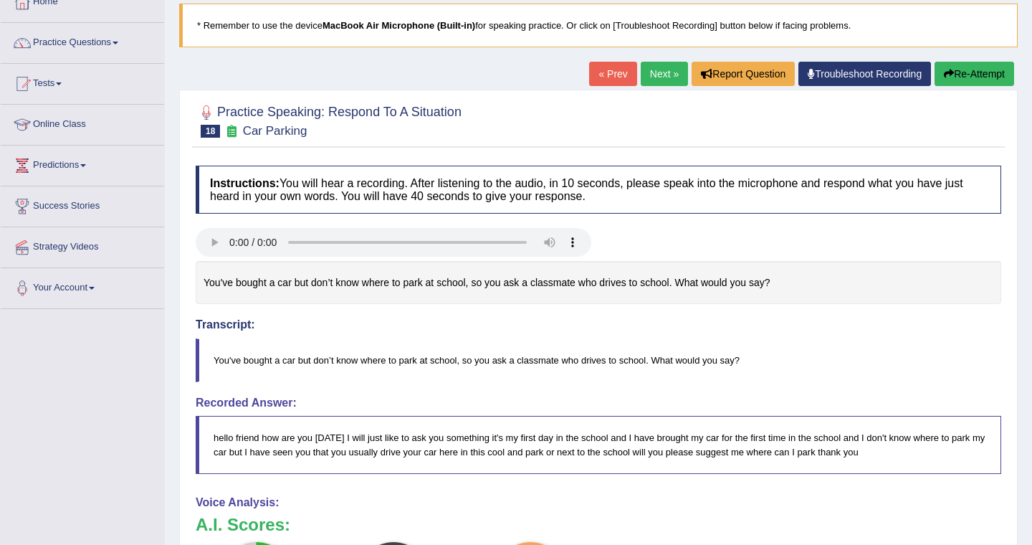
click at [668, 82] on link "Next »" at bounding box center [664, 74] width 47 height 24
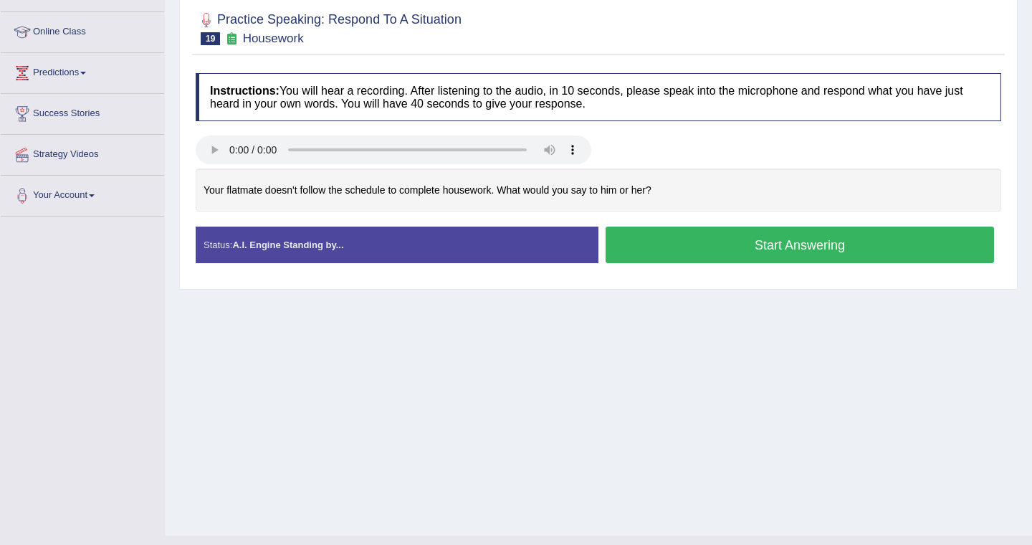
scroll to position [188, 0]
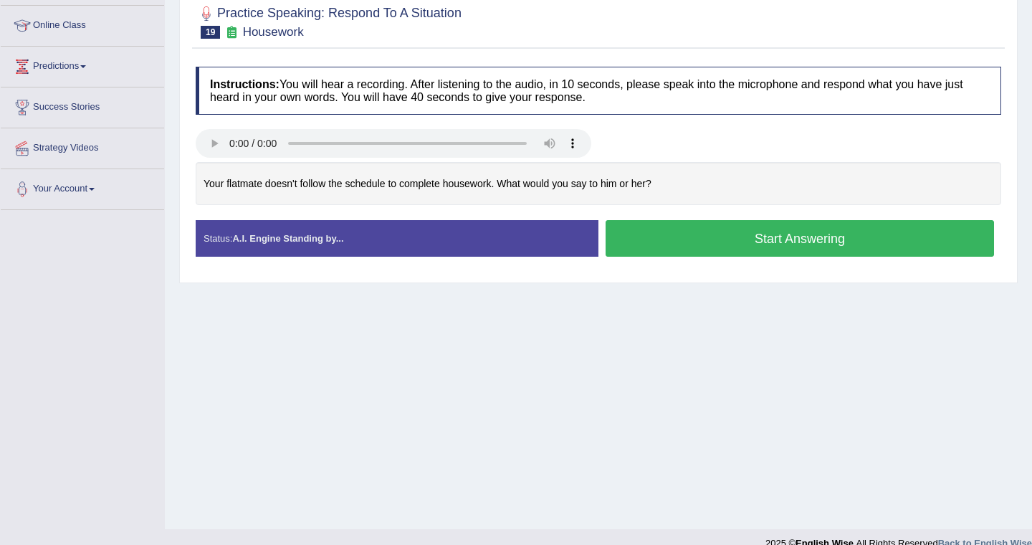
click at [734, 249] on button "Start Answering" at bounding box center [800, 238] width 388 height 37
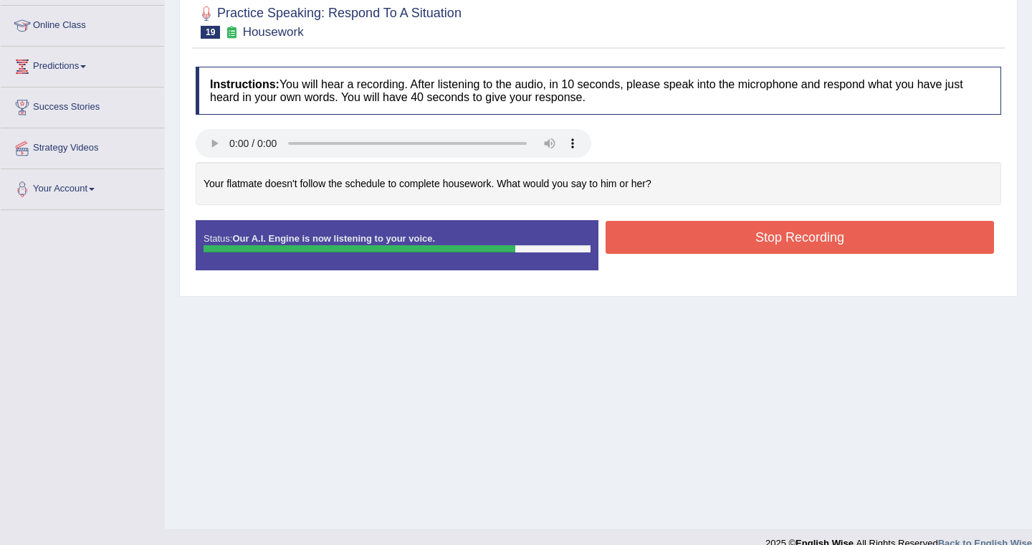
click at [734, 249] on button "Stop Recording" at bounding box center [800, 237] width 388 height 33
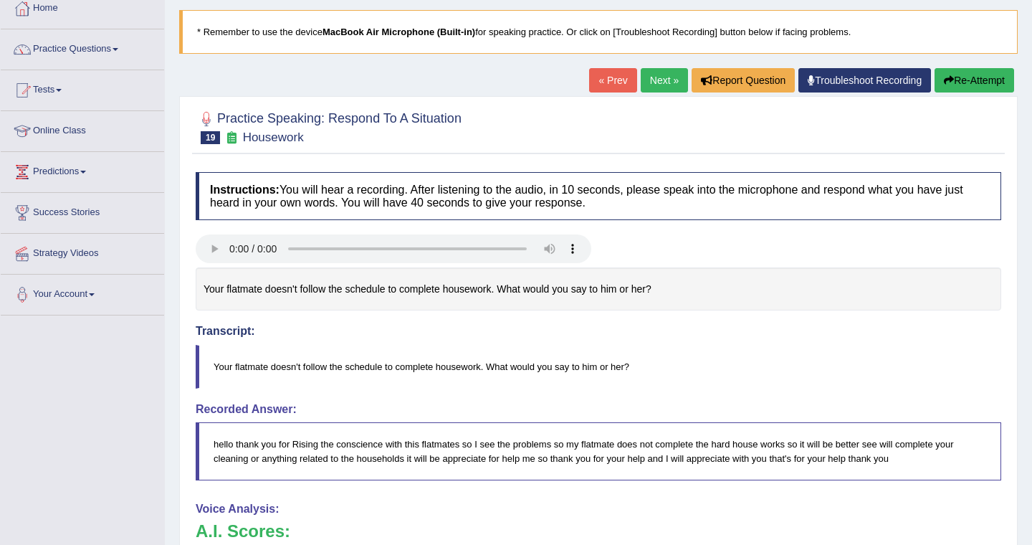
scroll to position [85, 0]
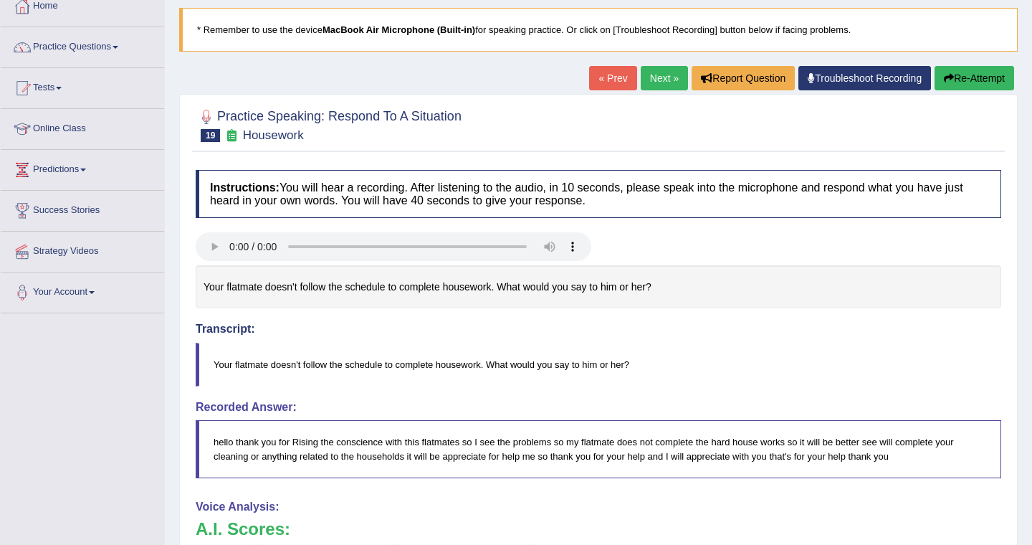
click at [661, 70] on link "Next »" at bounding box center [664, 78] width 47 height 24
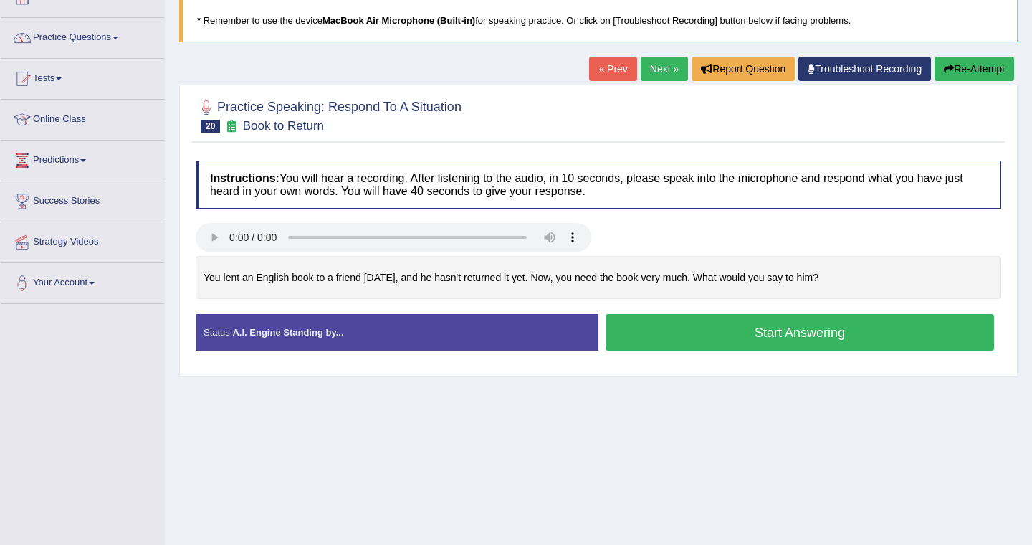
scroll to position [129, 0]
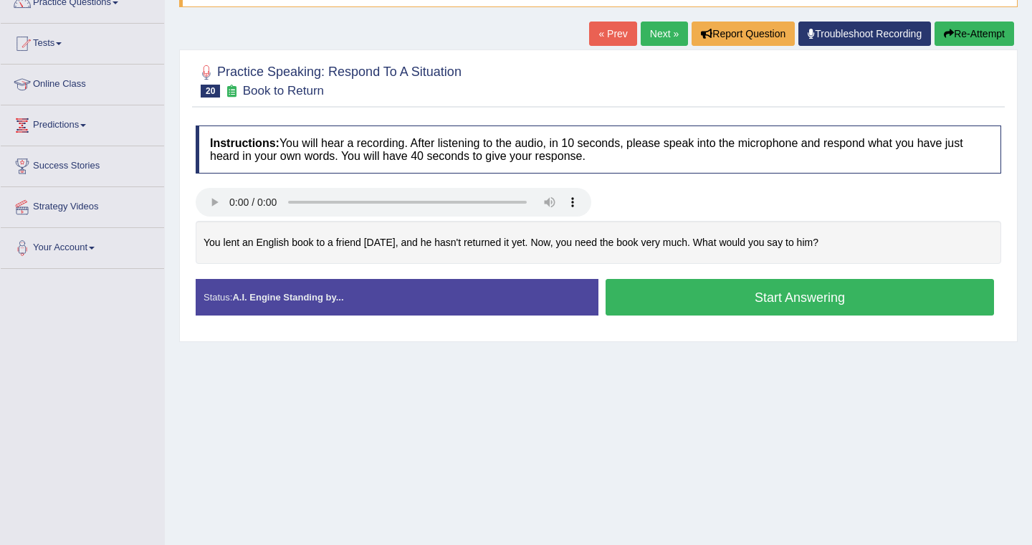
click at [617, 41] on link "« Prev" at bounding box center [612, 33] width 47 height 24
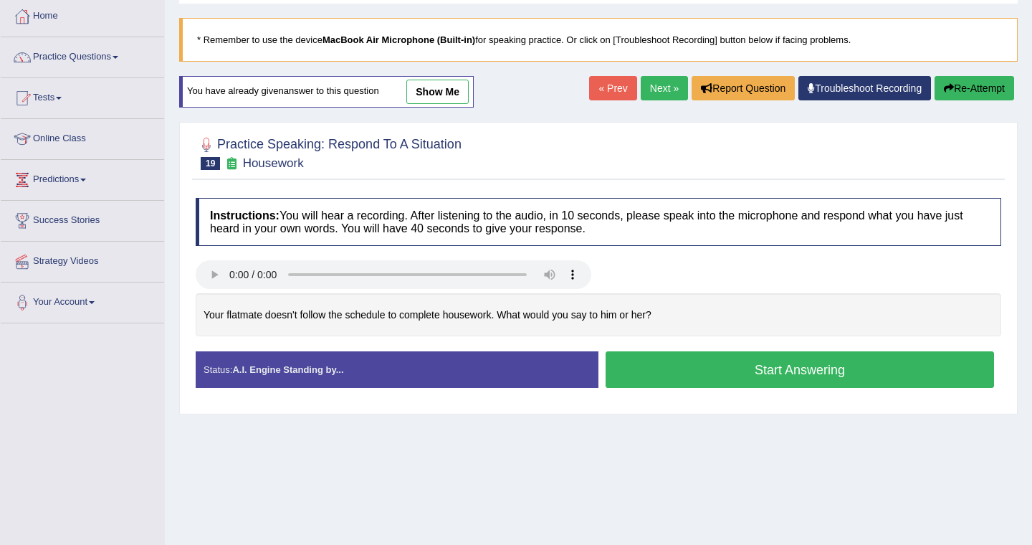
scroll to position [87, 0]
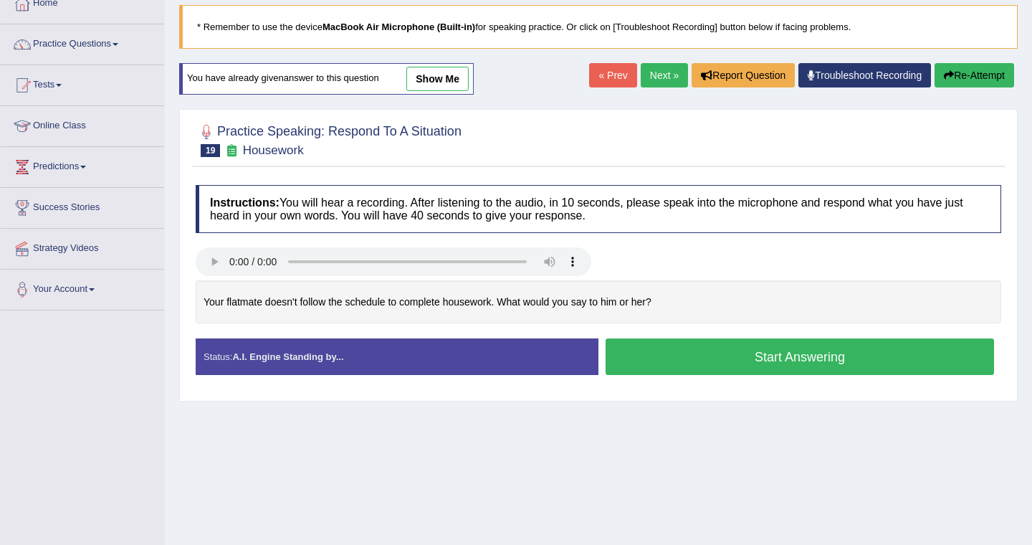
click at [692, 358] on button "Start Answering" at bounding box center [800, 356] width 388 height 37
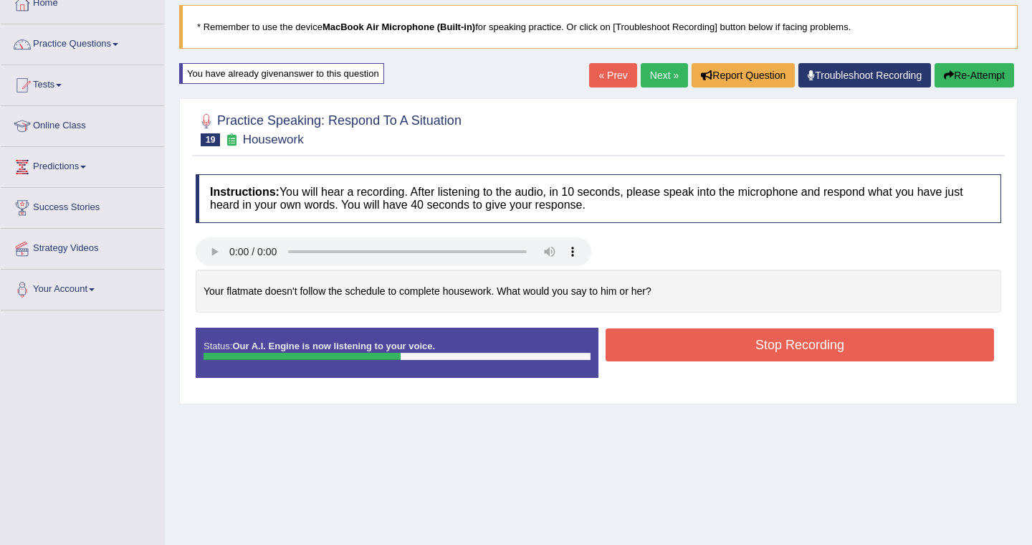
click at [692, 358] on button "Stop Recording" at bounding box center [800, 344] width 388 height 33
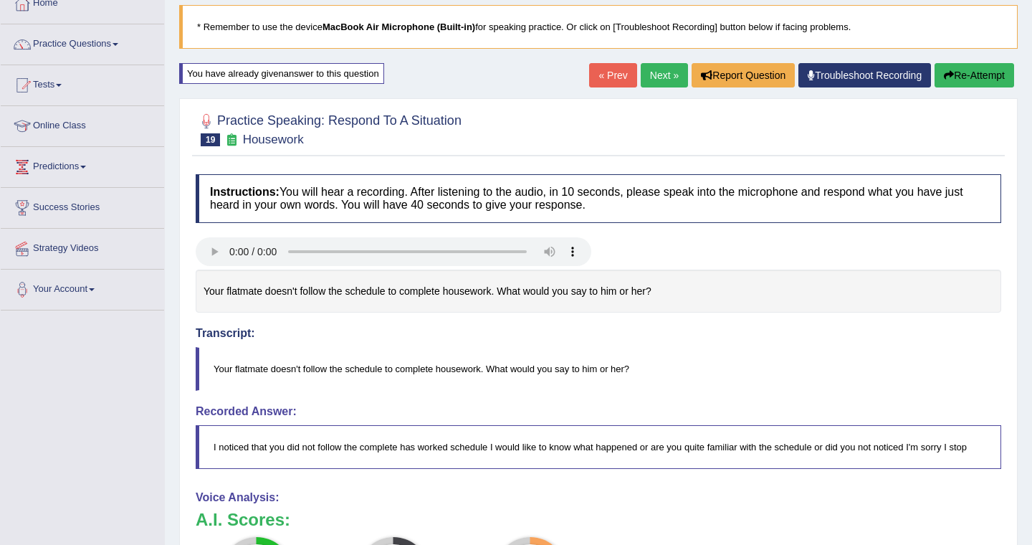
click at [978, 83] on button "Re-Attempt" at bounding box center [975, 75] width 80 height 24
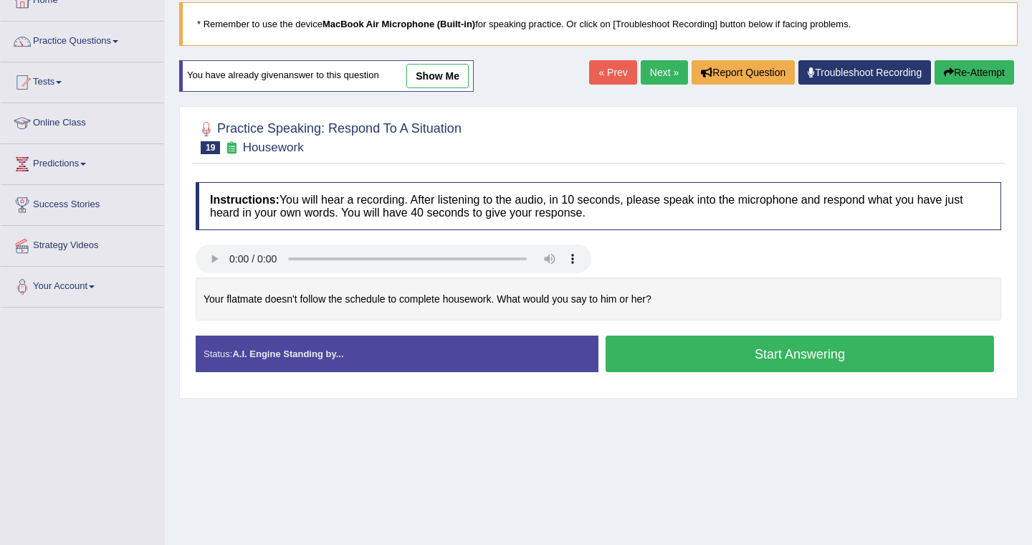
scroll to position [87, 0]
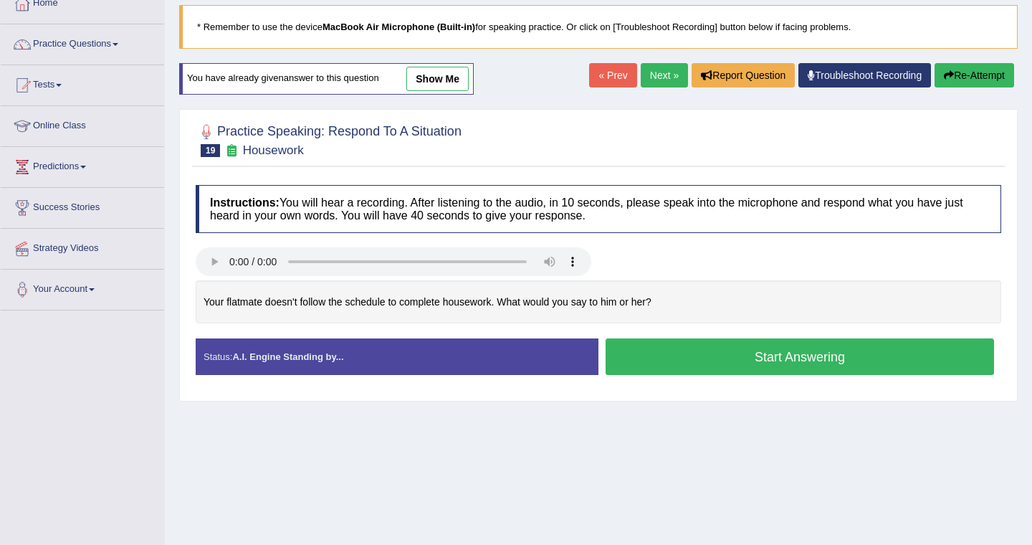
click at [978, 83] on button "Re-Attempt" at bounding box center [975, 75] width 80 height 24
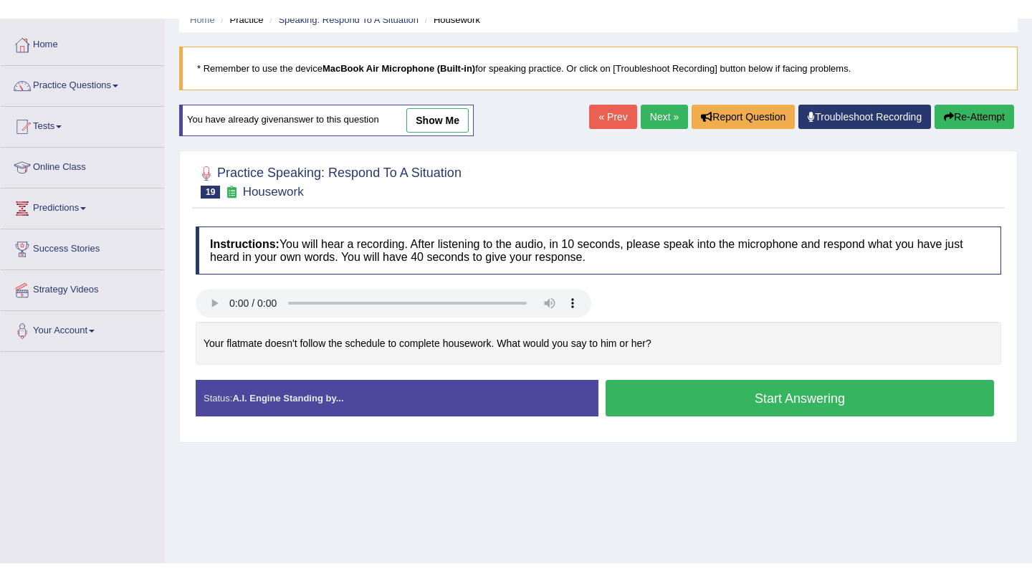
scroll to position [61, 0]
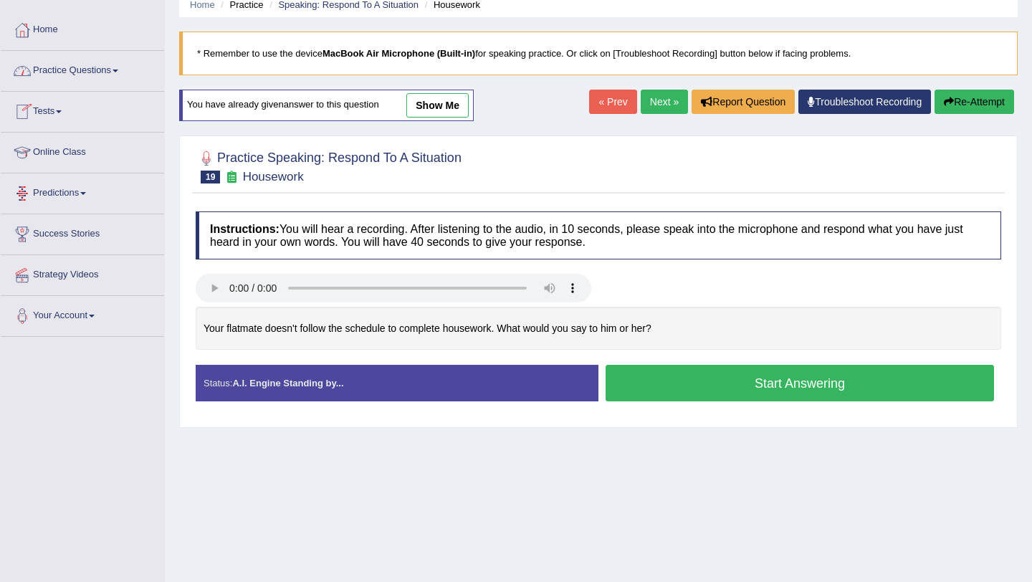
click at [71, 64] on link "Practice Questions" at bounding box center [82, 69] width 163 height 36
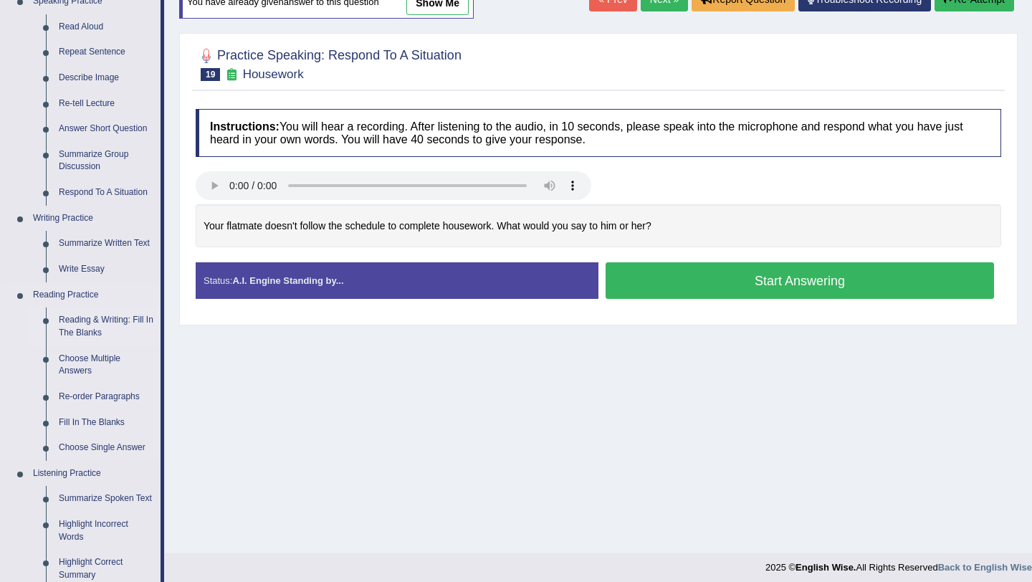
scroll to position [160, 0]
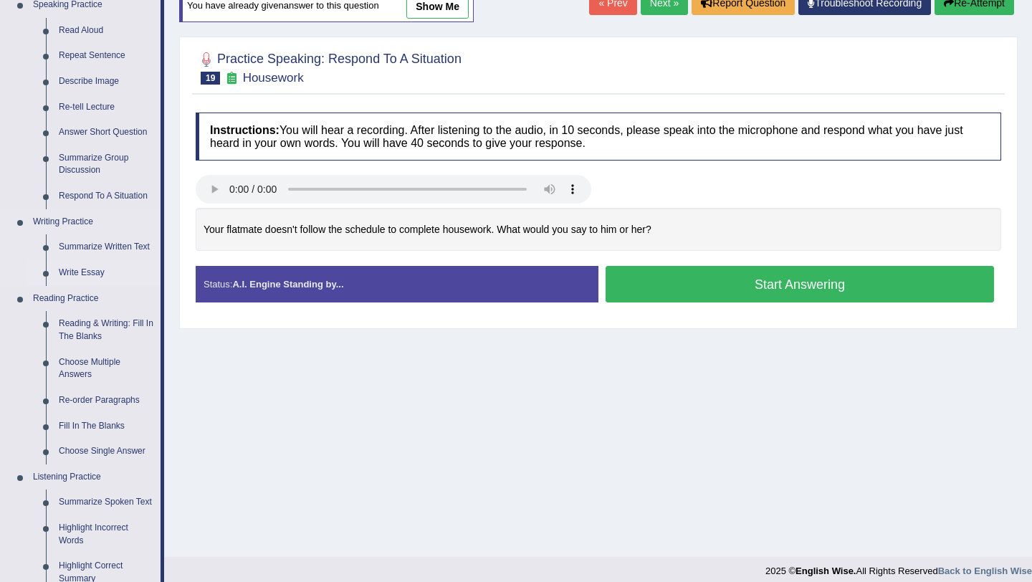
click at [74, 275] on link "Write Essay" at bounding box center [106, 273] width 108 height 26
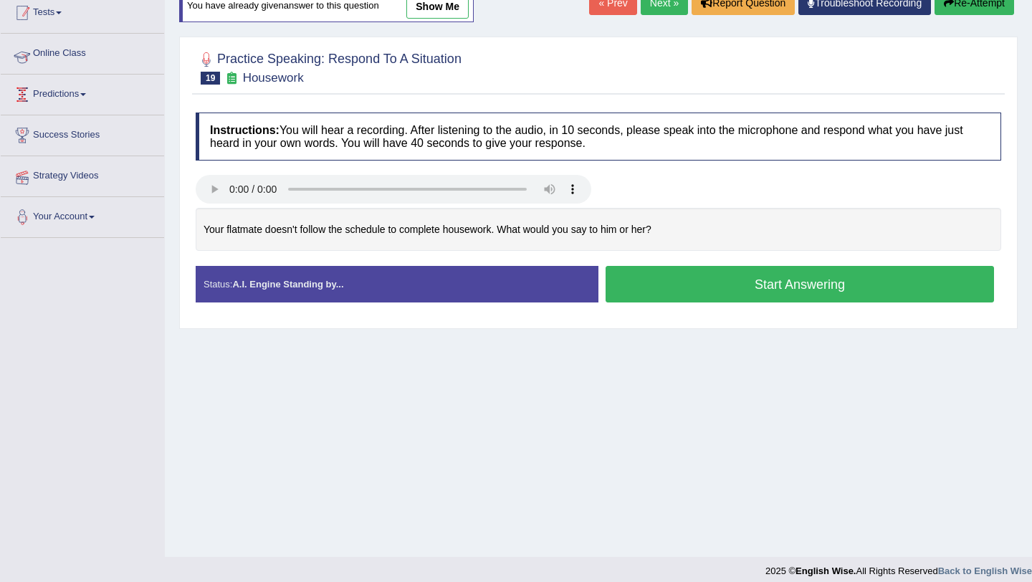
scroll to position [171, 0]
